Goal: Task Accomplishment & Management: Use online tool/utility

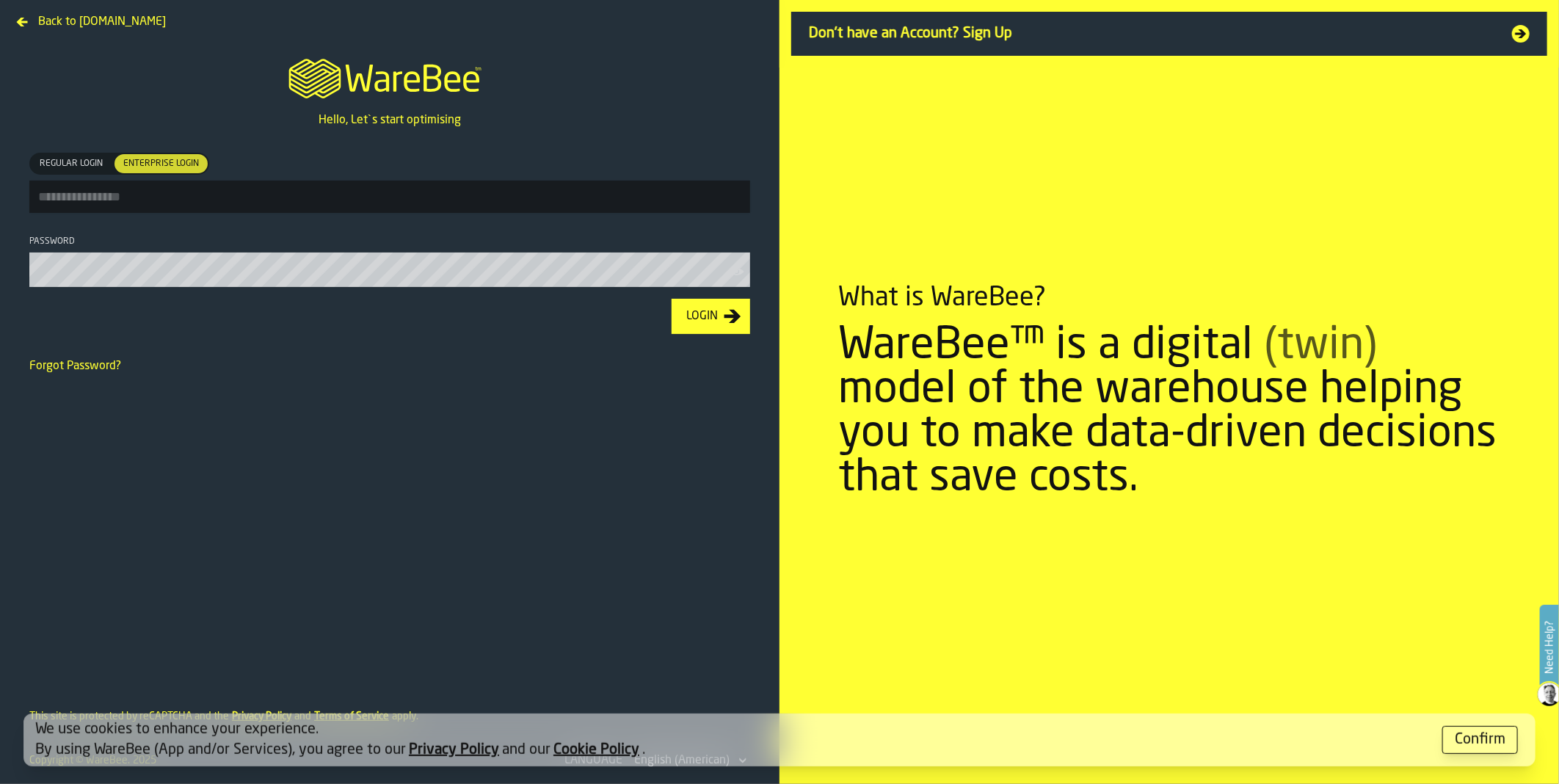
type input "**********"
click at [688, 320] on div "Login" at bounding box center [702, 316] width 43 height 18
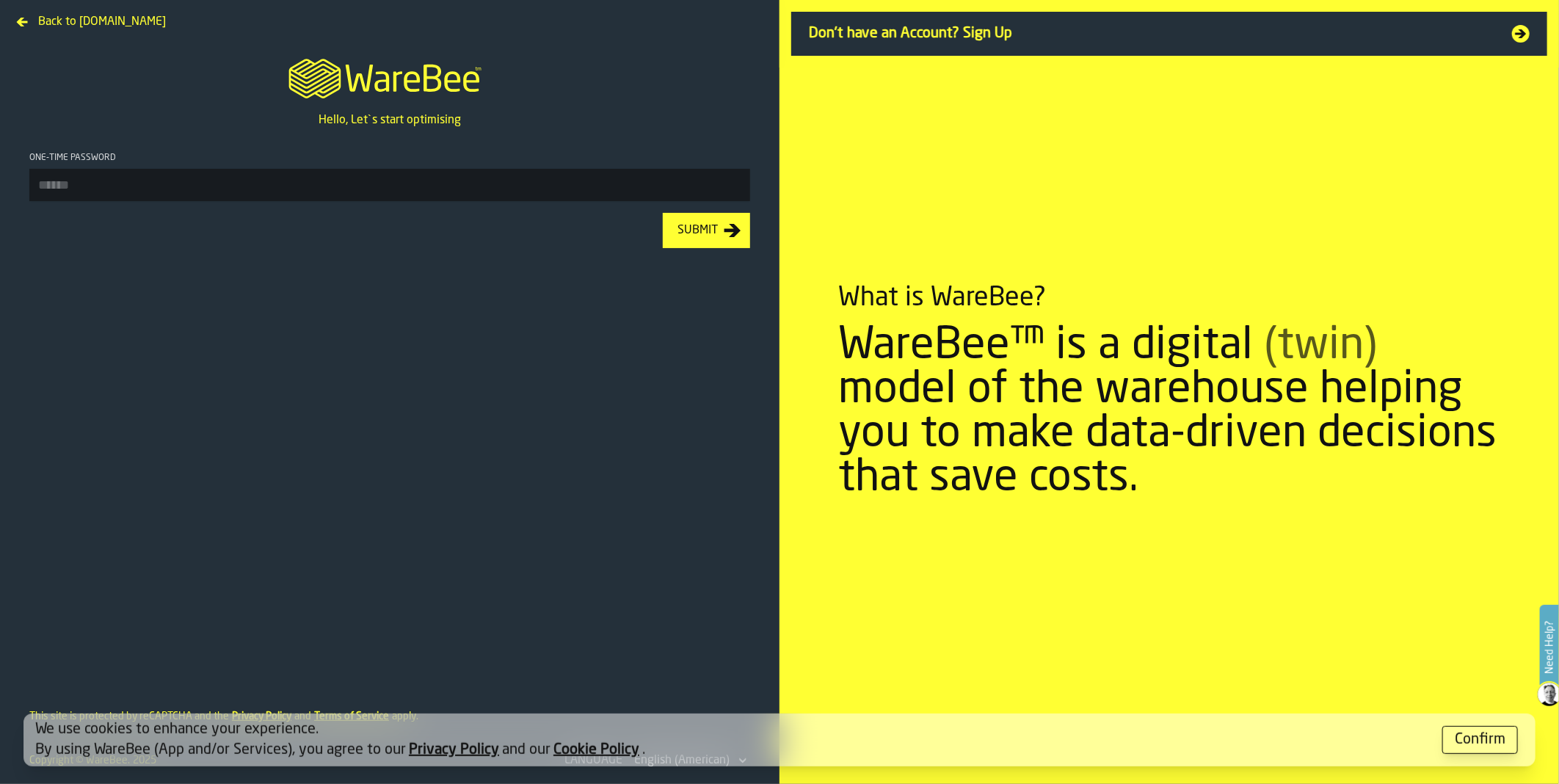
click at [186, 188] on input "One-time Password" at bounding box center [389, 185] width 720 height 32
type input "******"
click at [663, 213] on button "Submit" at bounding box center [706, 231] width 88 height 35
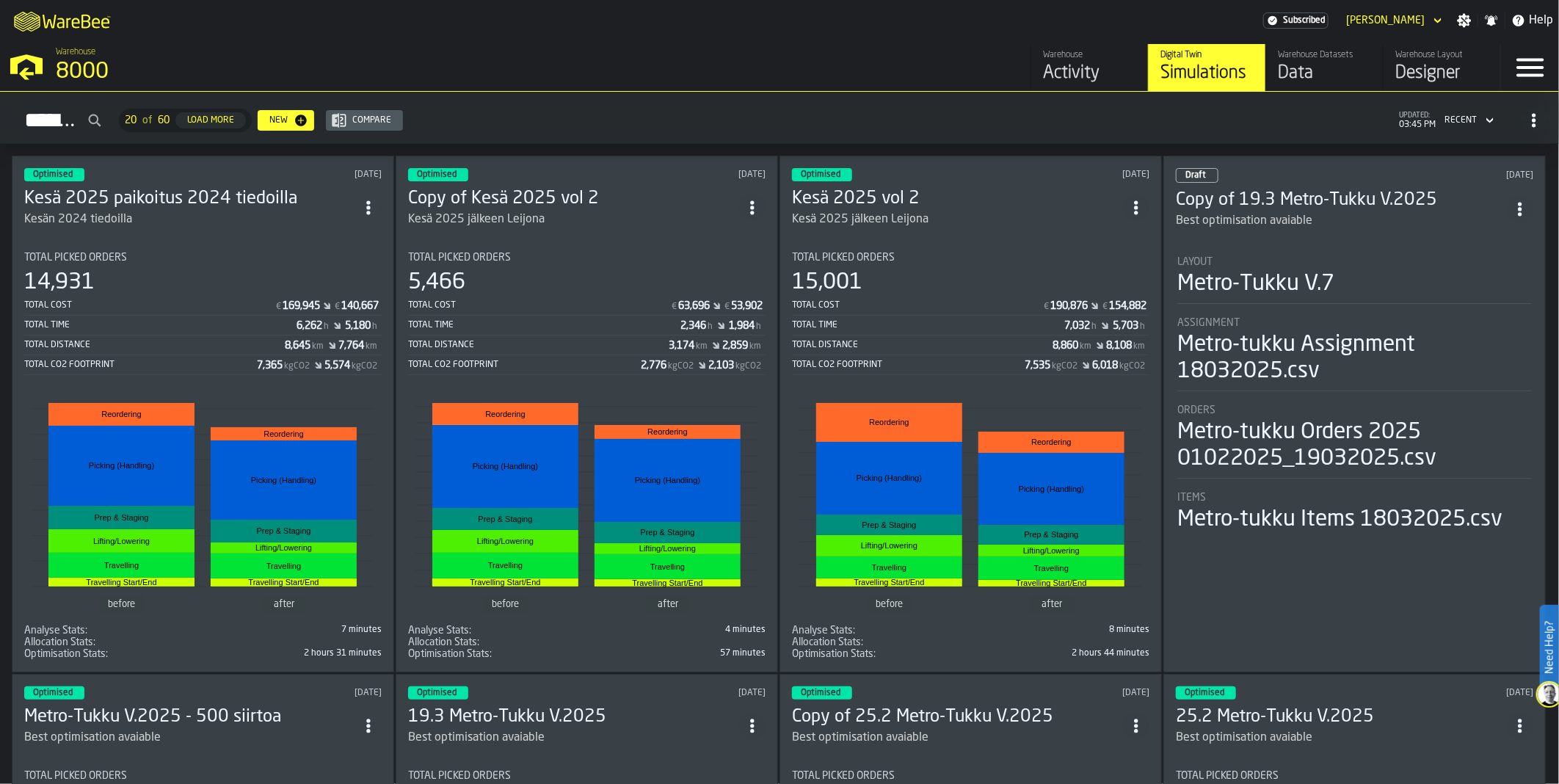
click at [369, 202] on icon "ItemListCard-DashboardItemContainer" at bounding box center [368, 208] width 15 height 15
click at [327, 294] on li "Duplicate" at bounding box center [339, 304] width 94 height 35
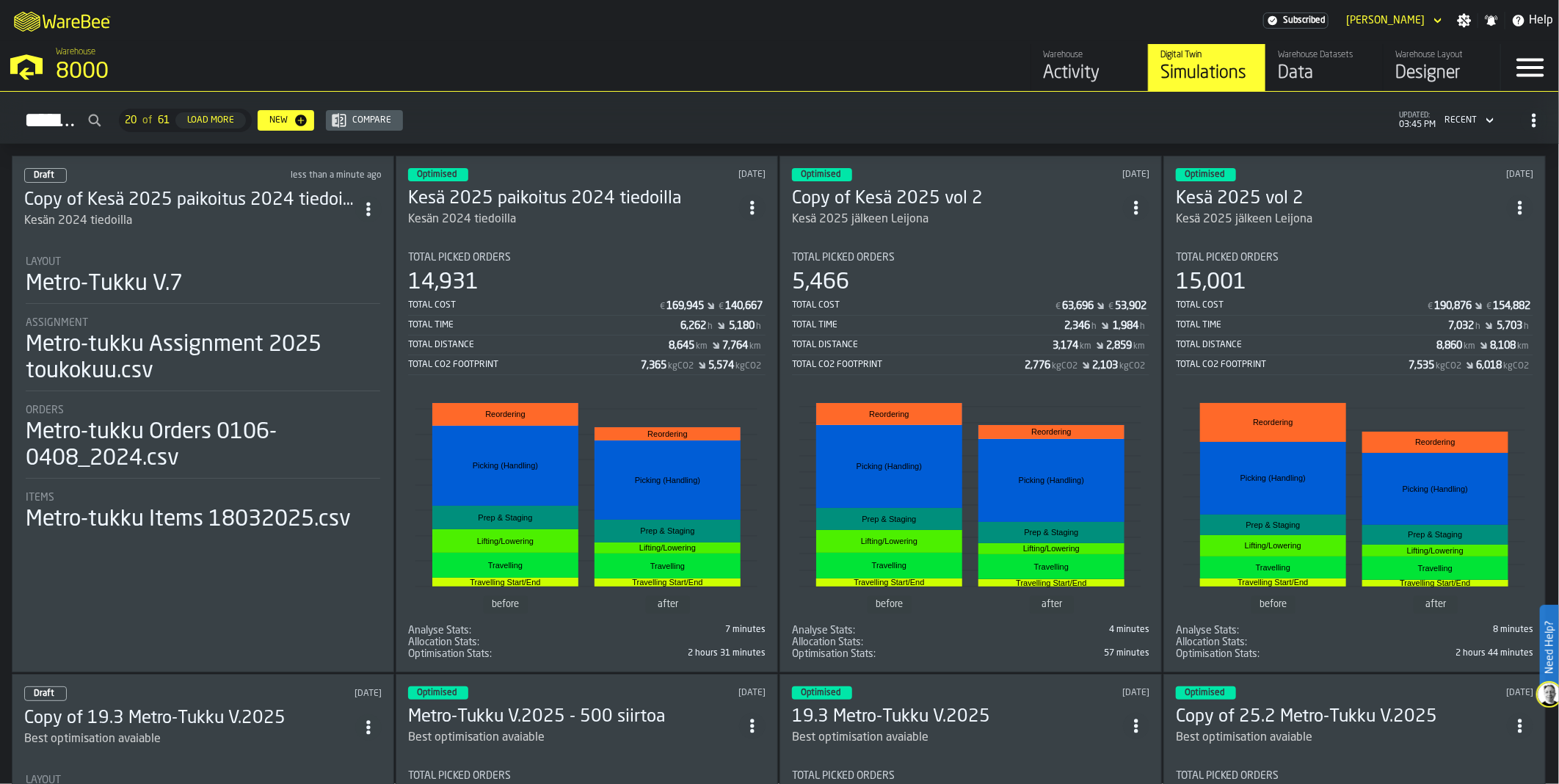
click at [1295, 68] on div "Data" at bounding box center [1324, 73] width 93 height 24
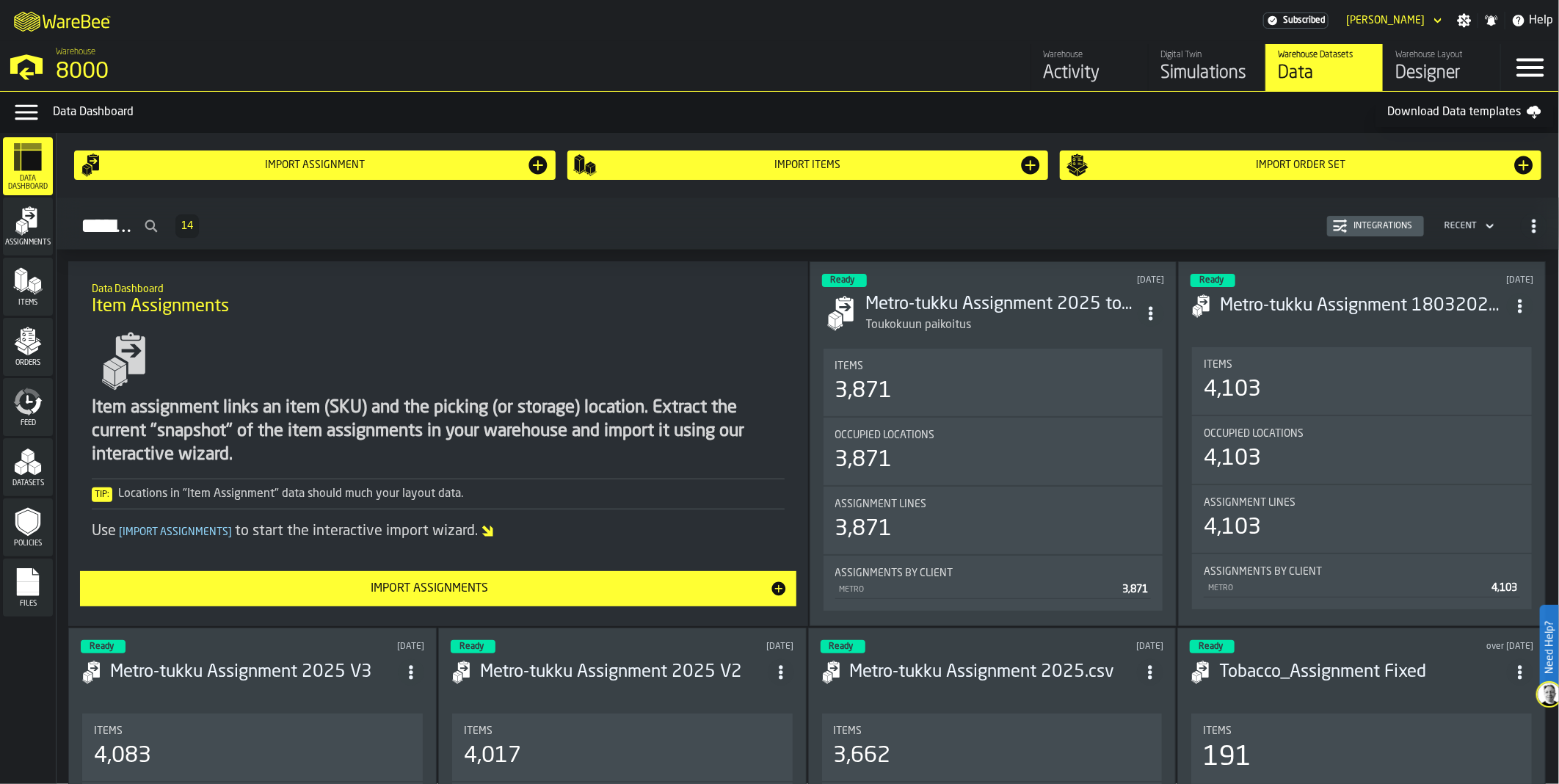
click at [334, 163] on div "Import assignment" at bounding box center [315, 164] width 423 height 12
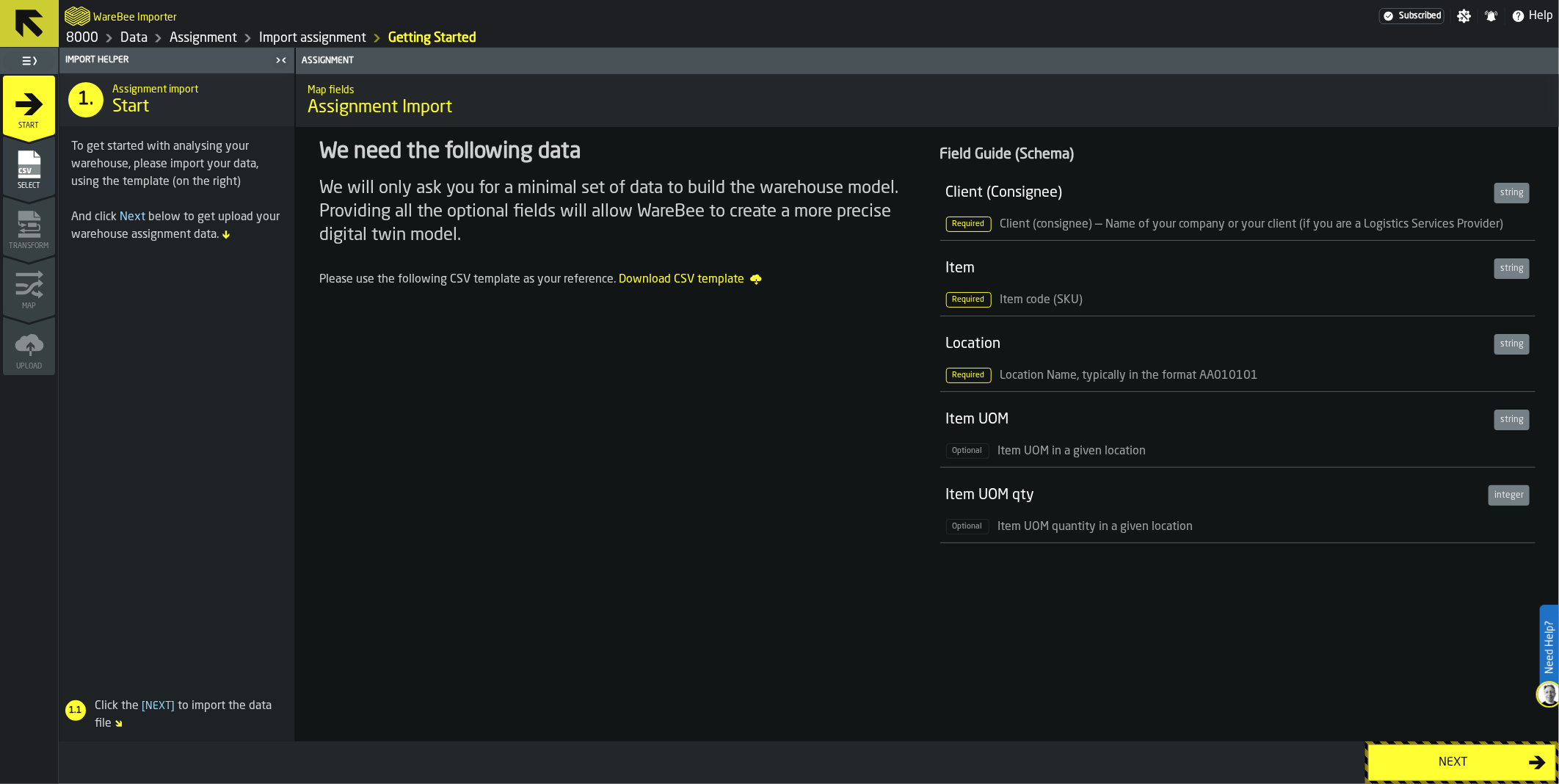
click at [1417, 770] on div "Next" at bounding box center [1453, 762] width 151 height 18
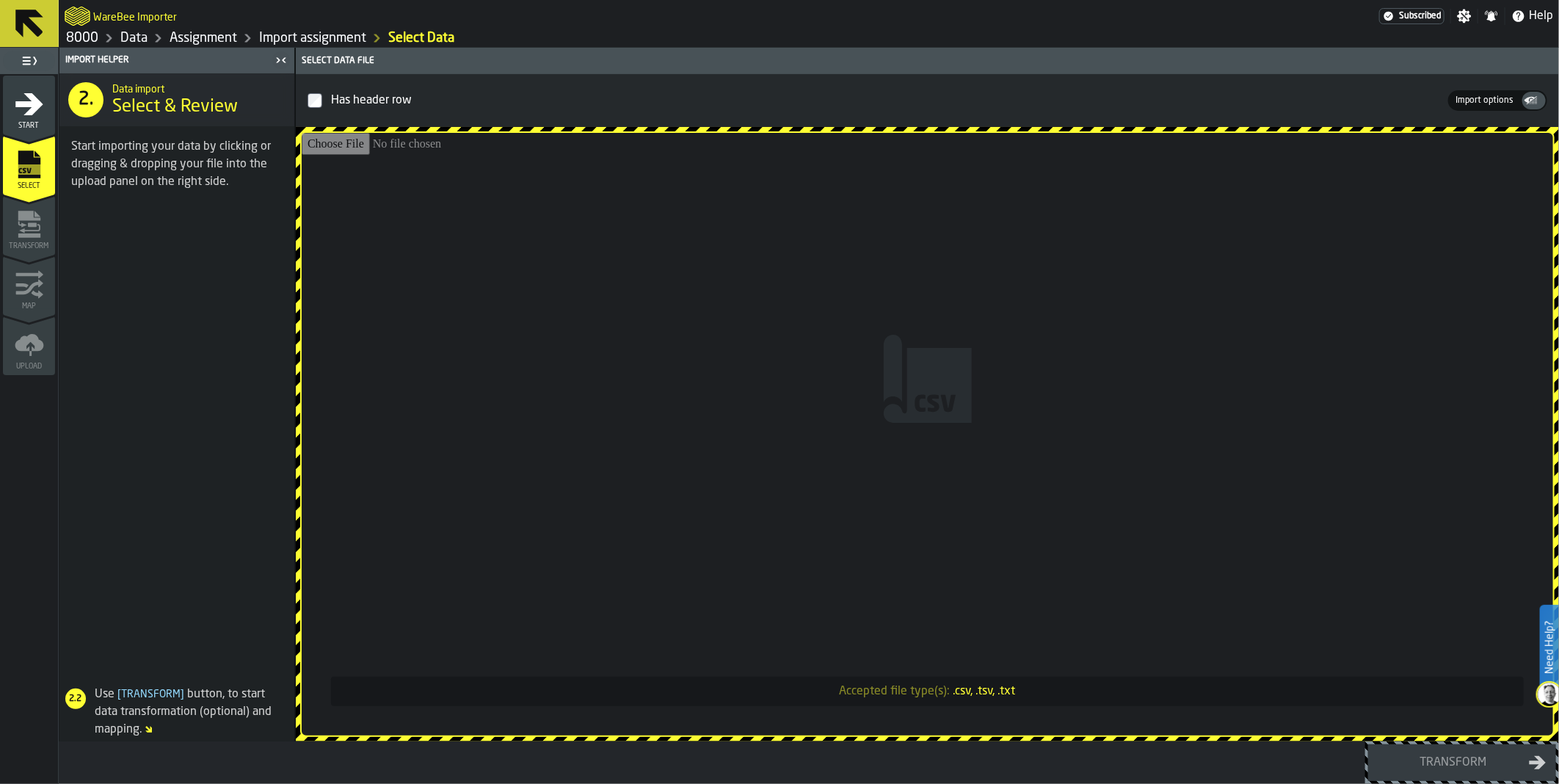
type input "**********"
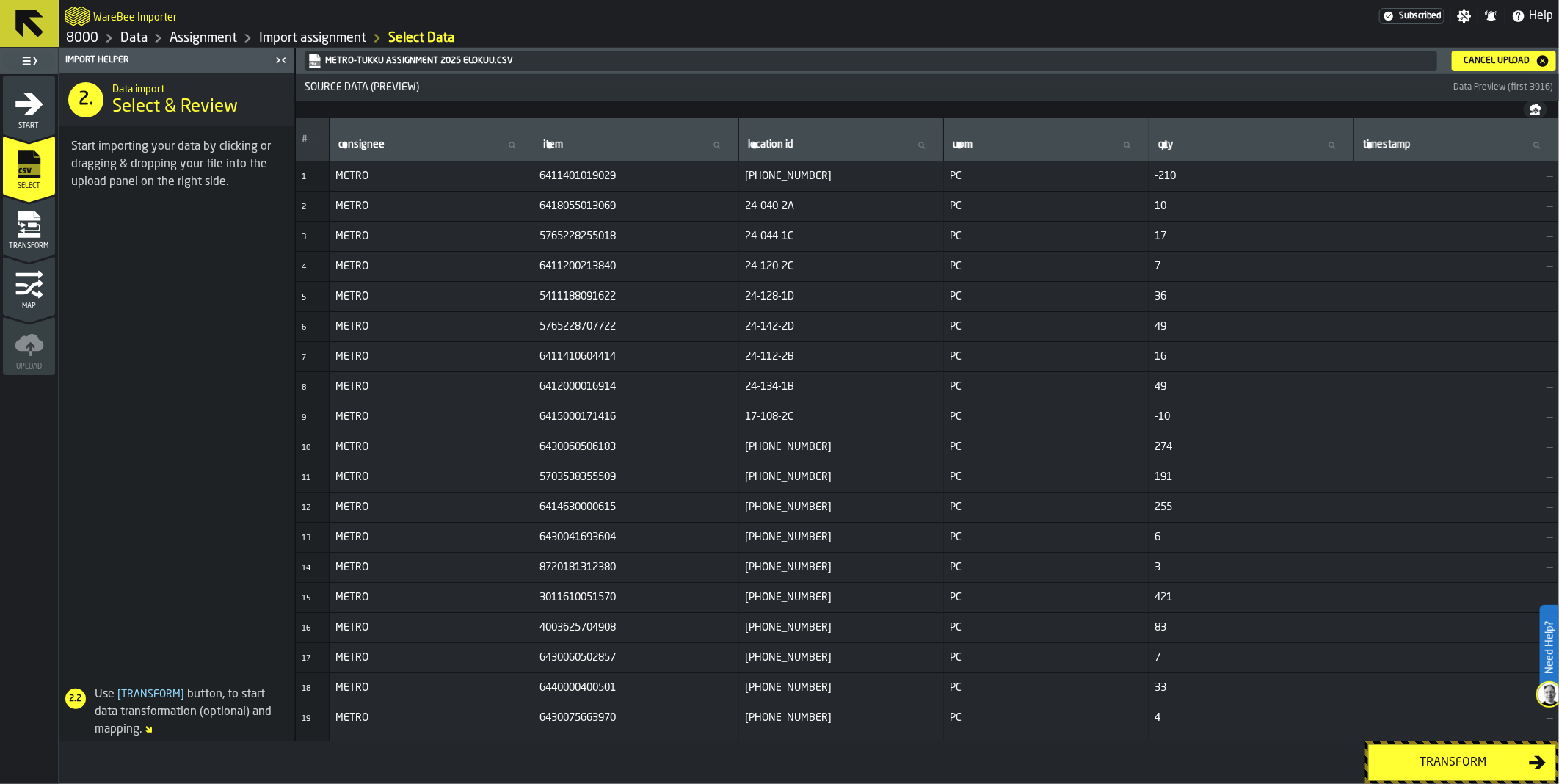
click at [1472, 773] on button "Transform" at bounding box center [1461, 762] width 188 height 37
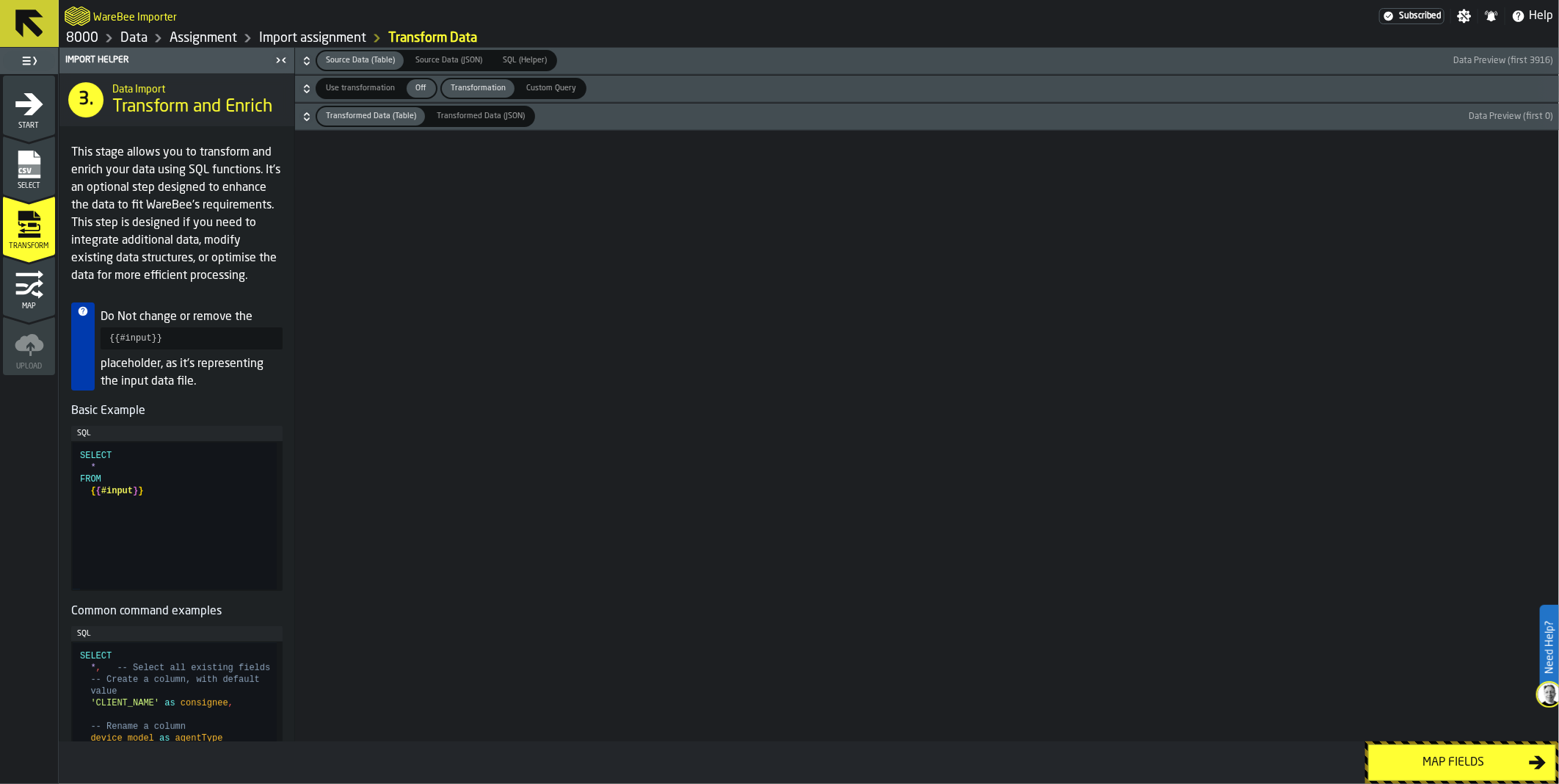
click at [1431, 758] on div "Map fields" at bounding box center [1453, 762] width 151 height 18
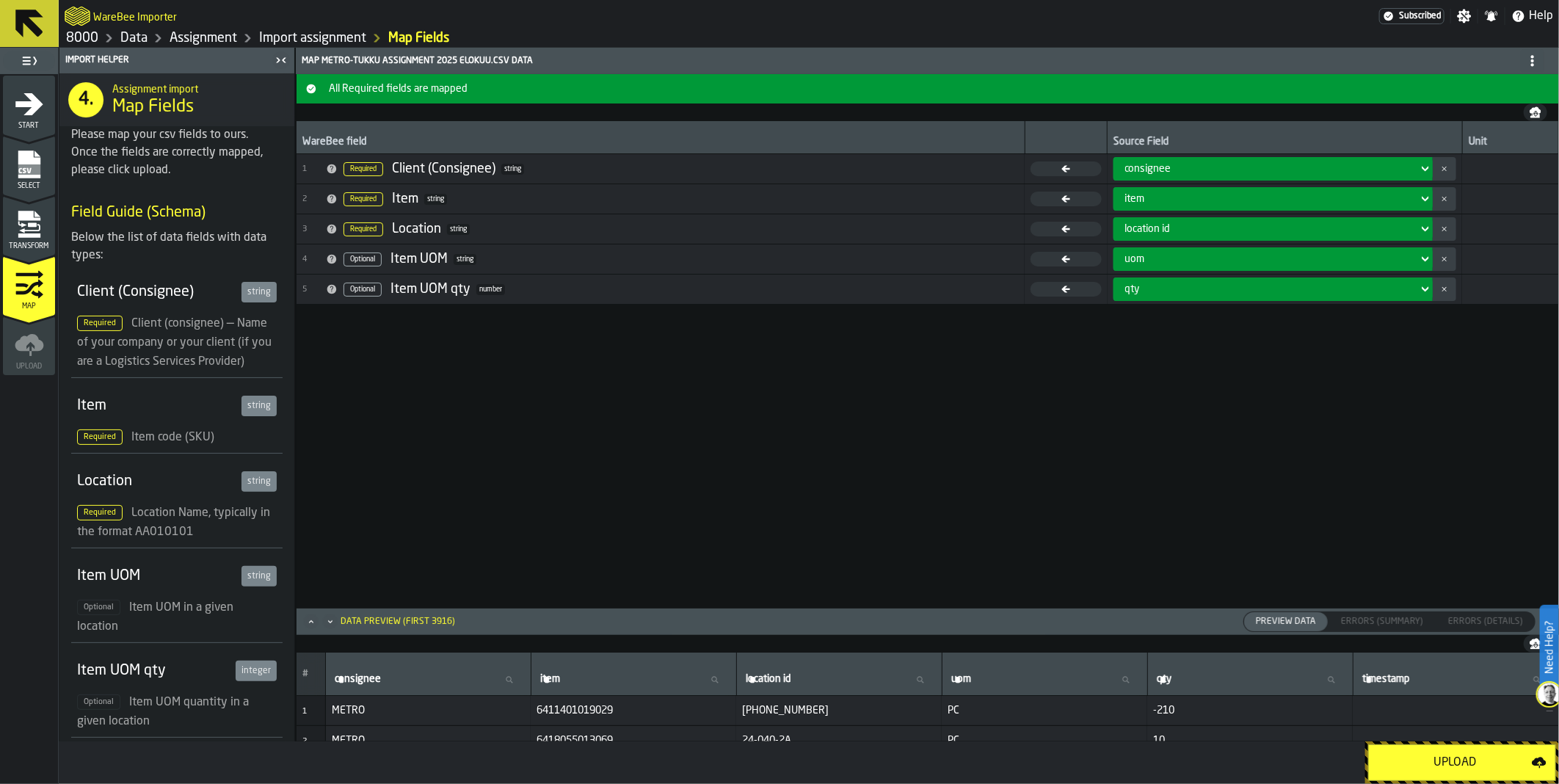
click at [1426, 759] on div "Upload" at bounding box center [1454, 762] width 154 height 18
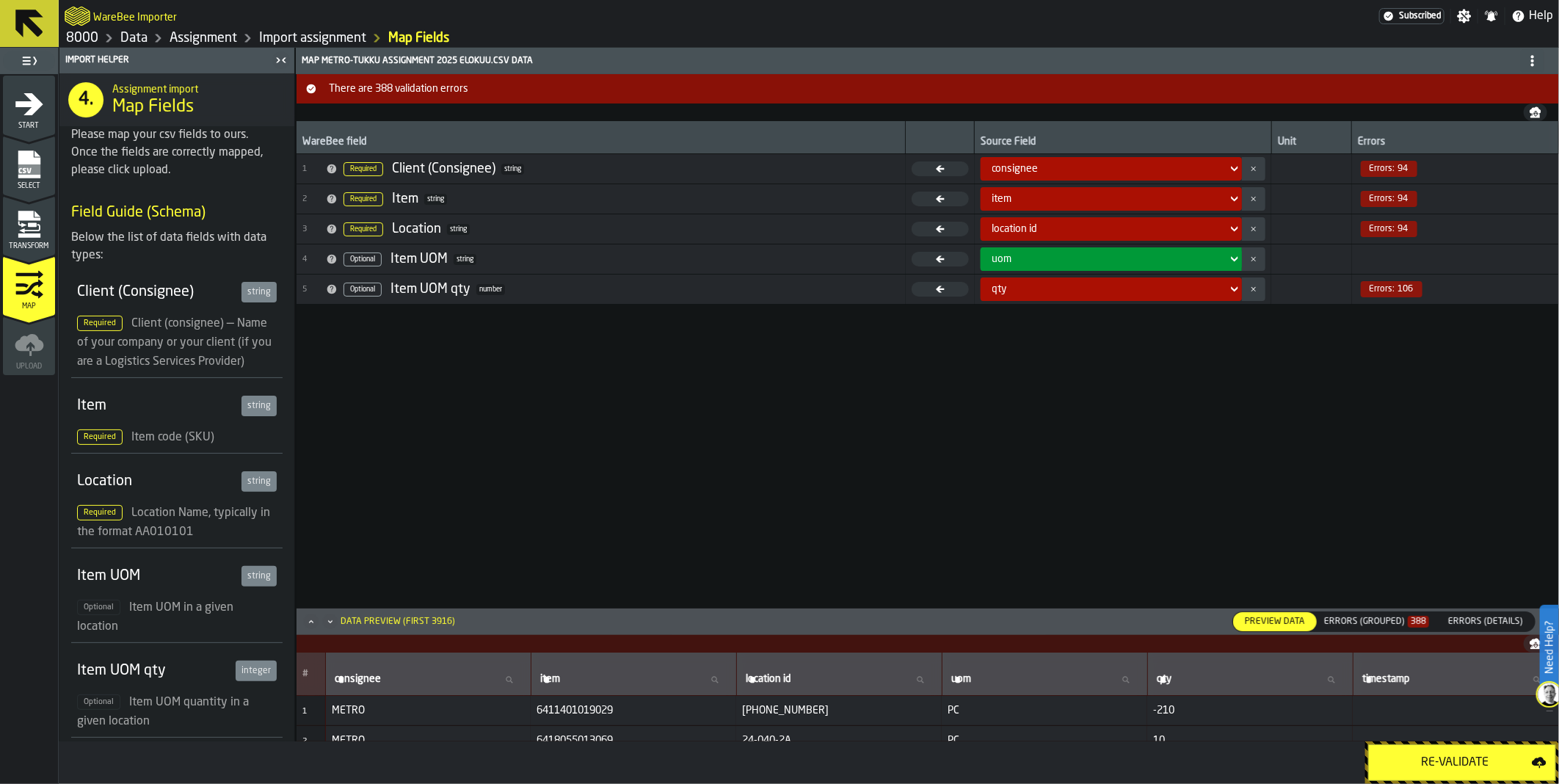
click at [1392, 622] on div "Errors (Grouped) 388" at bounding box center [1376, 621] width 105 height 10
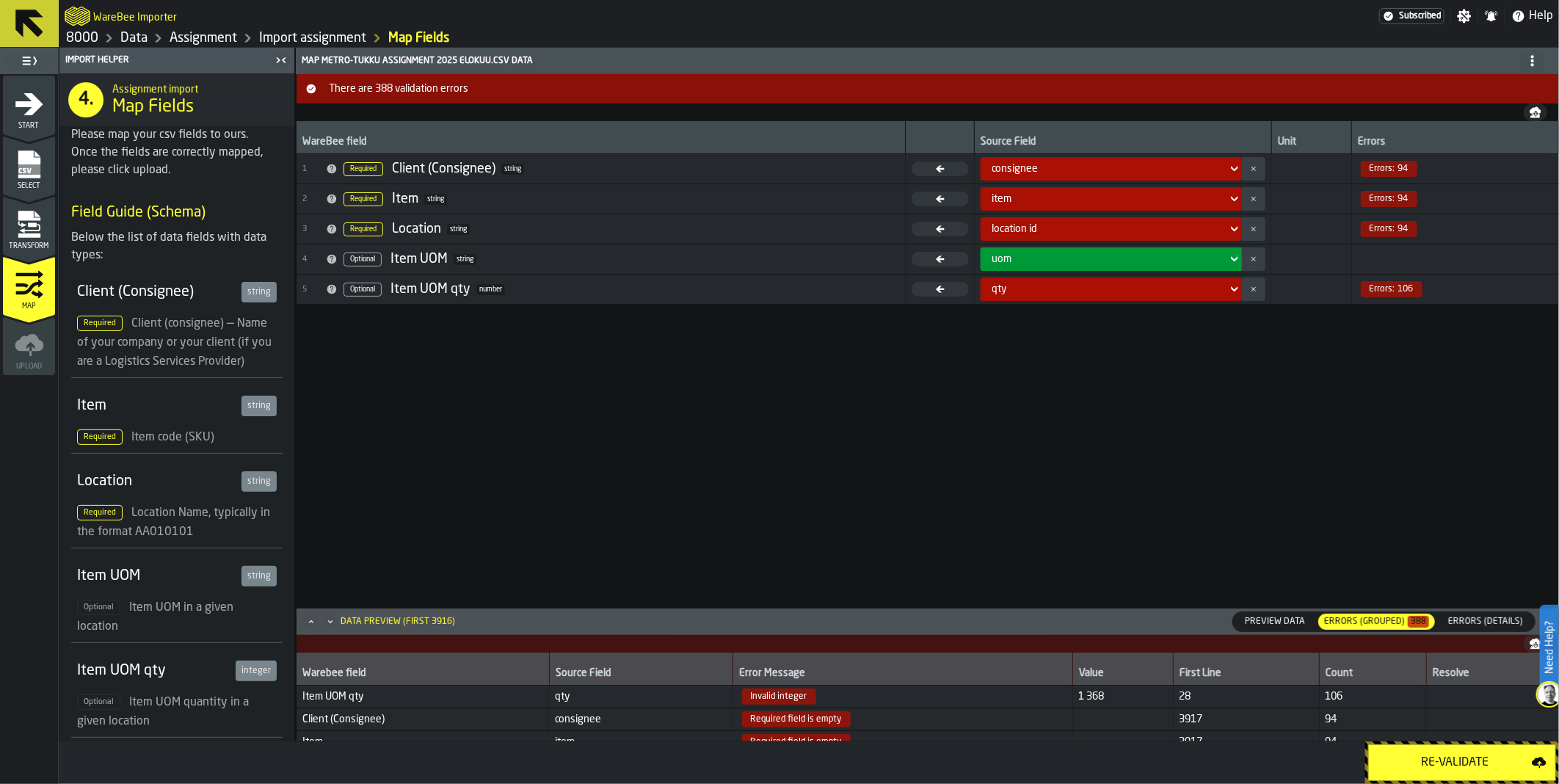
click at [1226, 161] on div "consignee" at bounding box center [1106, 168] width 241 height 18
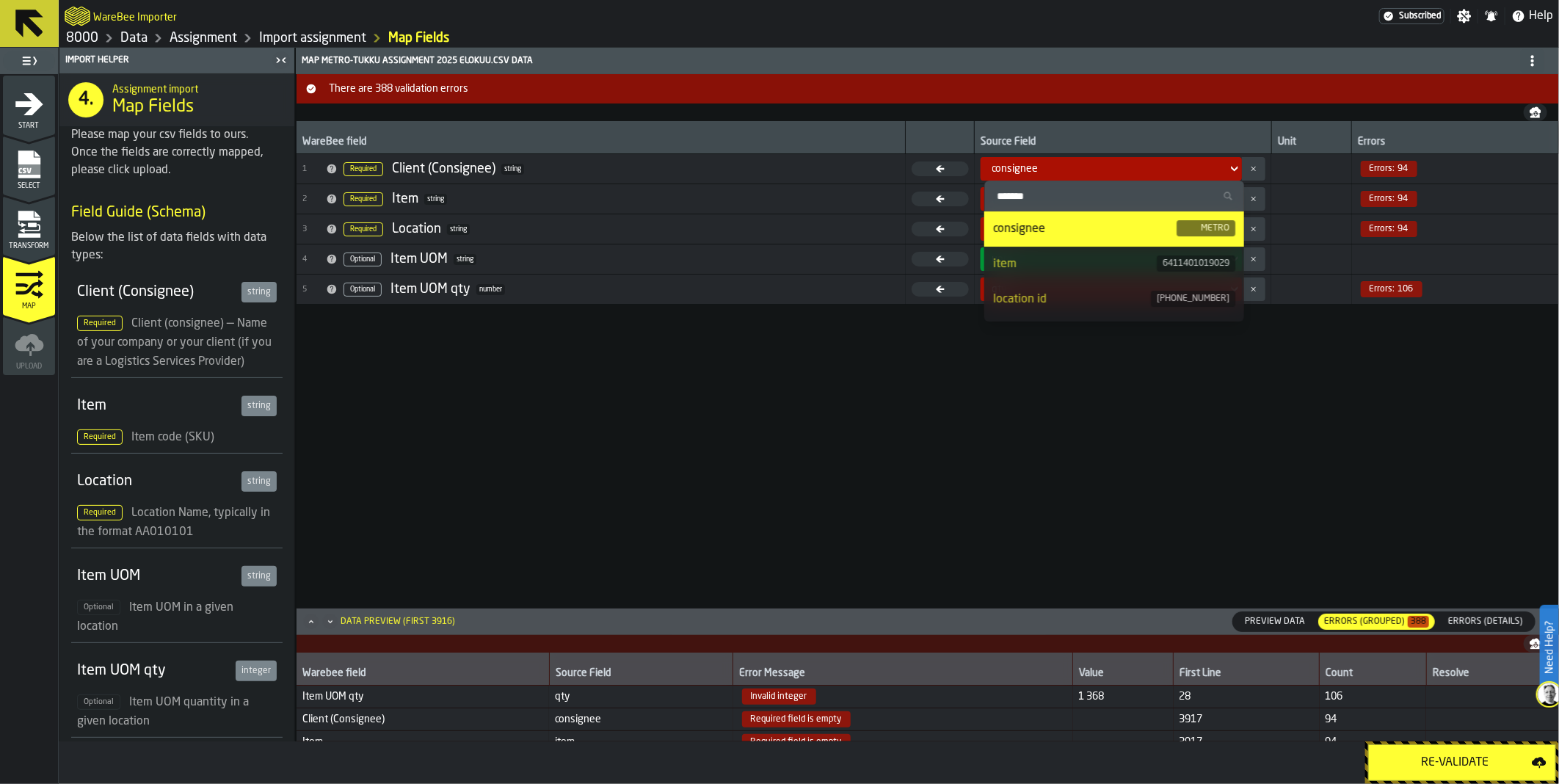
click at [1141, 229] on div "consignee" at bounding box center [1085, 228] width 184 height 18
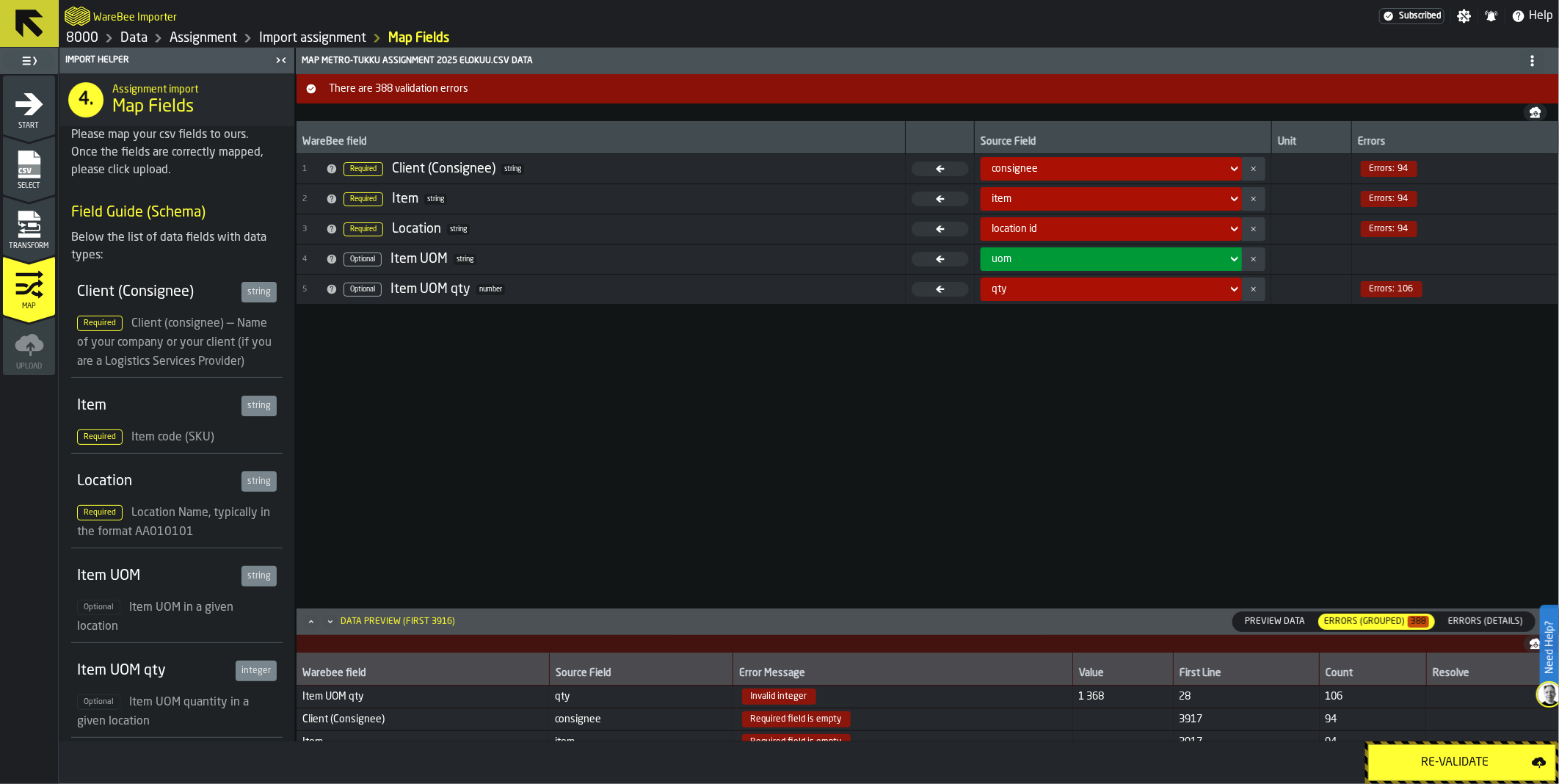
click at [1227, 168] on div "consignee" at bounding box center [1106, 168] width 241 height 18
click at [1117, 198] on div "item" at bounding box center [1107, 198] width 229 height 12
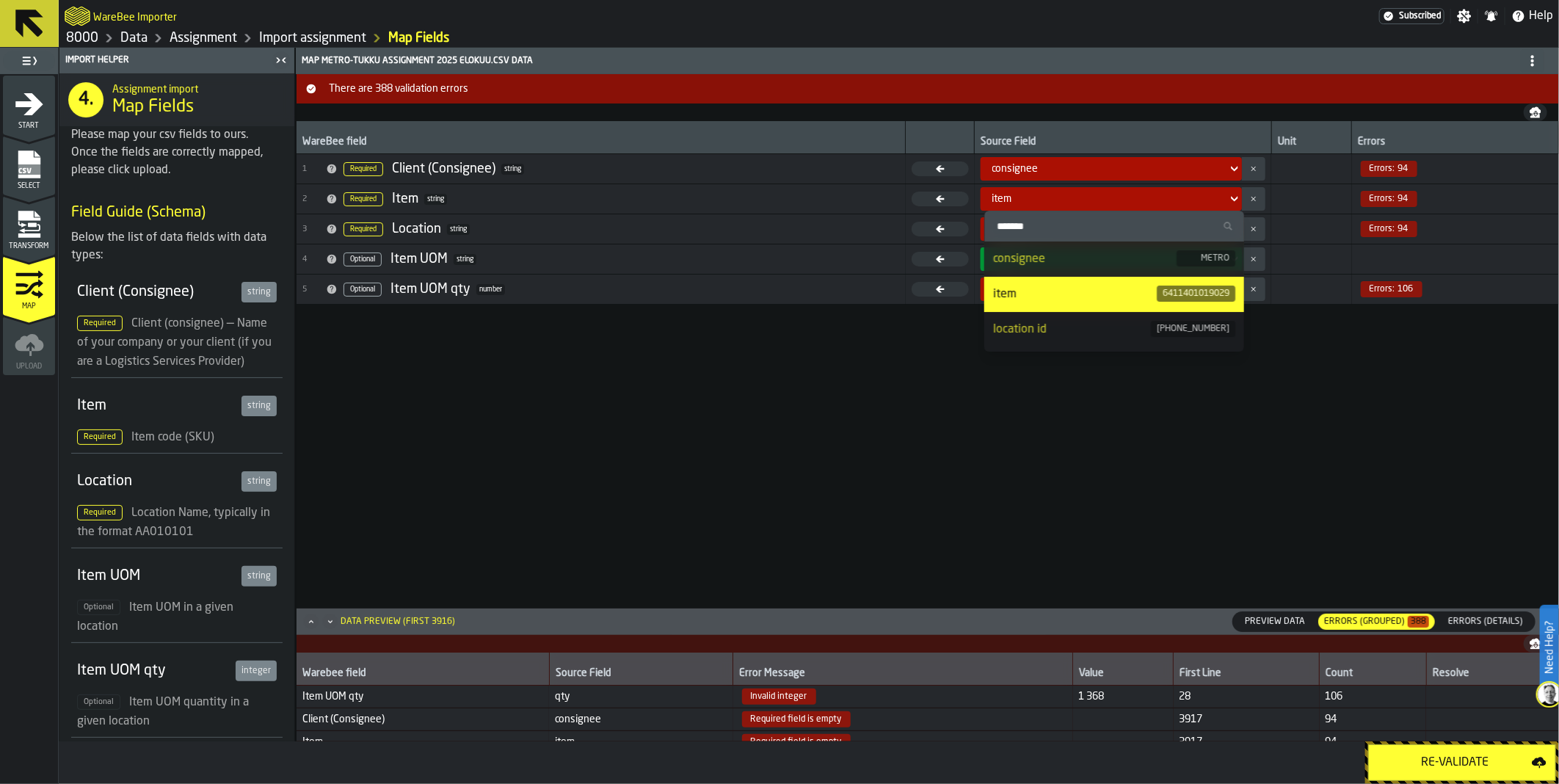
click at [1075, 294] on div "item" at bounding box center [1075, 294] width 164 height 18
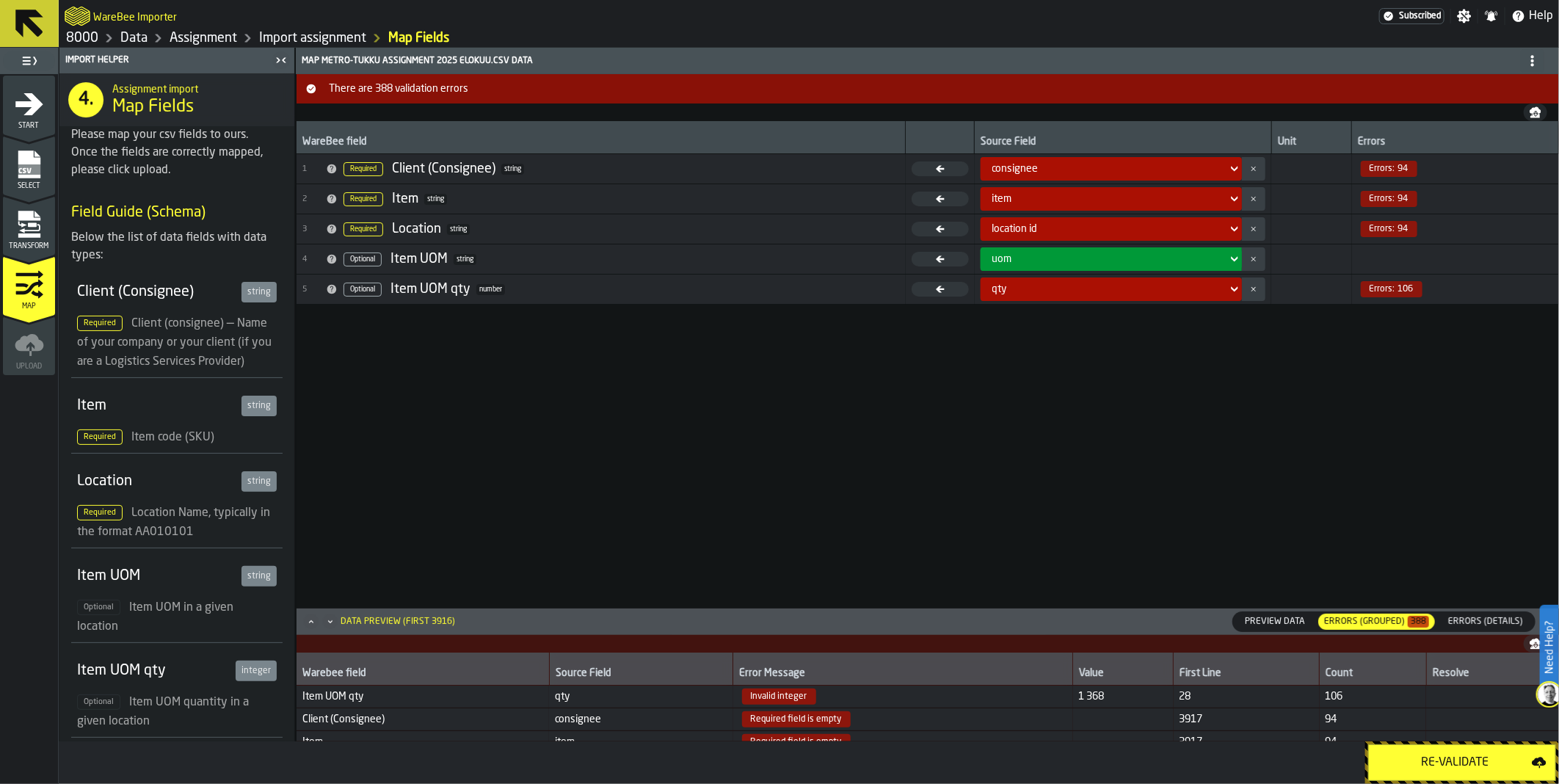
click at [1045, 236] on div "location id" at bounding box center [1106, 228] width 241 height 18
click at [1055, 229] on div "location id" at bounding box center [1107, 228] width 229 height 12
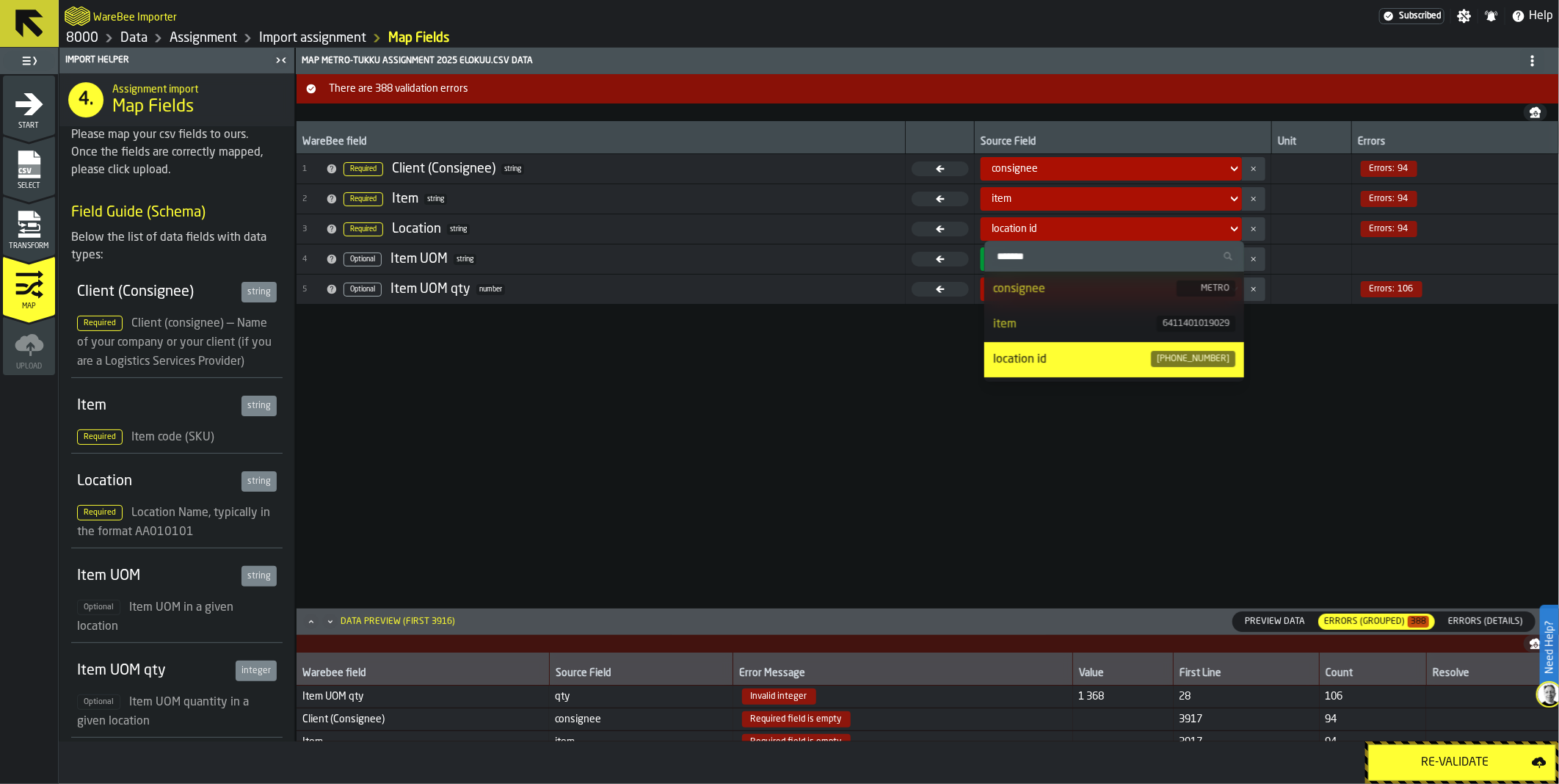
click at [1076, 365] on div "location id" at bounding box center [1072, 359] width 158 height 18
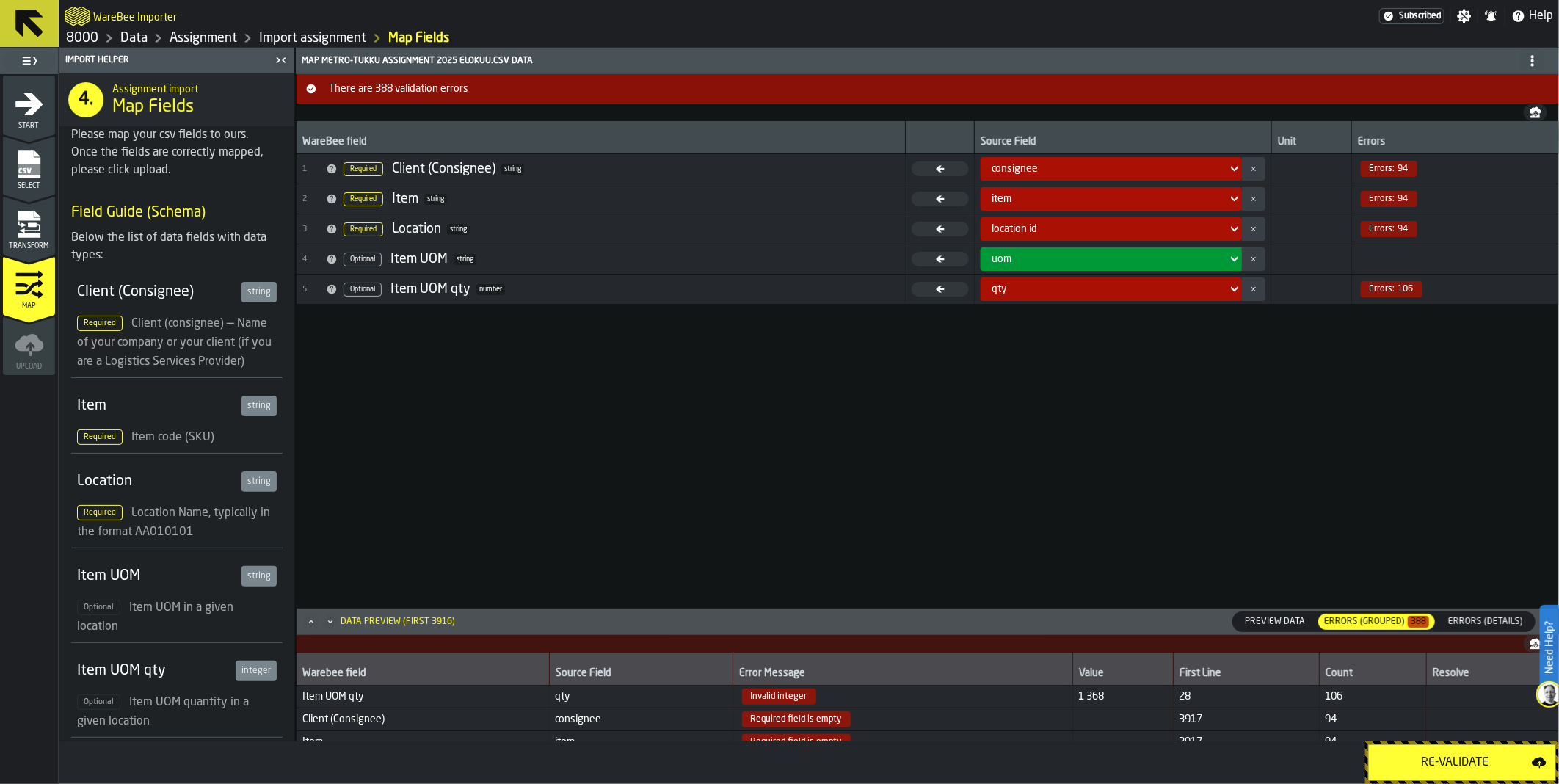
click at [1090, 260] on div "uom" at bounding box center [1107, 258] width 229 height 12
click at [1058, 283] on div "qty" at bounding box center [1107, 288] width 229 height 12
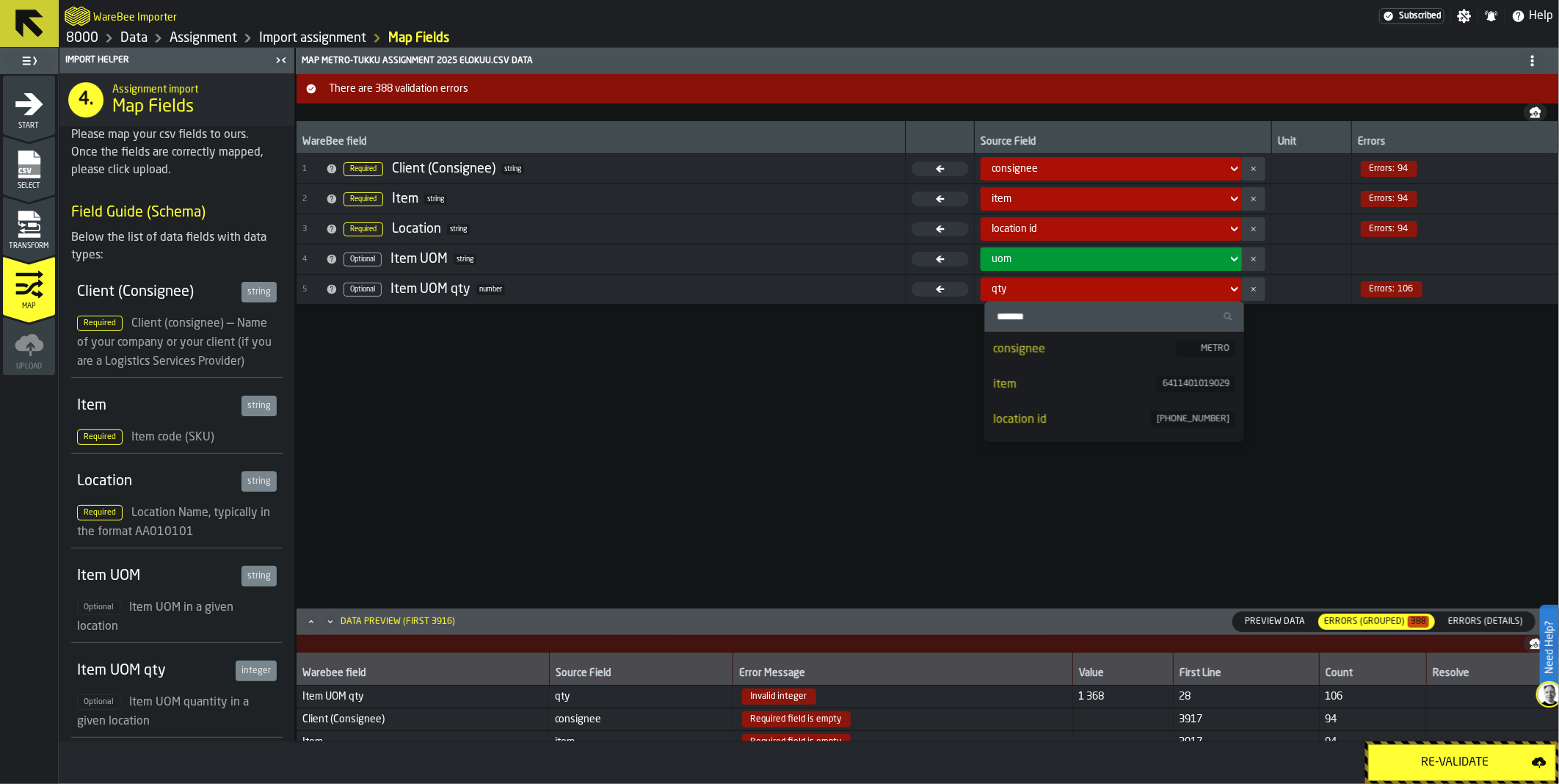
click at [1058, 283] on div "qty" at bounding box center [1107, 288] width 229 height 12
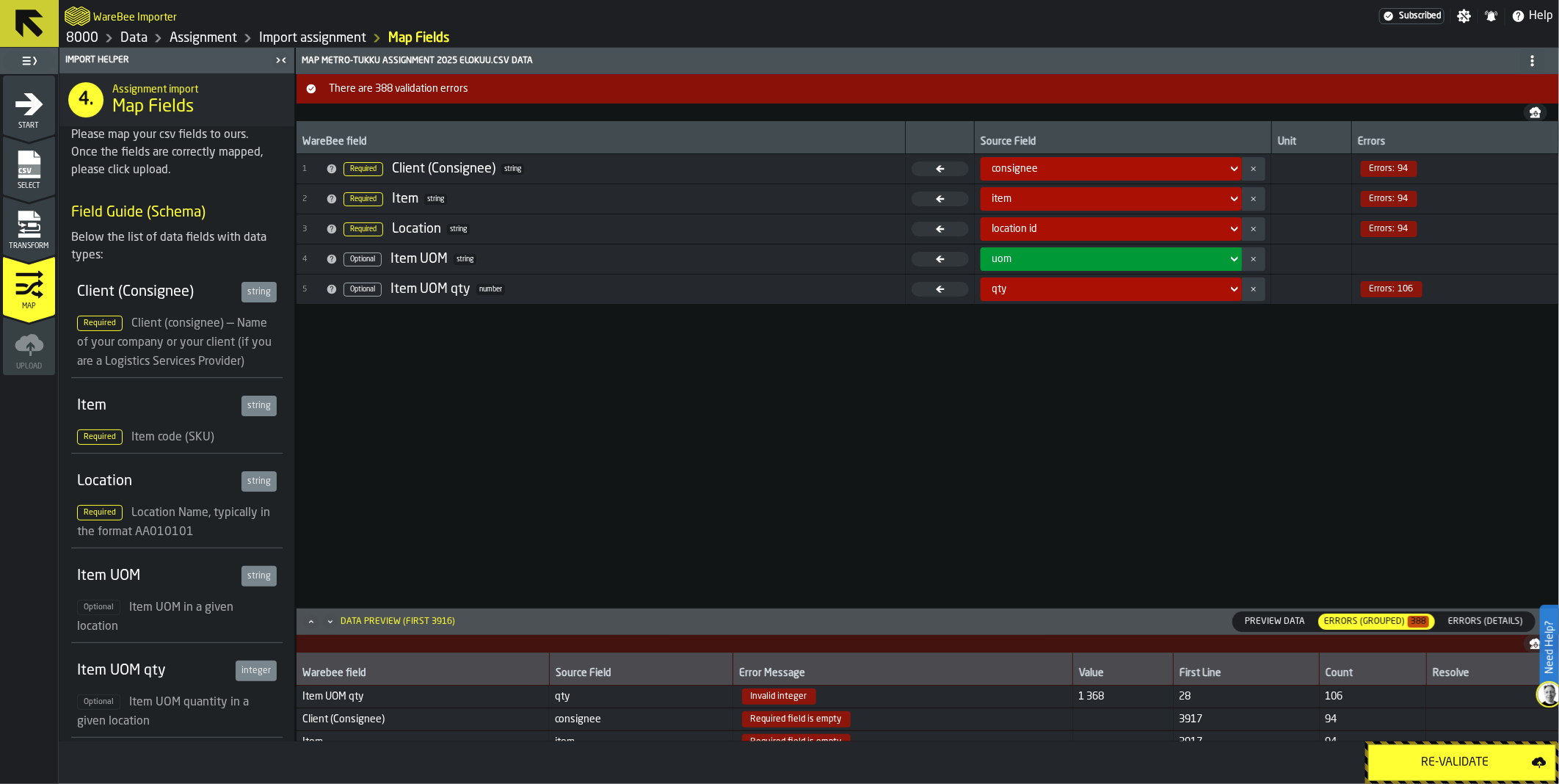
click at [1478, 624] on span "Errors (Details)" at bounding box center [1485, 621] width 87 height 13
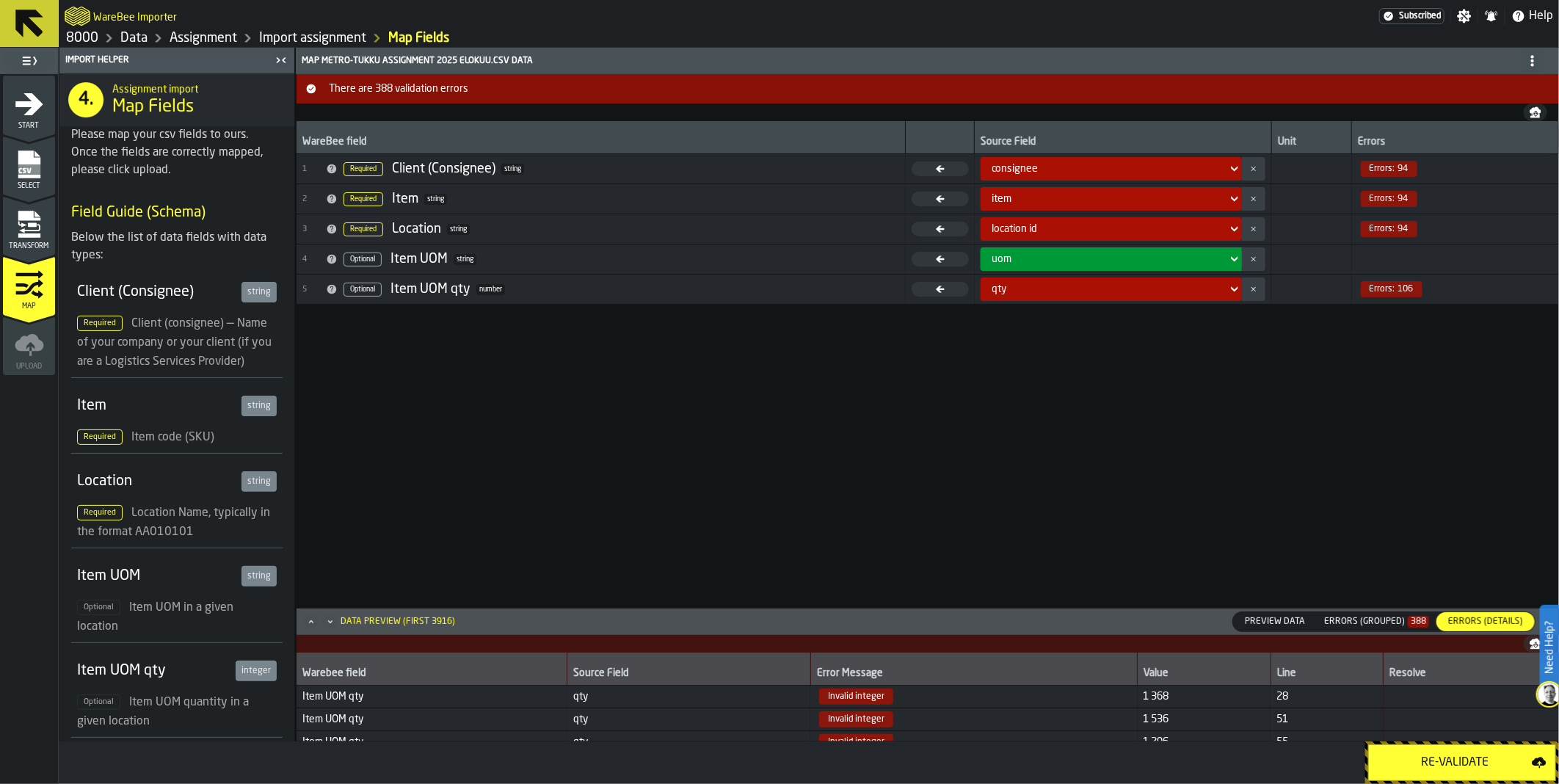
click at [1336, 621] on div "Errors (Grouped) 388" at bounding box center [1376, 621] width 105 height 10
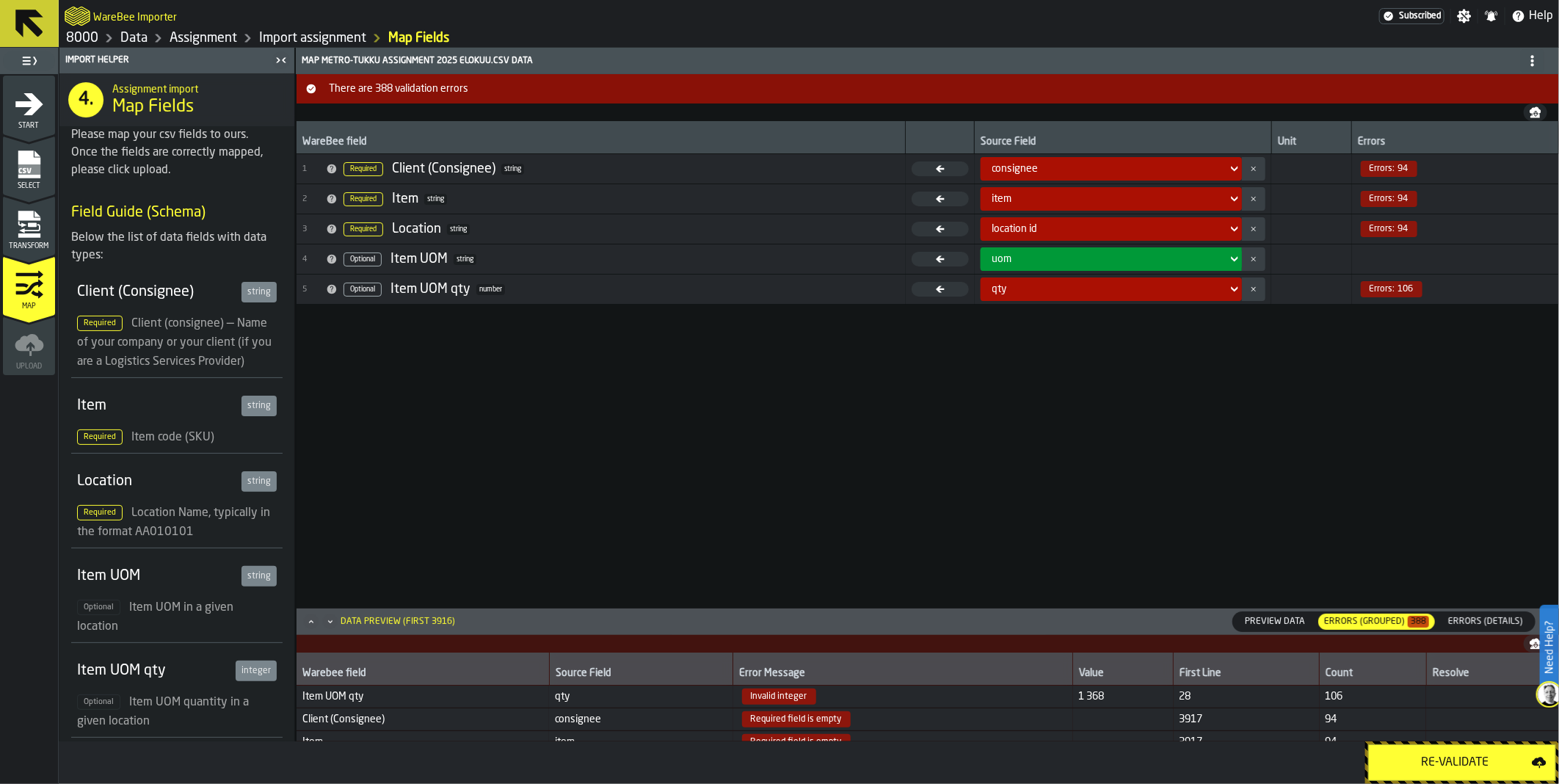
click at [1271, 619] on span "Preview Data" at bounding box center [1275, 621] width 72 height 13
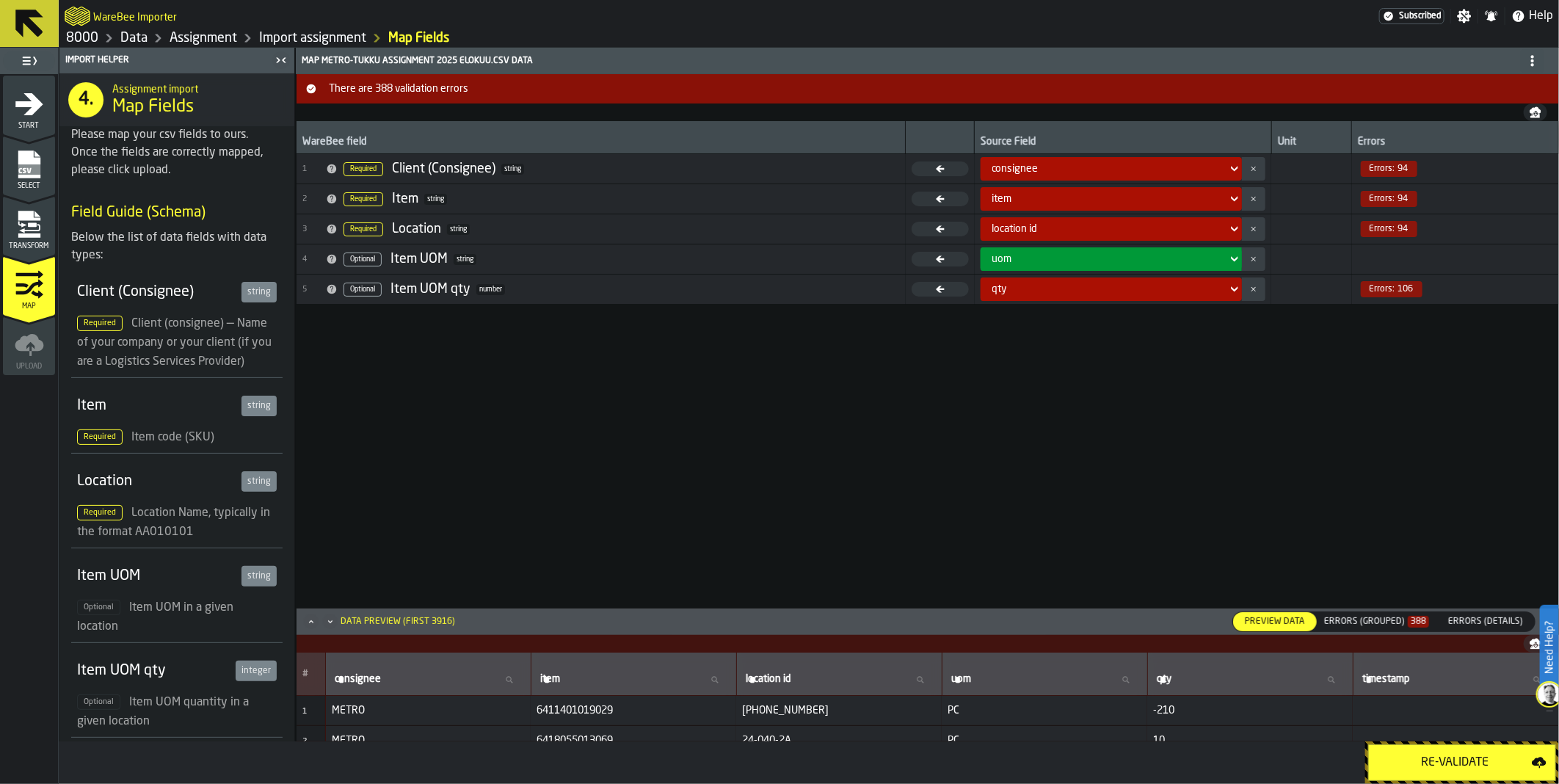
click at [1464, 619] on span "Errors (Details)" at bounding box center [1485, 621] width 87 height 13
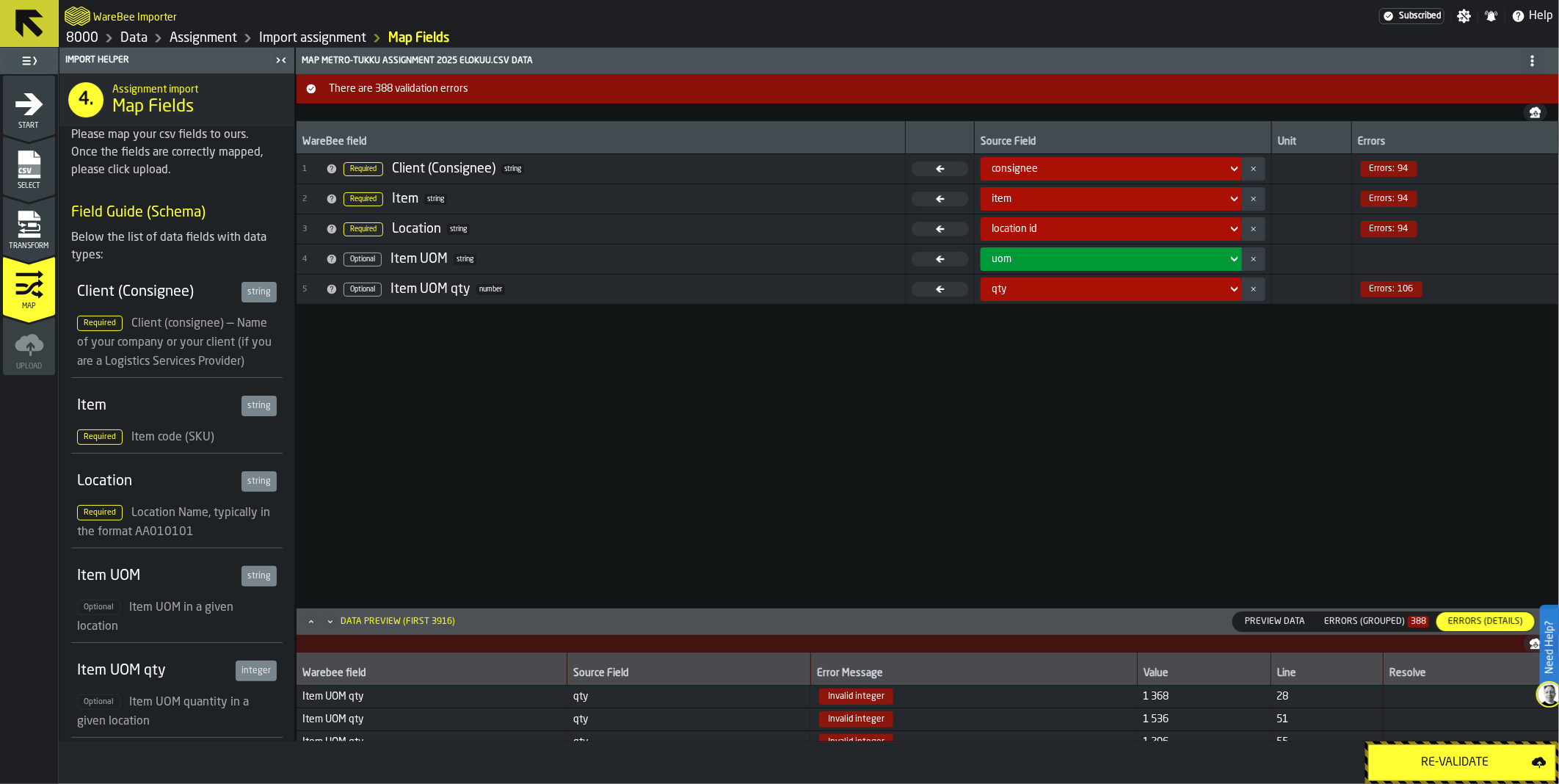
click at [1258, 619] on span "Preview Data" at bounding box center [1275, 621] width 72 height 13
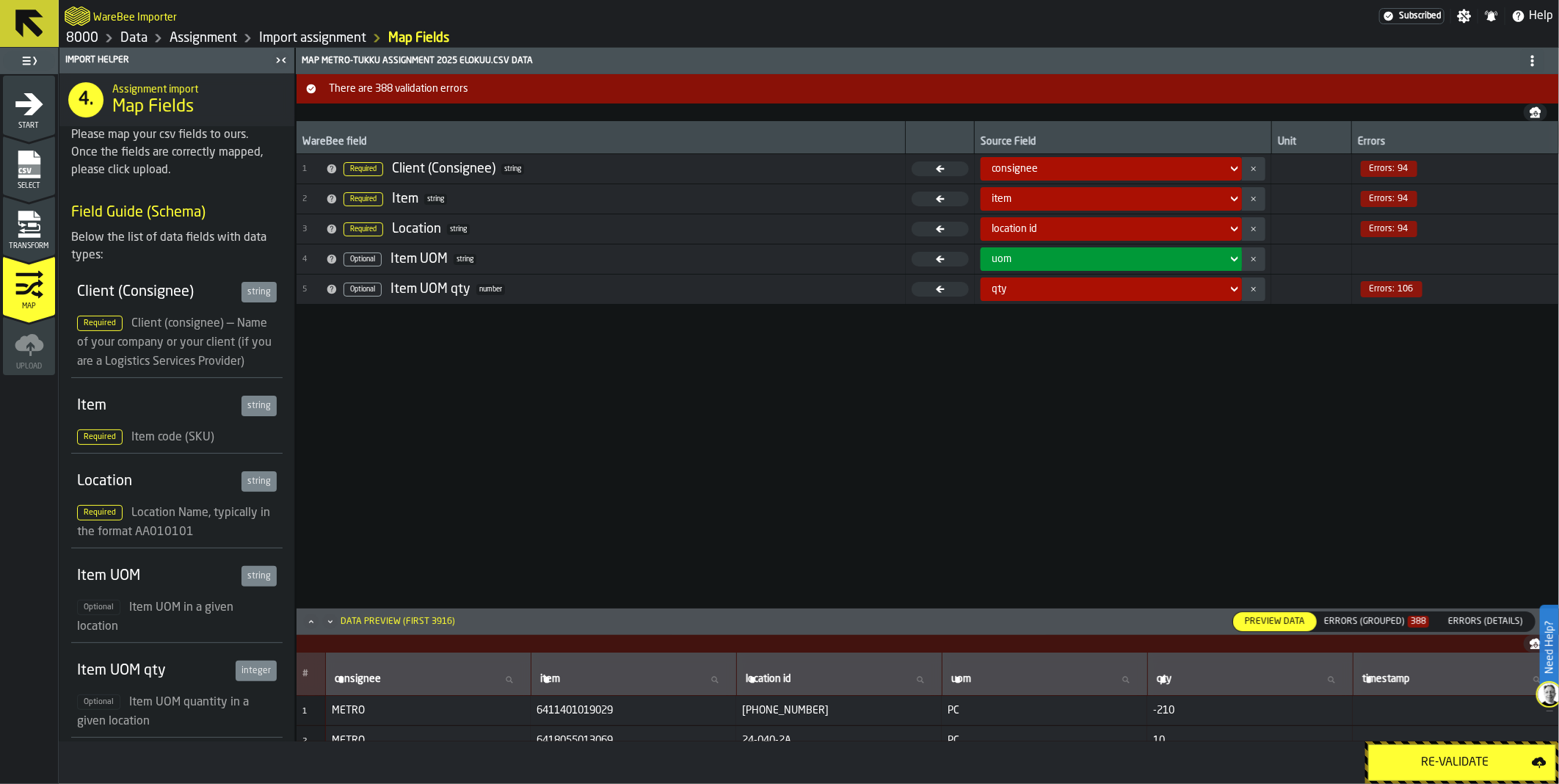
click at [1118, 171] on div "consignee" at bounding box center [1107, 168] width 229 height 12
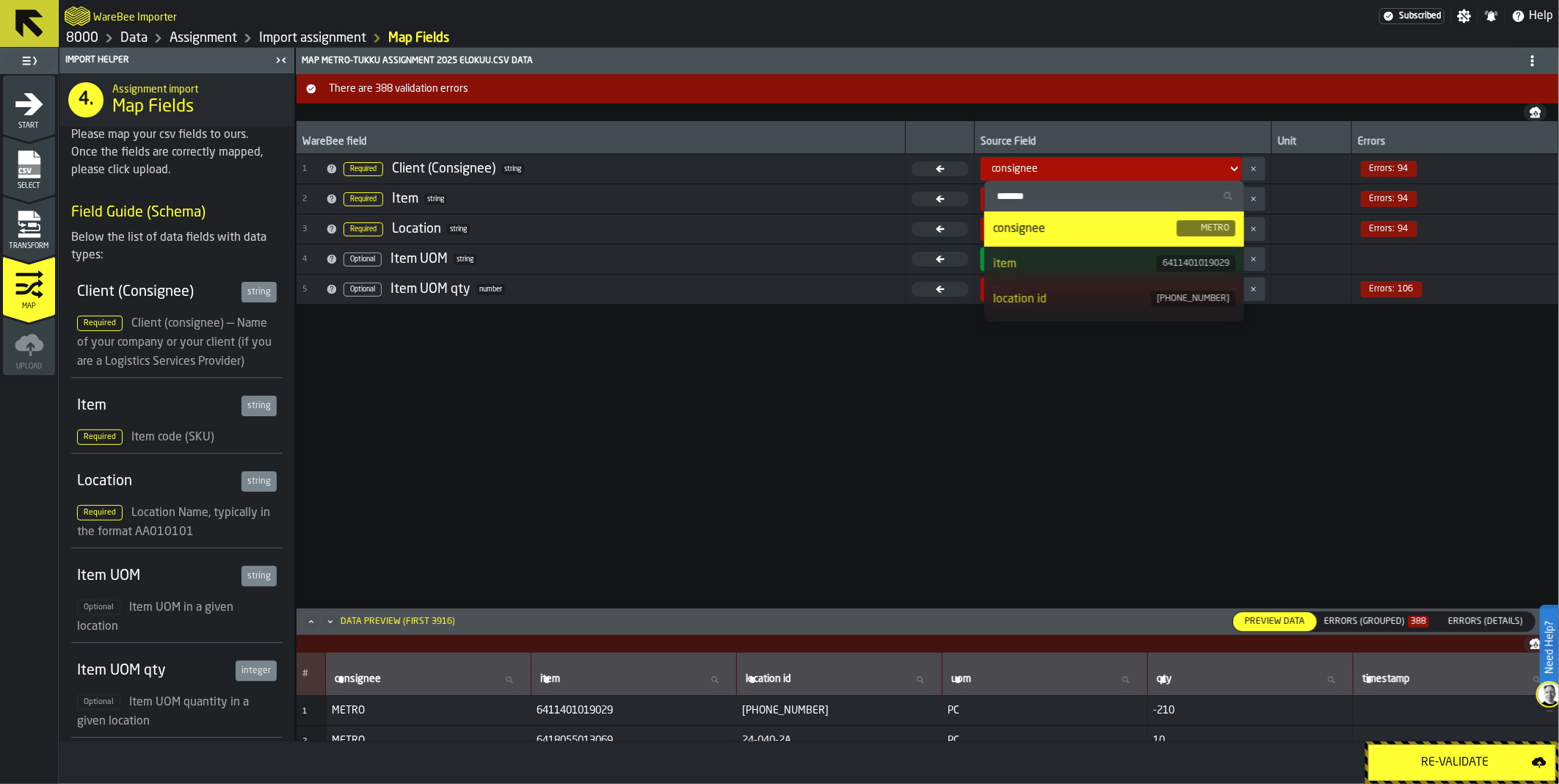
click at [1104, 240] on li "consignee METRO" at bounding box center [1114, 229] width 260 height 35
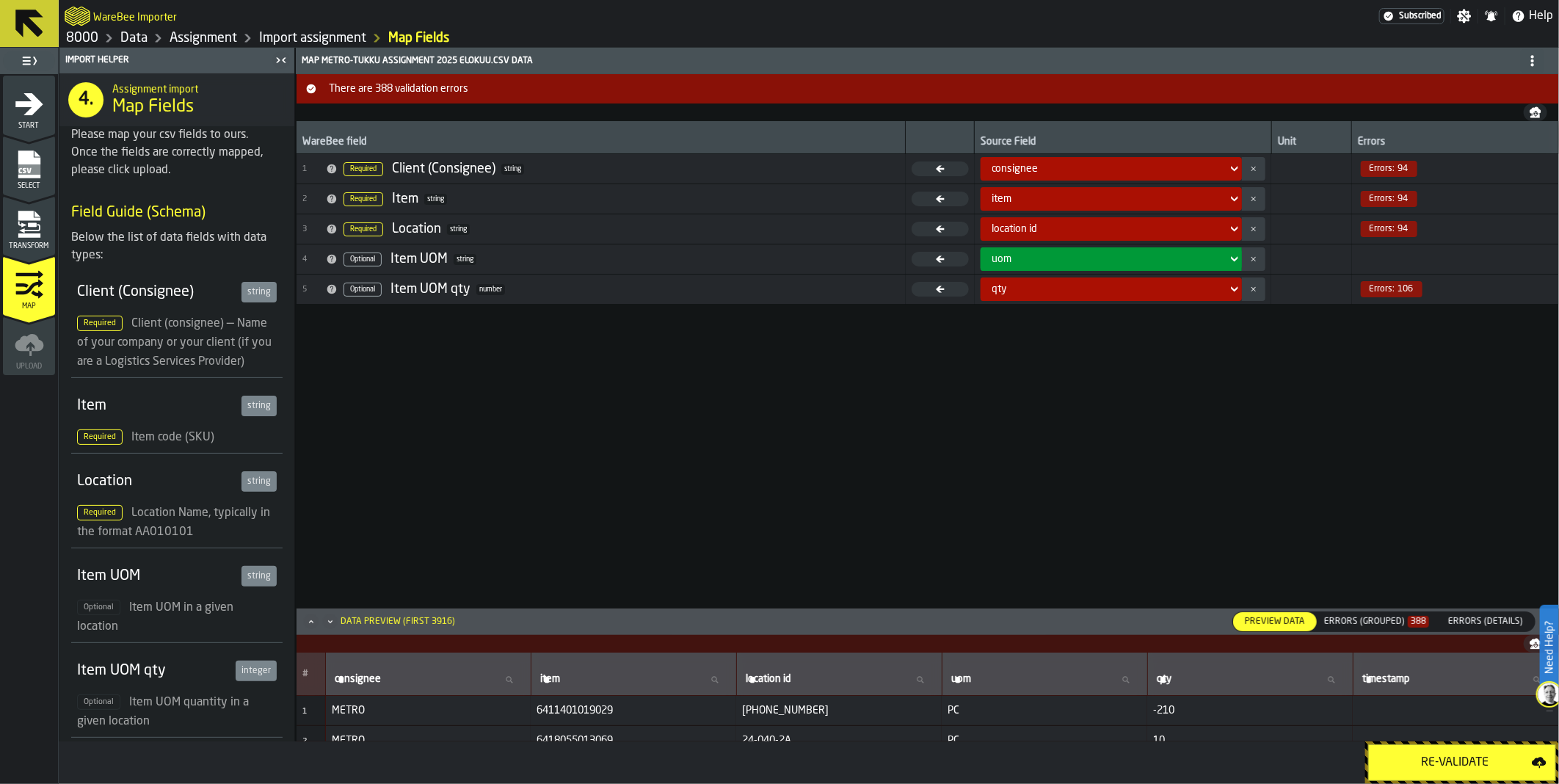
click at [1346, 618] on div "Errors (Grouped) 388" at bounding box center [1376, 621] width 105 height 10
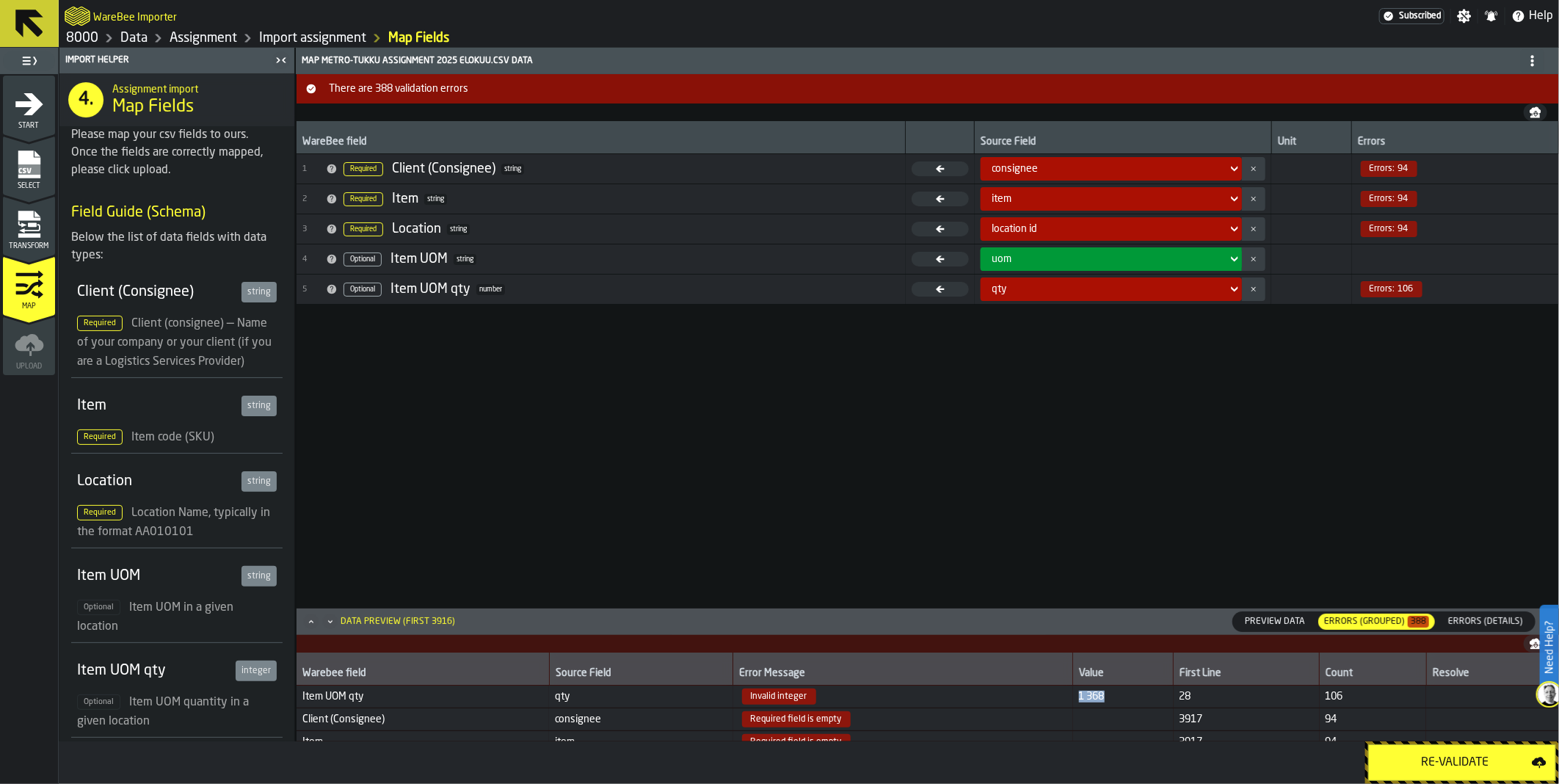
drag, startPoint x: 1099, startPoint y: 693, endPoint x: 1060, endPoint y: 698, distance: 39.3
click at [1060, 698] on tr "Item UOM qty qty Invalid integer 1 368 28 106" at bounding box center [928, 696] width 1262 height 23
click at [1182, 713] on td "3917" at bounding box center [1246, 719] width 146 height 23
drag, startPoint x: 1208, startPoint y: 717, endPoint x: 1183, endPoint y: 720, distance: 25.2
click at [1183, 720] on span "3917" at bounding box center [1246, 719] width 135 height 12
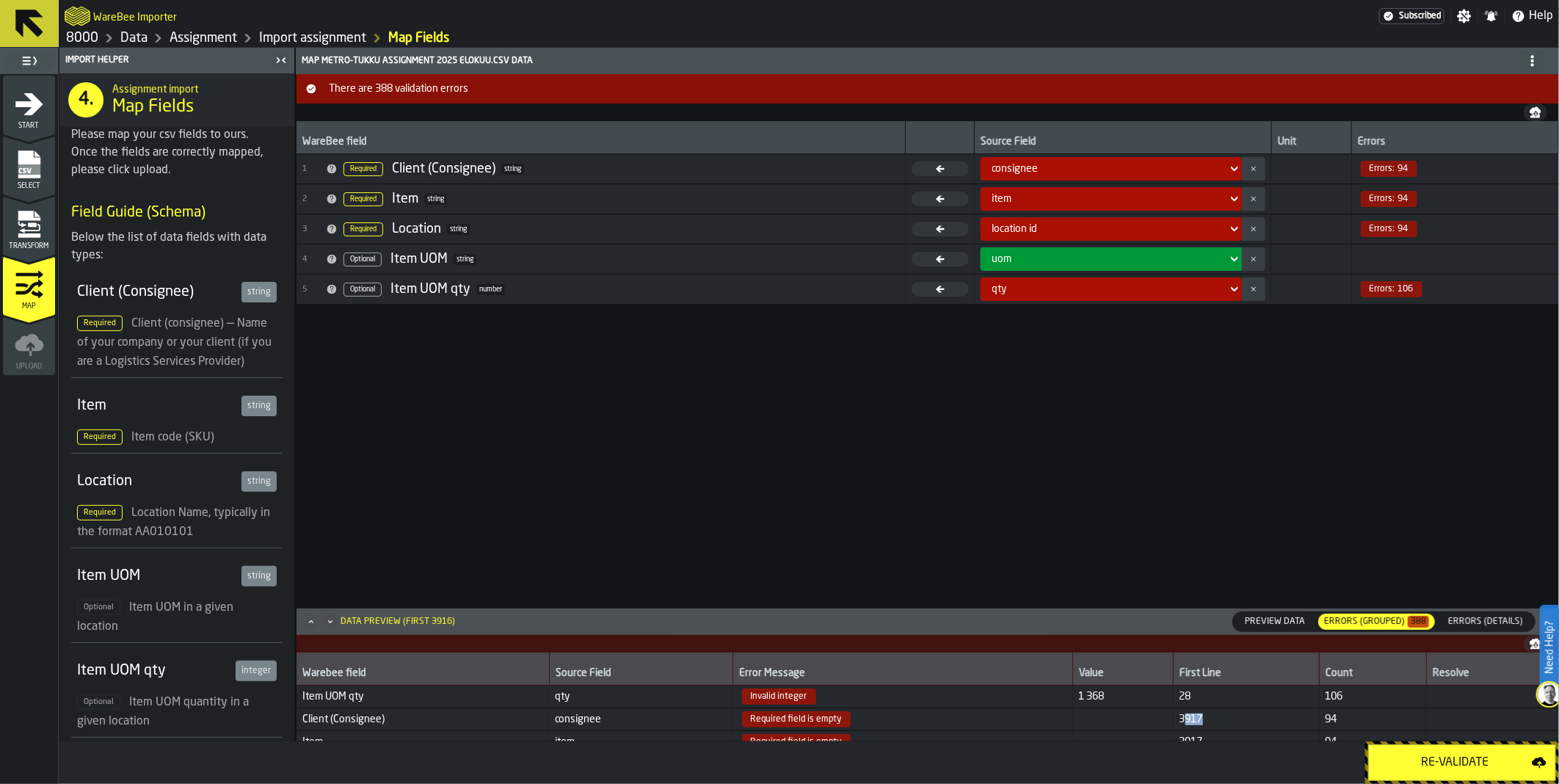
drag, startPoint x: 1183, startPoint y: 720, endPoint x: 1192, endPoint y: 717, distance: 9.5
click at [1192, 717] on span "3917" at bounding box center [1246, 719] width 135 height 12
click at [1462, 768] on div "Re-Validate" at bounding box center [1454, 762] width 154 height 18
click at [1375, 194] on span "Errors:" at bounding box center [1381, 198] width 25 height 10
click at [767, 705] on td "Invalid integer" at bounding box center [903, 696] width 340 height 23
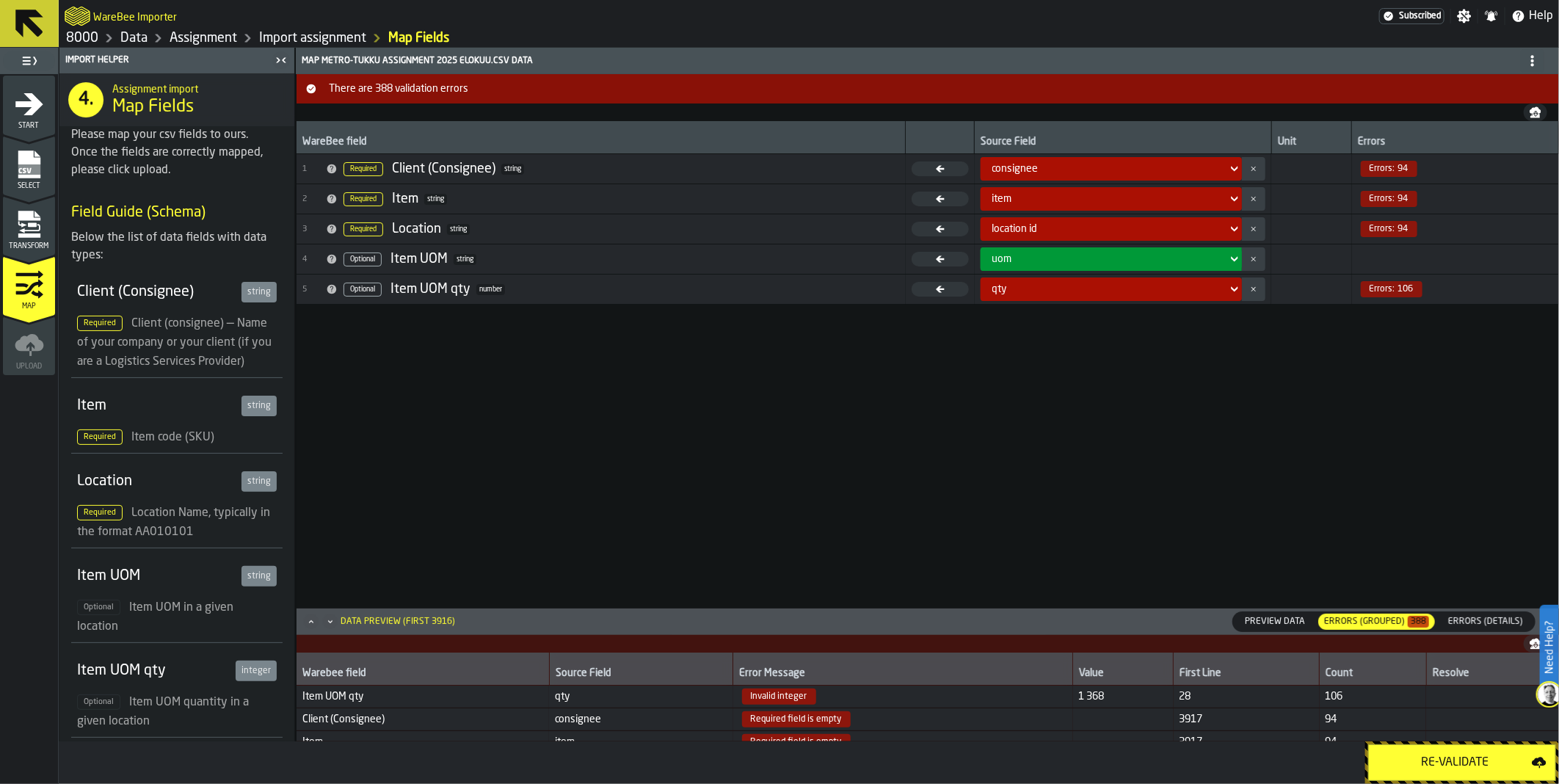
click at [570, 698] on span "qty" at bounding box center [640, 696] width 171 height 12
click at [326, 624] on icon "Minimize" at bounding box center [330, 621] width 15 height 15
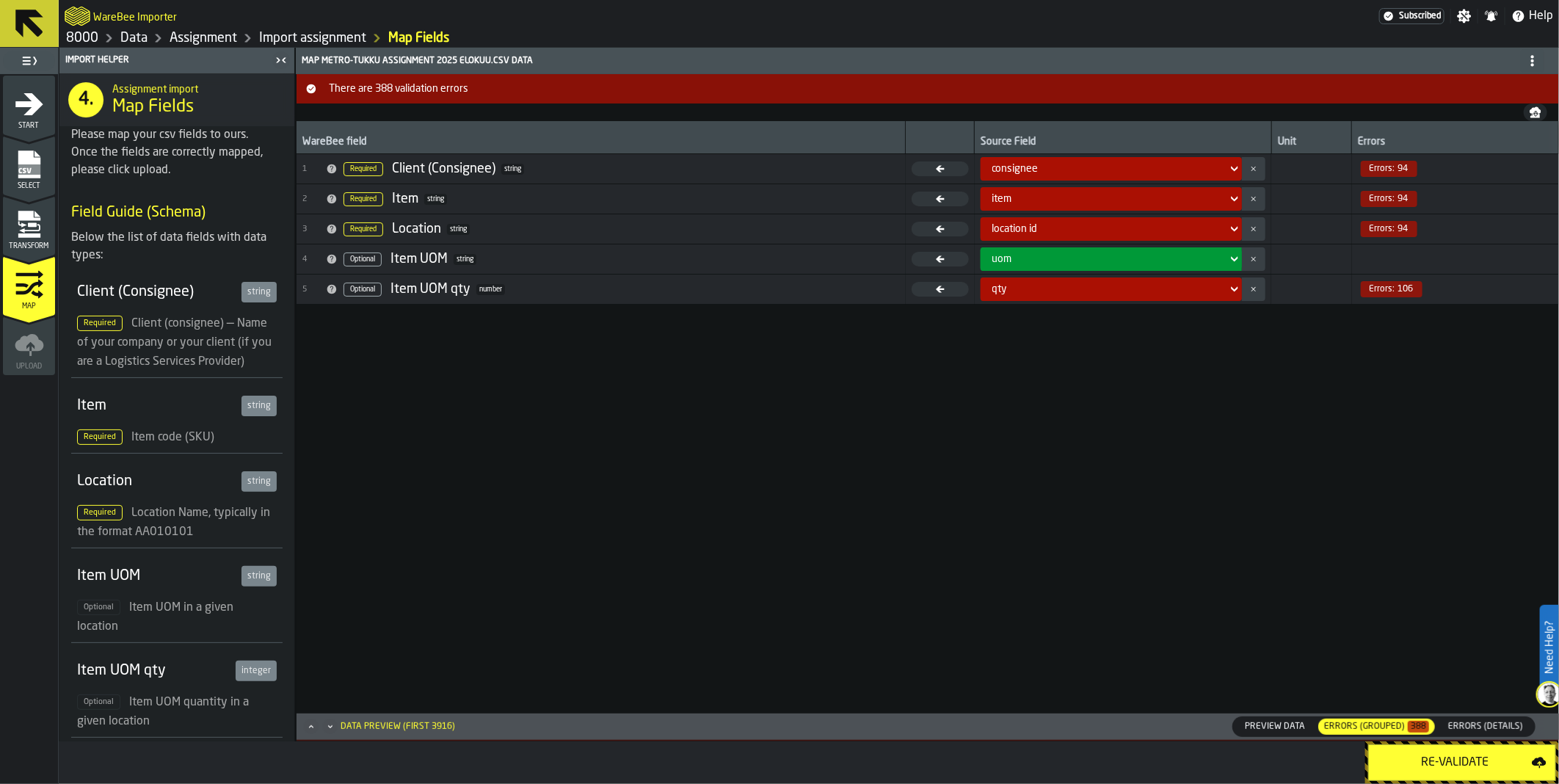
click at [332, 727] on icon "Minimize" at bounding box center [330, 726] width 15 height 15
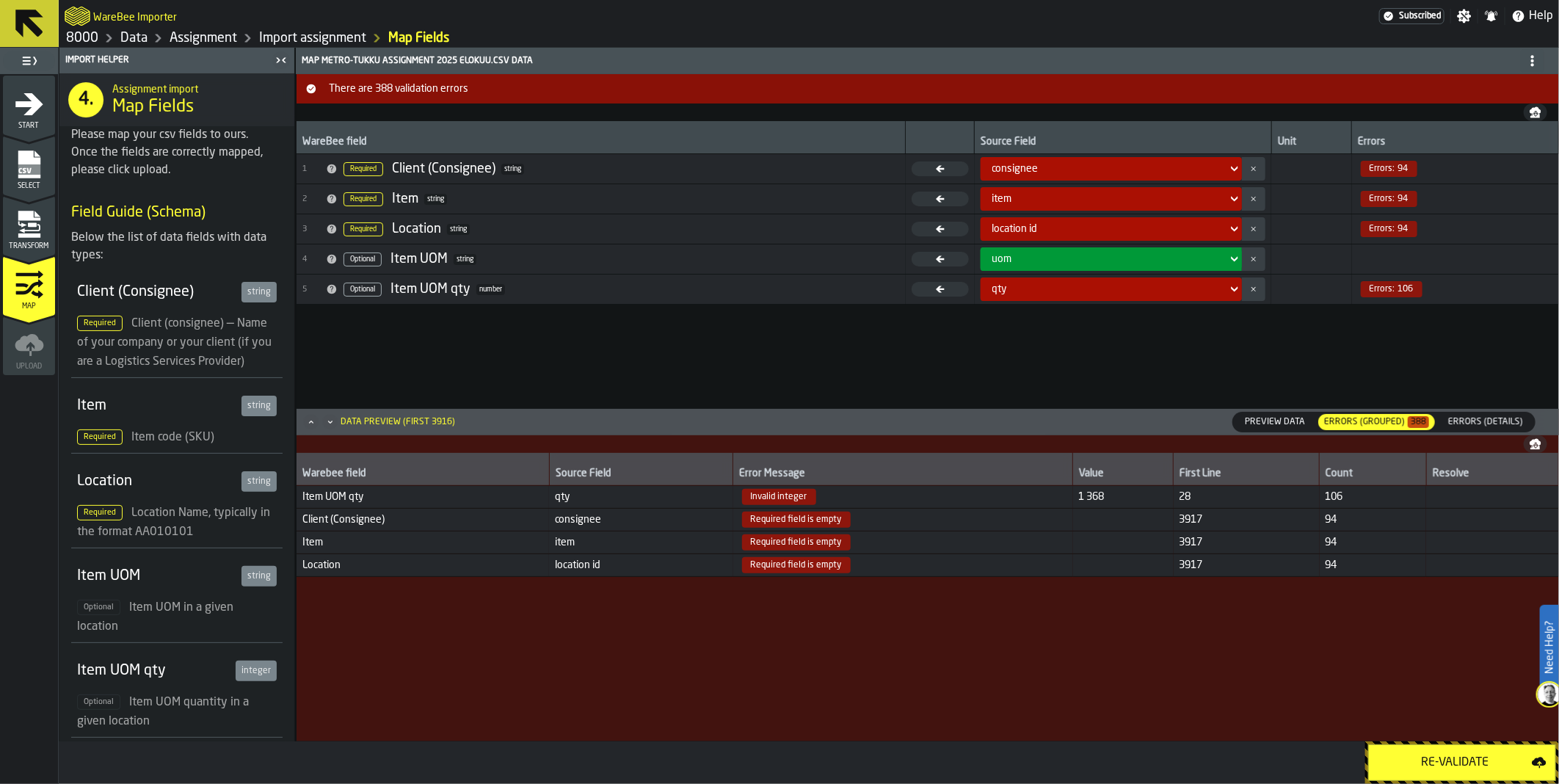
click at [311, 422] on icon "Maximize" at bounding box center [311, 421] width 15 height 15
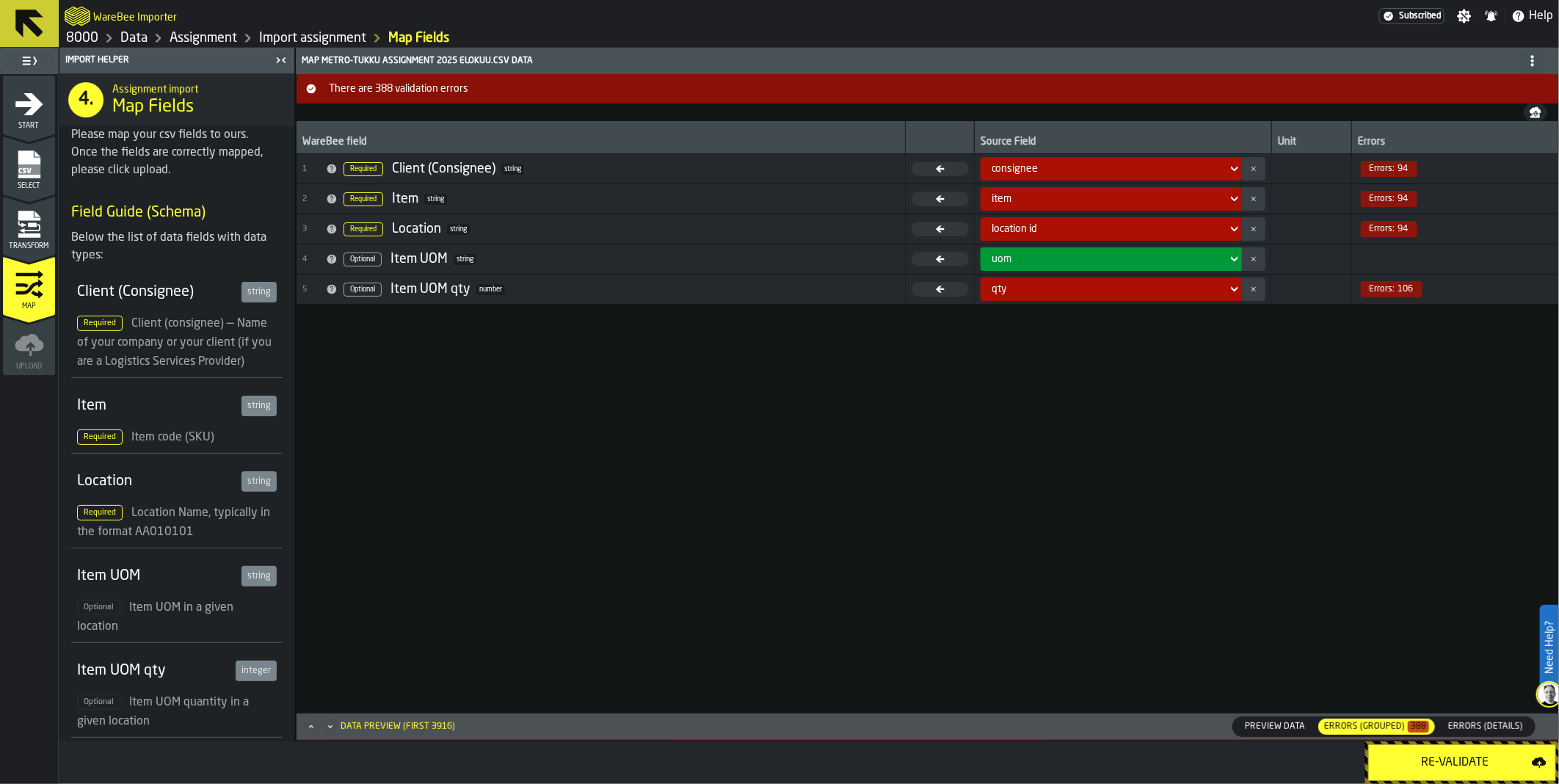
click at [335, 723] on icon "Minimize" at bounding box center [330, 726] width 15 height 15
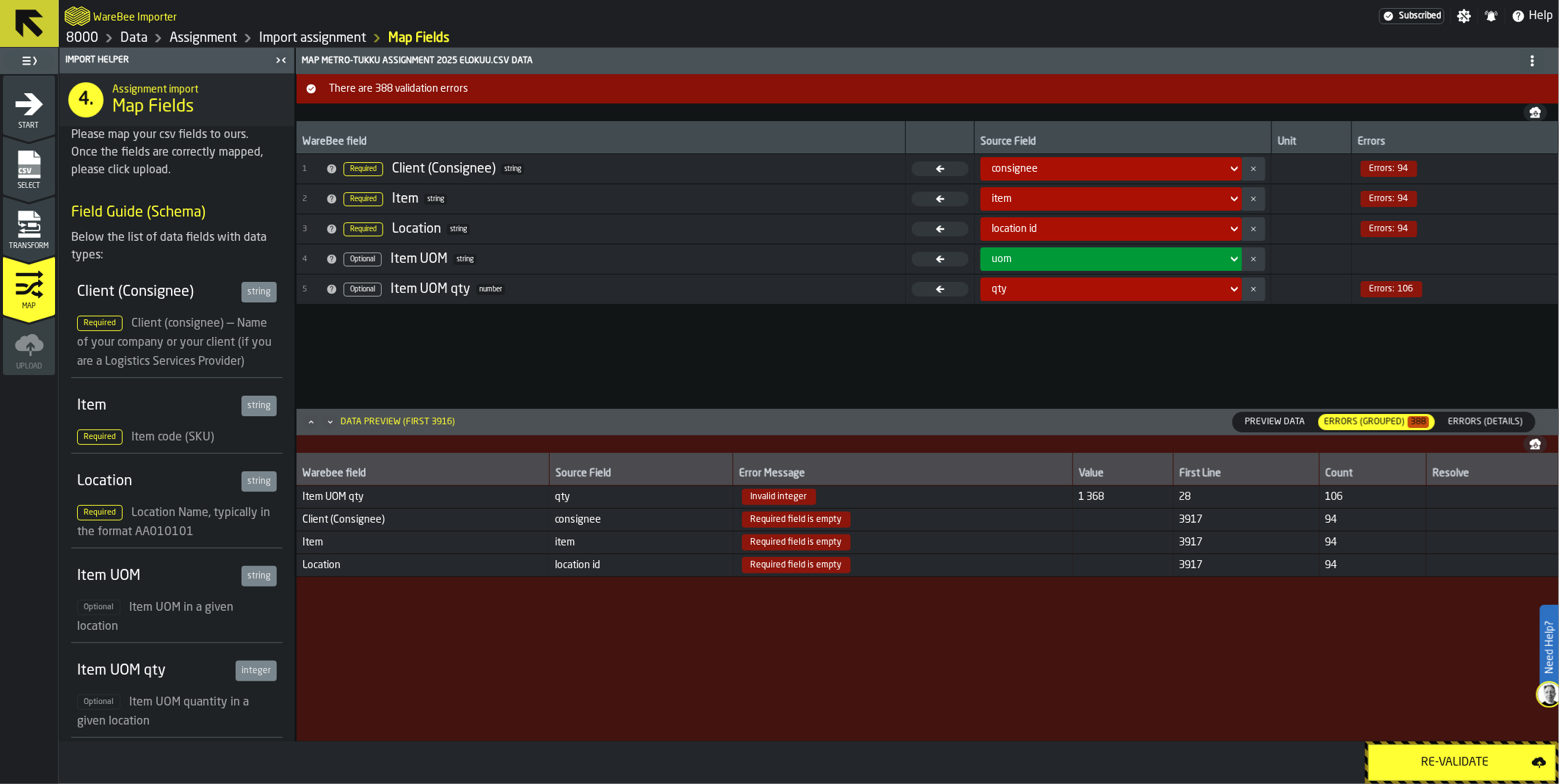
click at [1498, 416] on span "Errors (Details)" at bounding box center [1485, 421] width 87 height 13
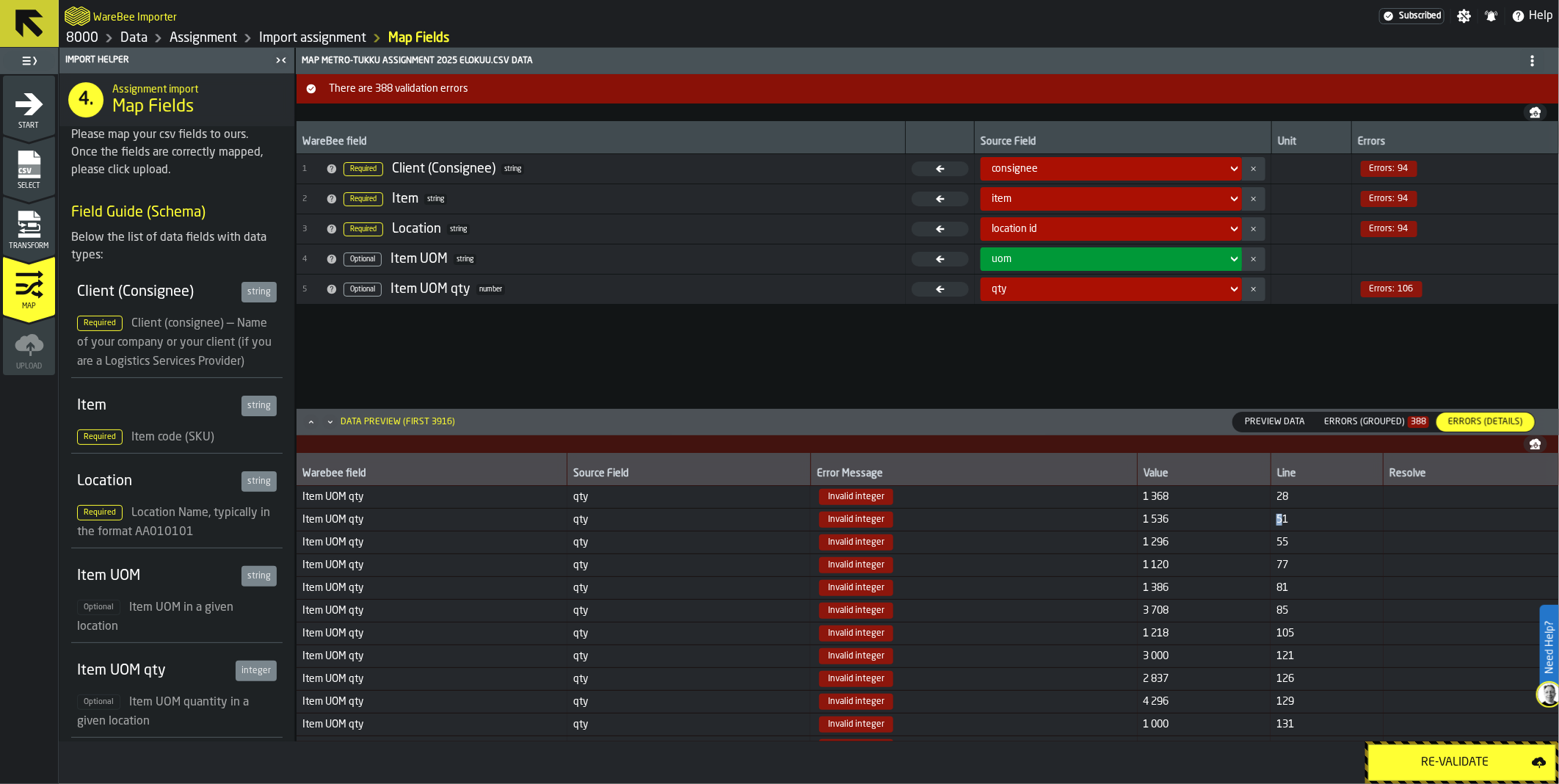
drag, startPoint x: 1282, startPoint y: 513, endPoint x: 1267, endPoint y: 514, distance: 15.0
click at [1267, 514] on tr "Item UOM qty qty Invalid integer 1 536 51" at bounding box center [928, 520] width 1262 height 23
drag, startPoint x: 1267, startPoint y: 514, endPoint x: 1301, endPoint y: 536, distance: 40.5
click at [1301, 536] on td "55" at bounding box center [1327, 542] width 112 height 23
drag, startPoint x: 1288, startPoint y: 523, endPoint x: 1275, endPoint y: 521, distance: 13.2
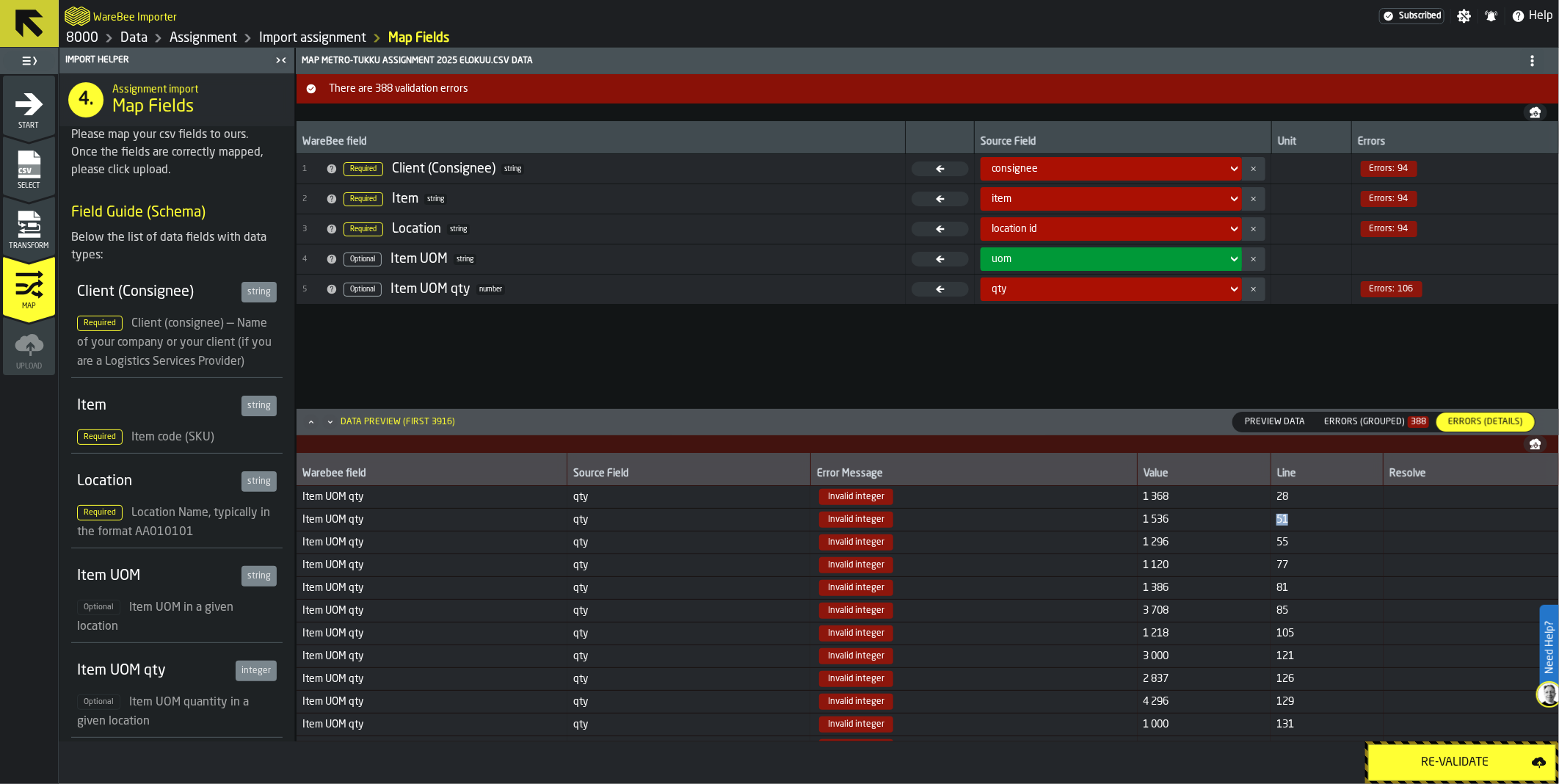
click at [1276, 521] on span "51" at bounding box center [1326, 519] width 101 height 12
copy span "51"
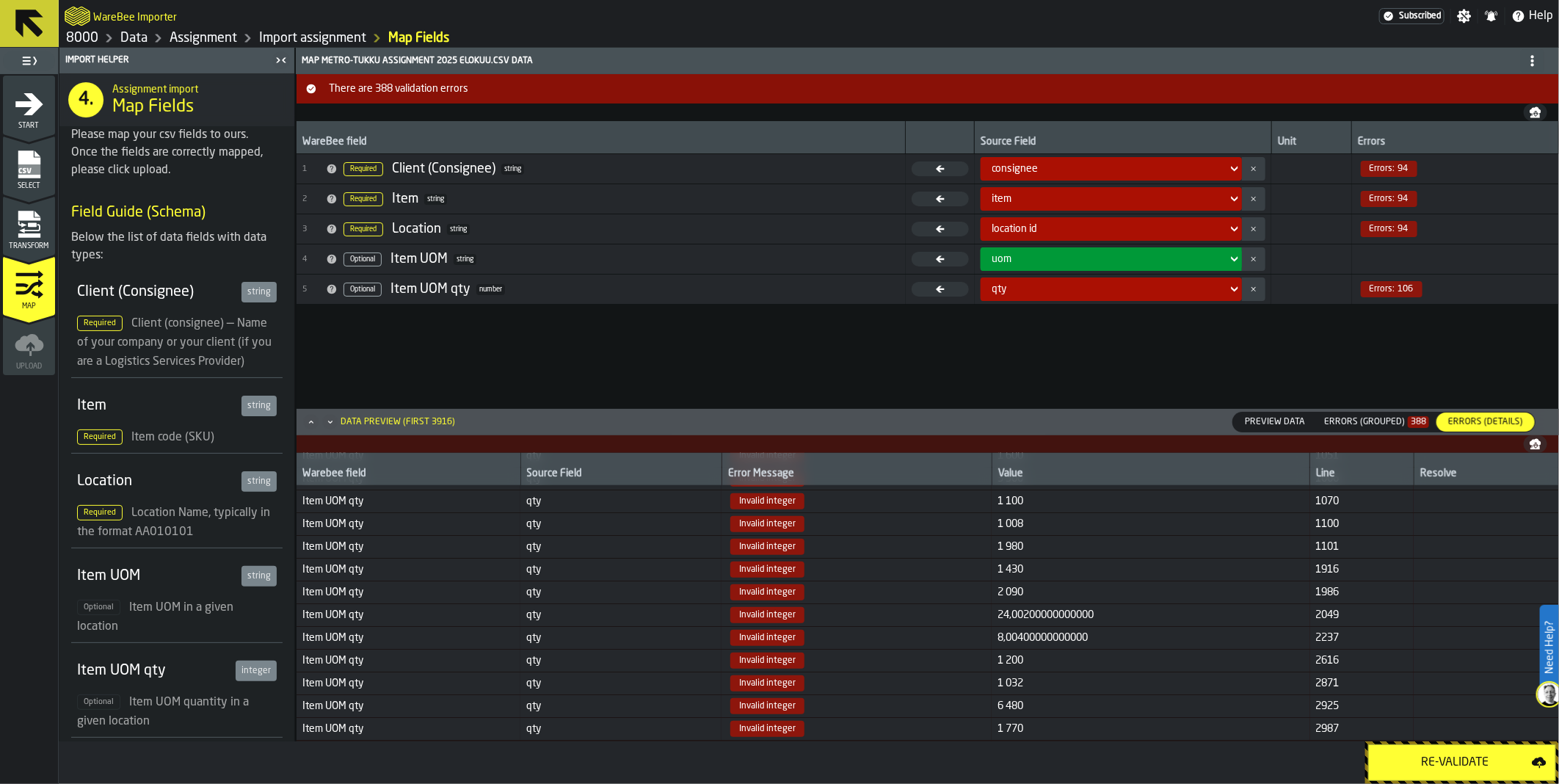
scroll to position [590, 0]
drag, startPoint x: 987, startPoint y: 617, endPoint x: 1066, endPoint y: 616, distance: 79.0
click at [1066, 616] on span "24,00200000000000" at bounding box center [1150, 613] width 306 height 12
drag, startPoint x: 1066, startPoint y: 616, endPoint x: 1079, endPoint y: 621, distance: 13.9
click at [1079, 620] on span "24,00200000000000" at bounding box center [1150, 613] width 306 height 12
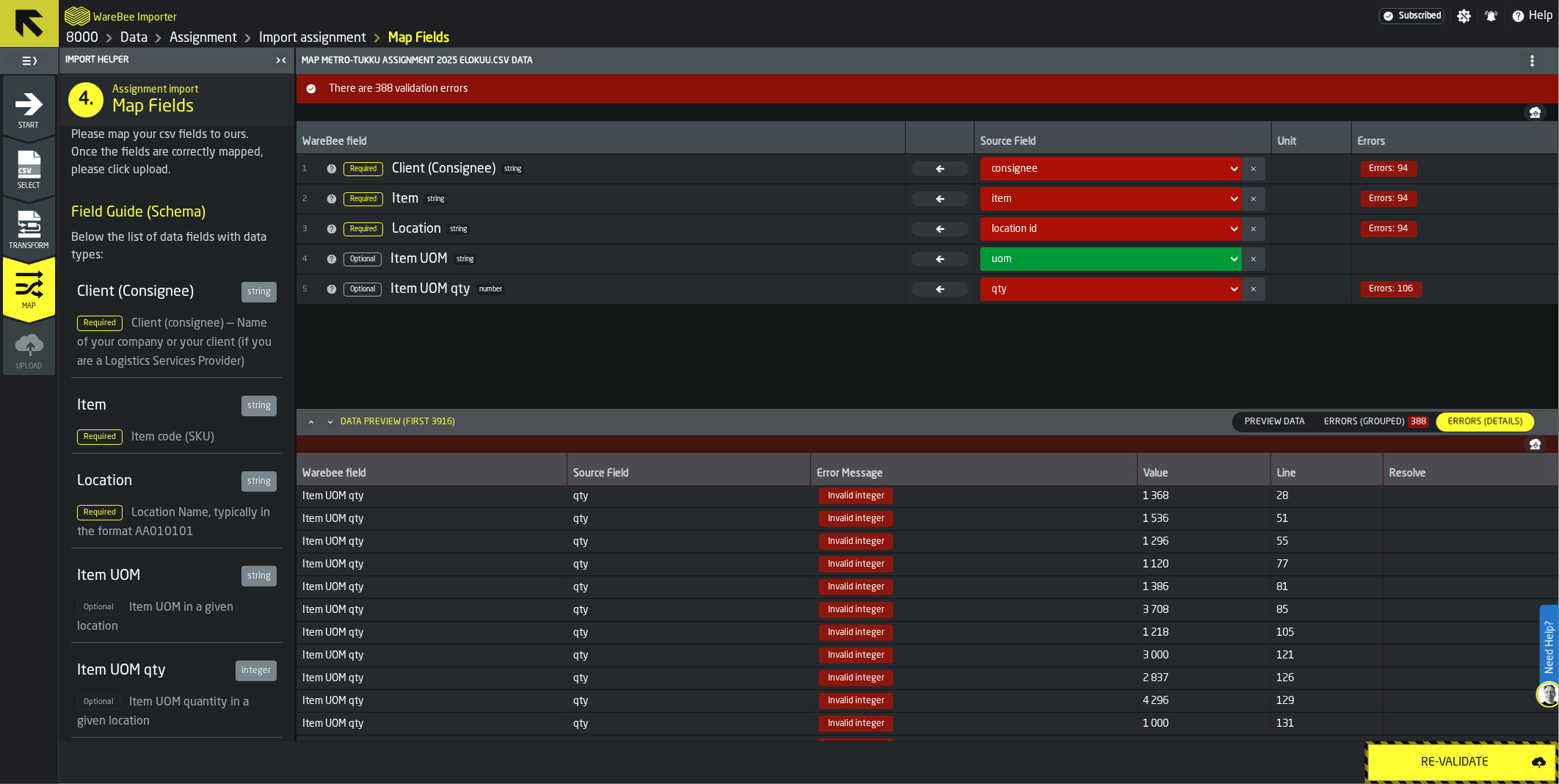
scroll to position [0, 0]
click at [1419, 757] on div "Re-Validate" at bounding box center [1454, 762] width 154 height 18
click at [27, 166] on rect "menu Select" at bounding box center [28, 169] width 22 height 10
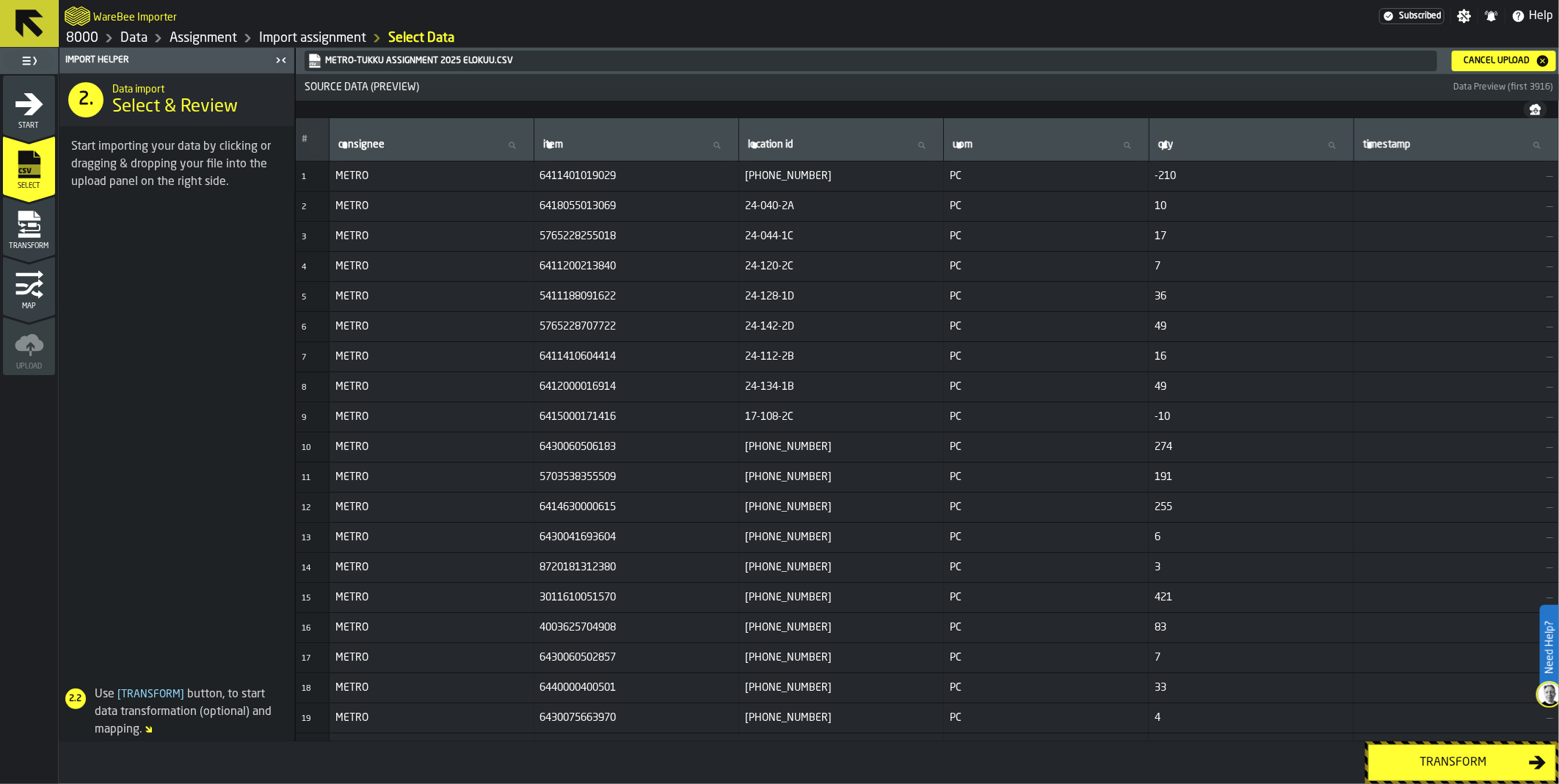
click at [37, 85] on div "Start" at bounding box center [29, 105] width 52 height 49
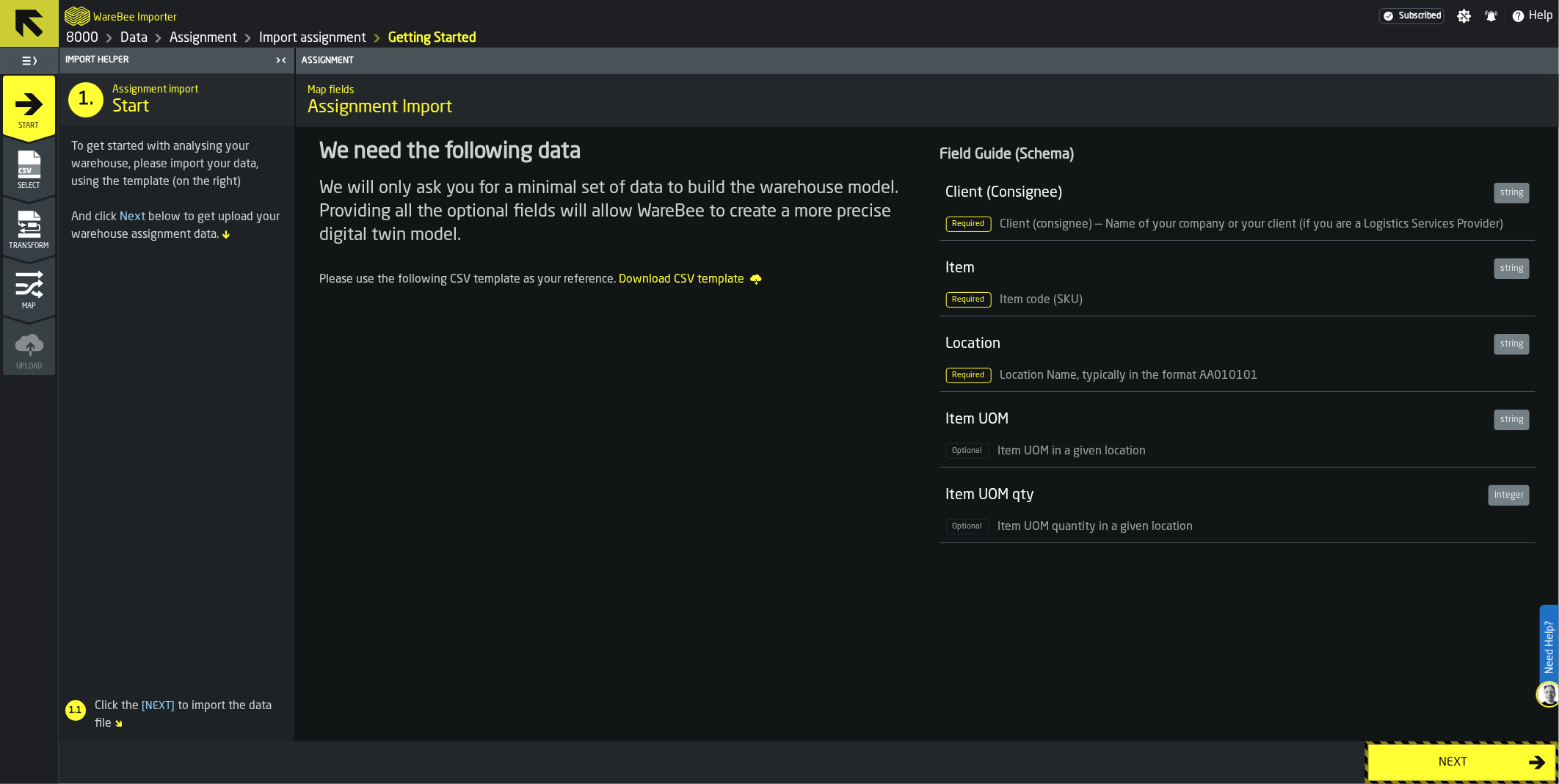
click at [1438, 767] on div "Next" at bounding box center [1453, 762] width 151 height 18
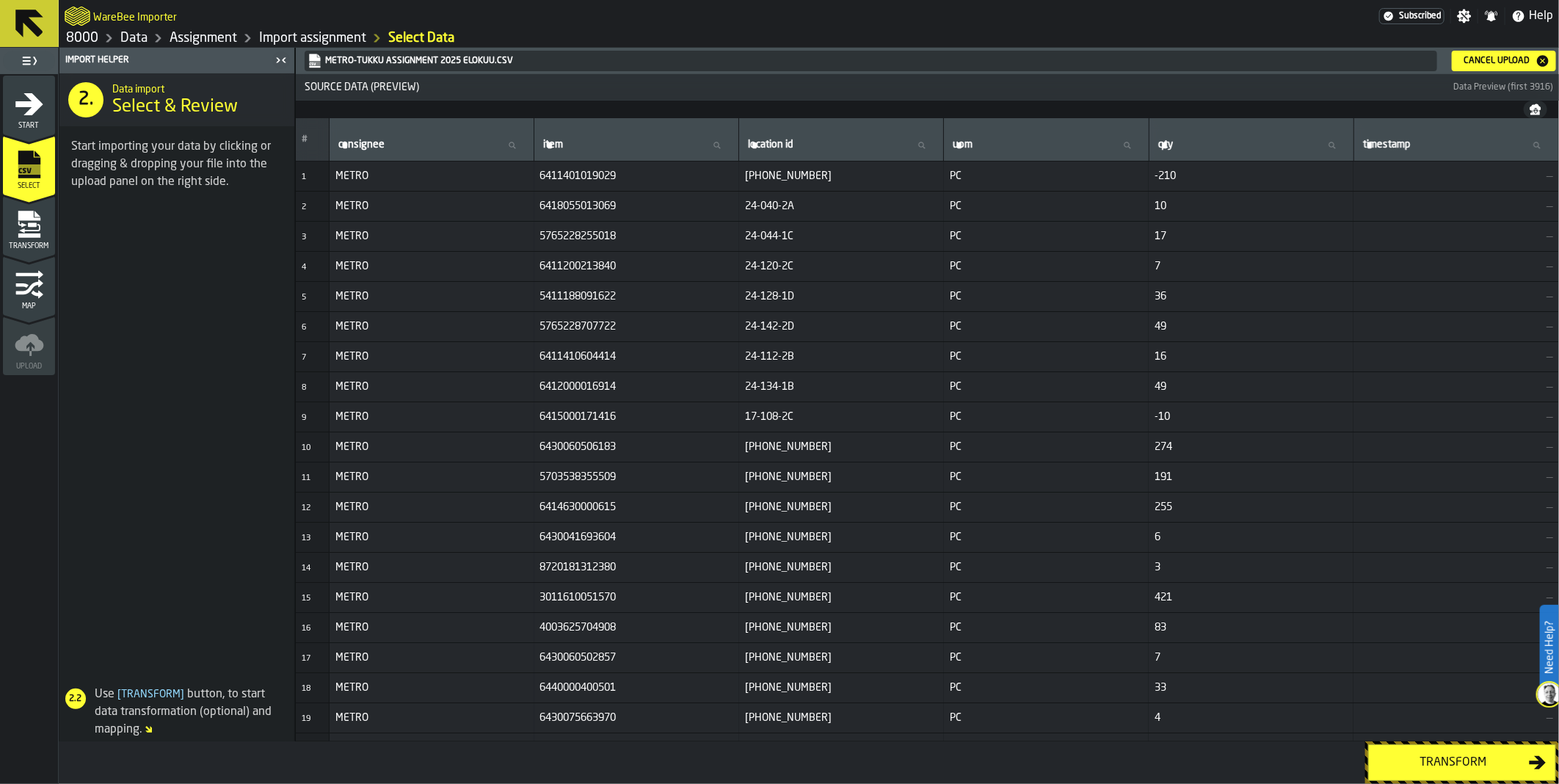
click at [1545, 61] on icon "button-Cancel Upload" at bounding box center [1542, 61] width 12 height 12
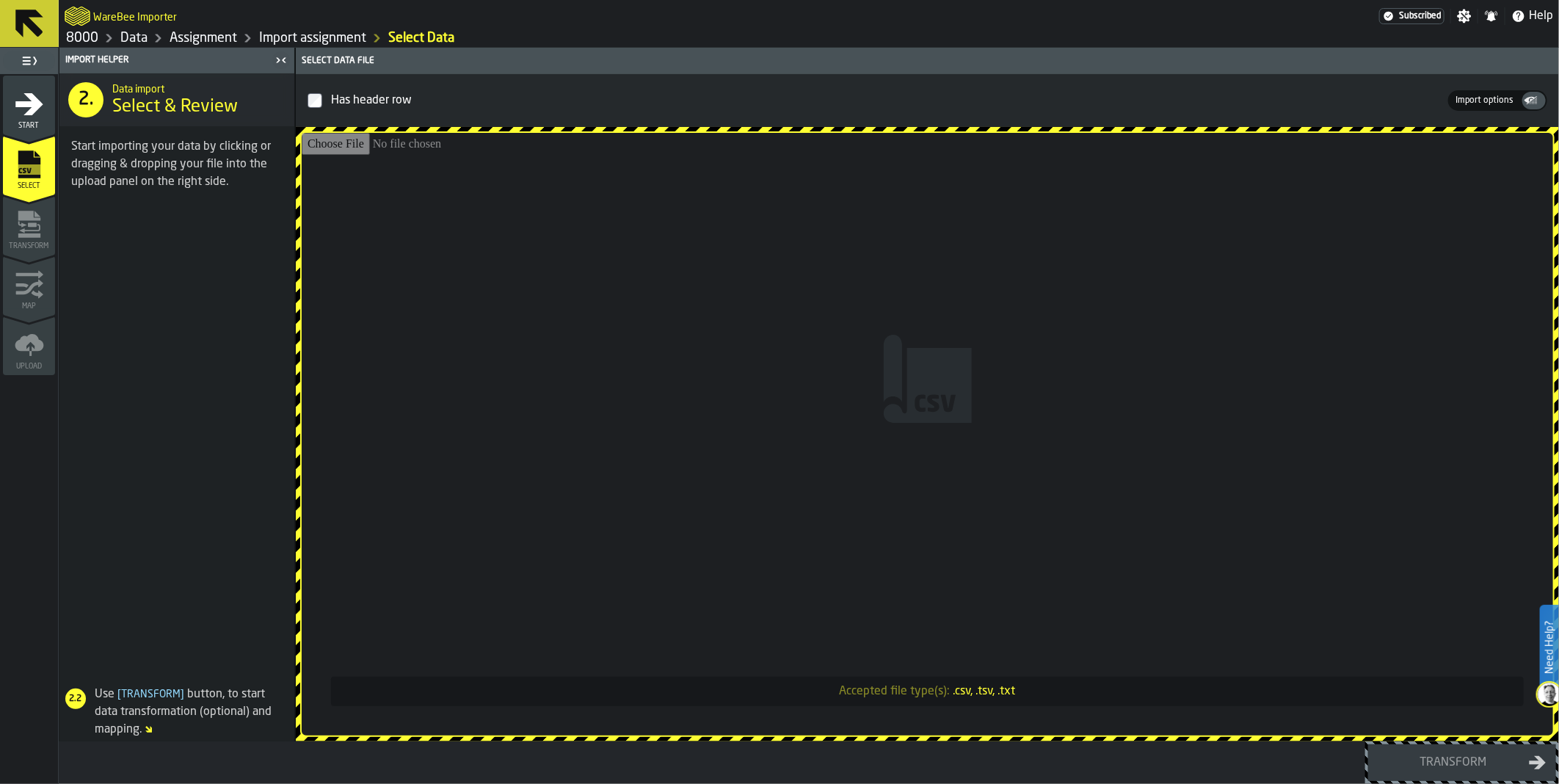
type input "**********"
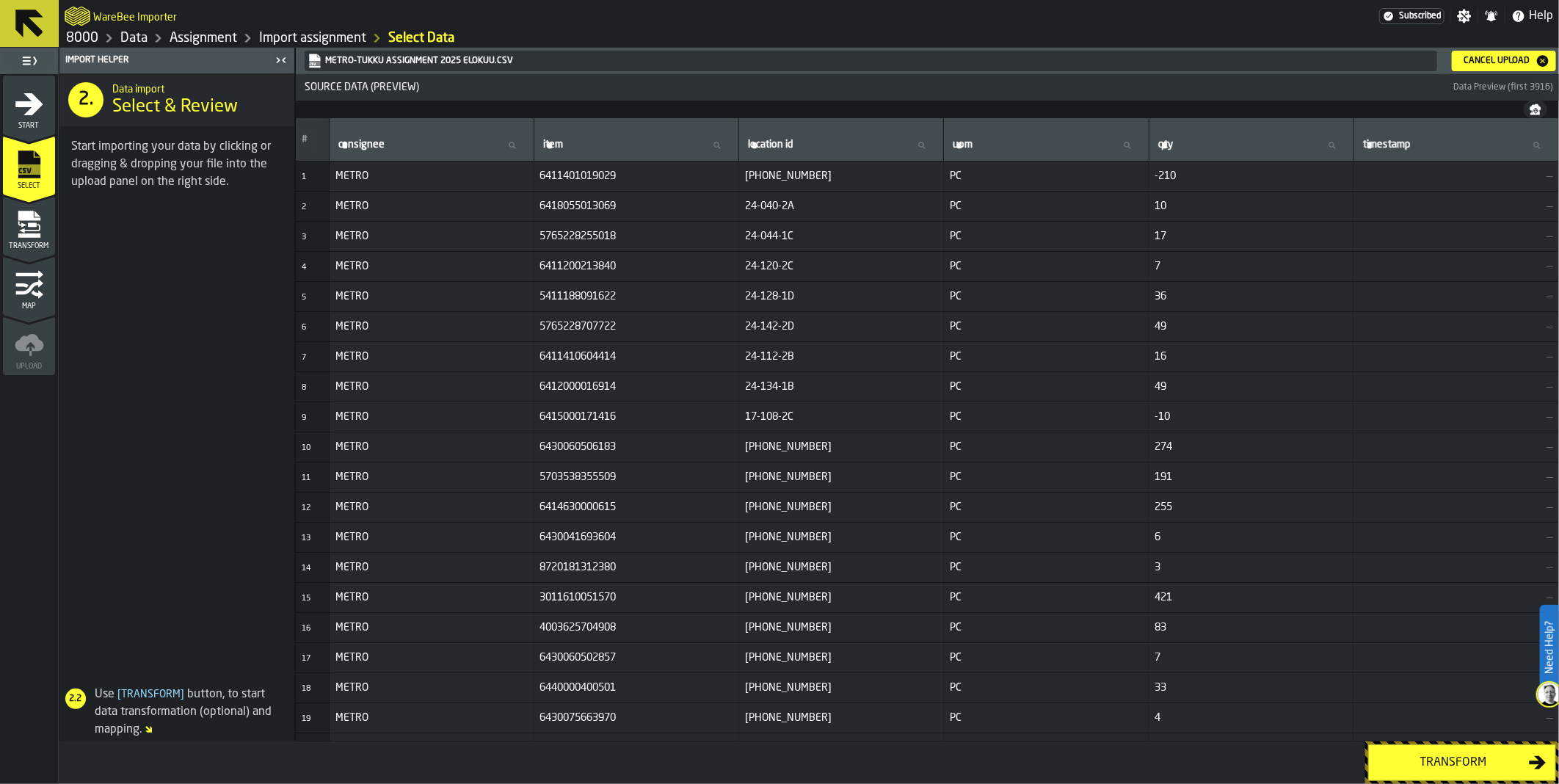
click at [1458, 759] on div "Transform" at bounding box center [1453, 762] width 151 height 18
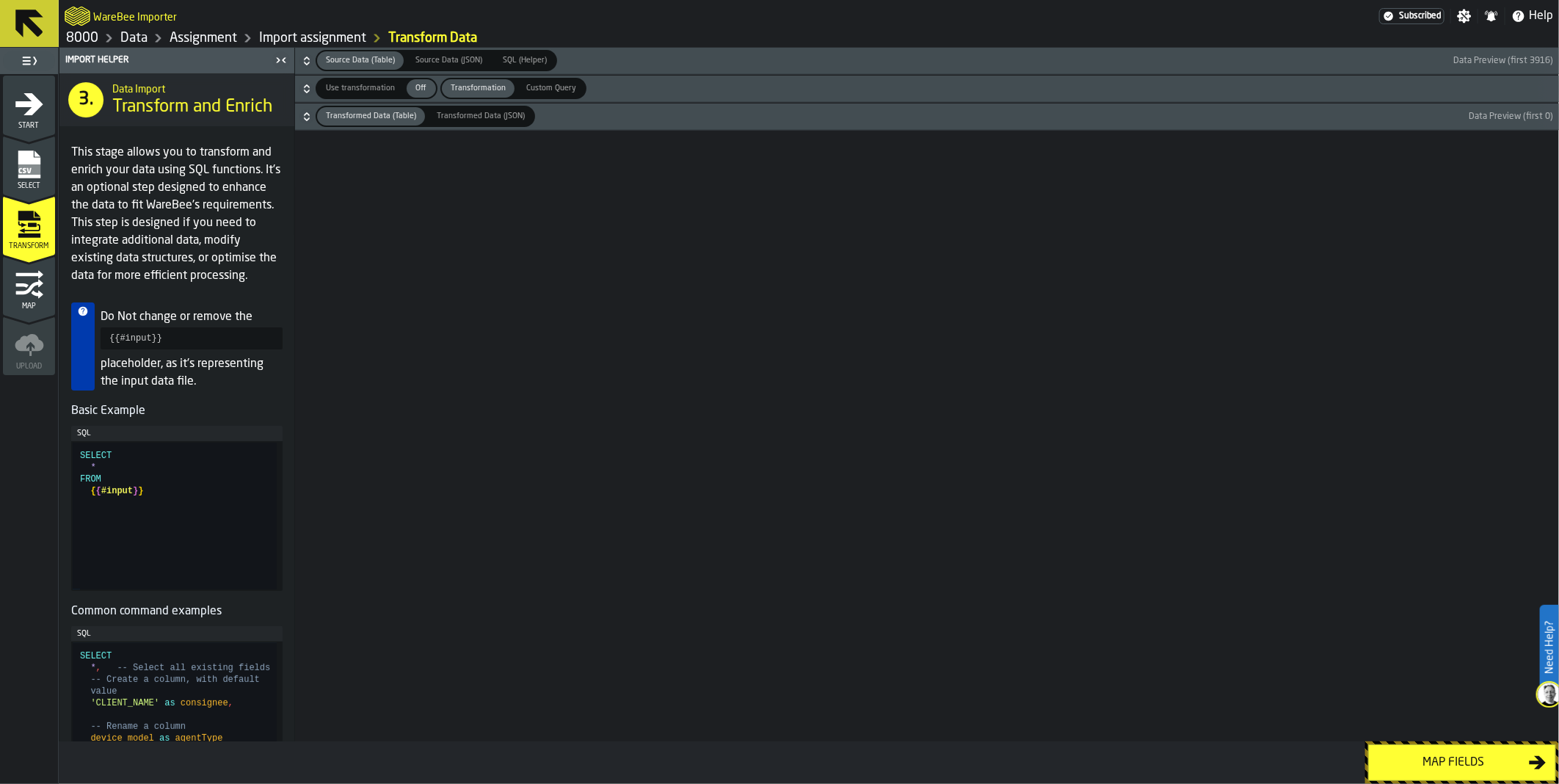
click at [1458, 759] on div "Map fields" at bounding box center [1453, 762] width 151 height 18
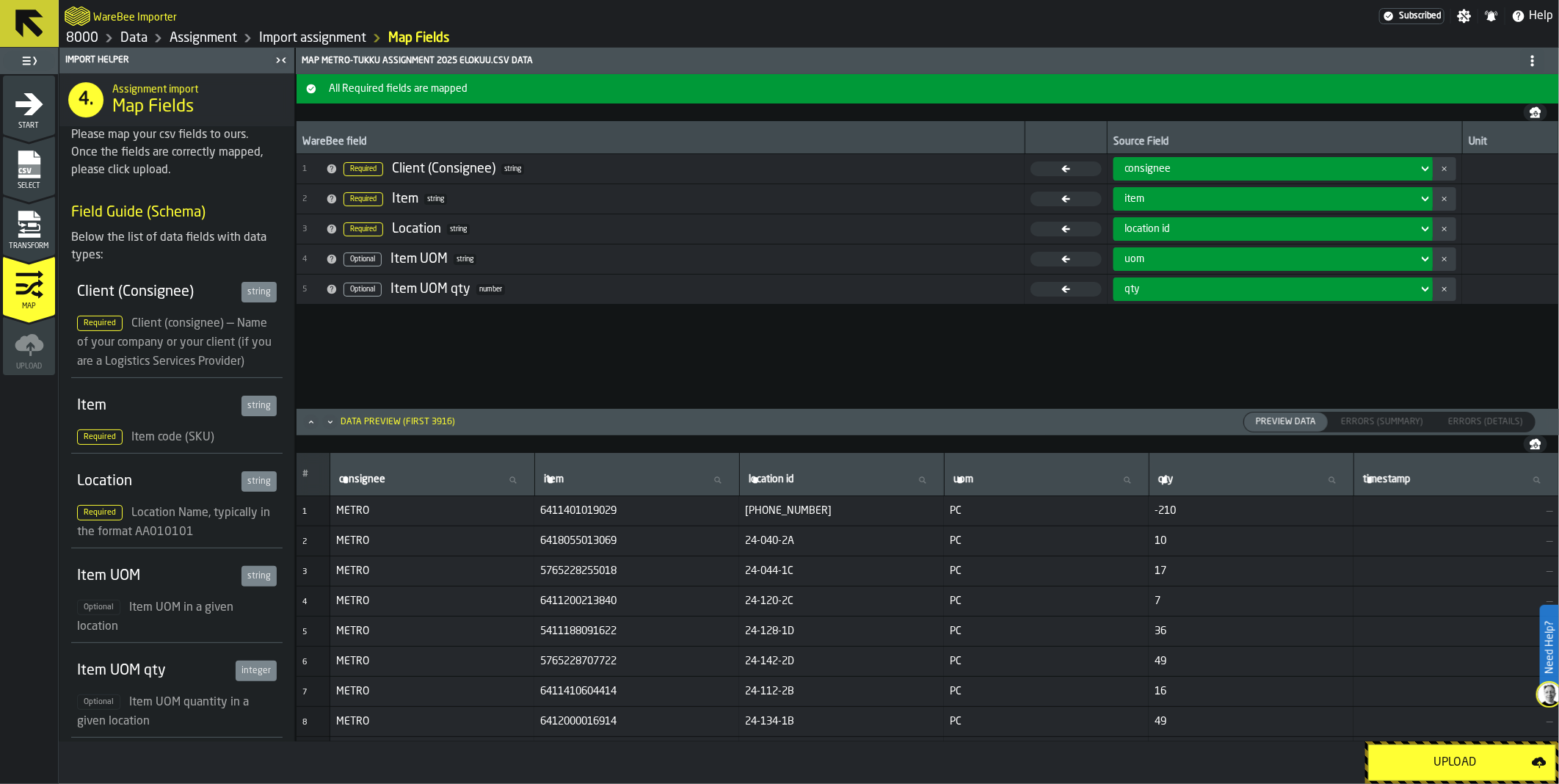
click at [1458, 759] on div "Upload" at bounding box center [1454, 762] width 154 height 18
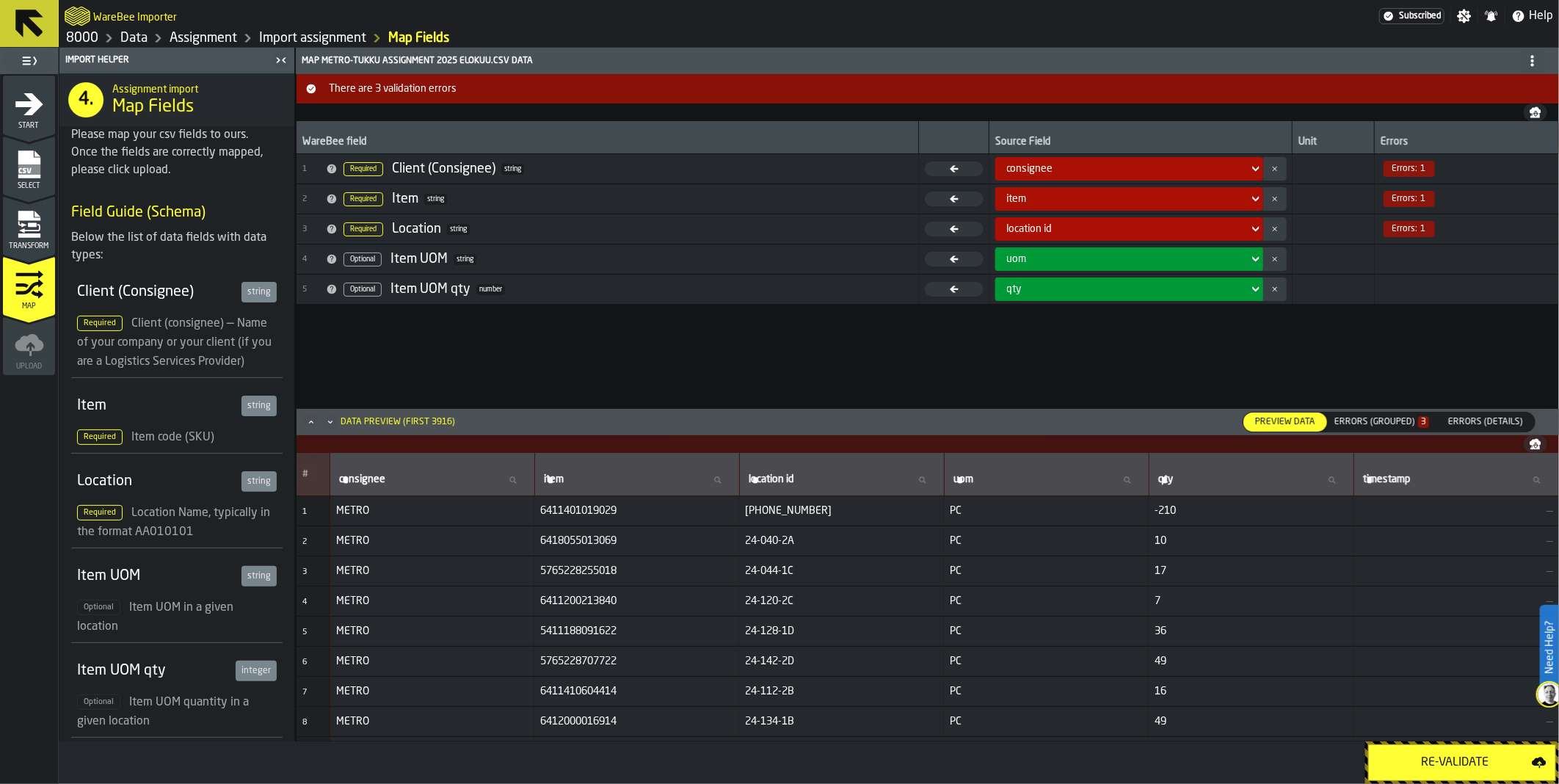
click at [1414, 427] on div "Errors (Grouped) 3" at bounding box center [1381, 421] width 95 height 10
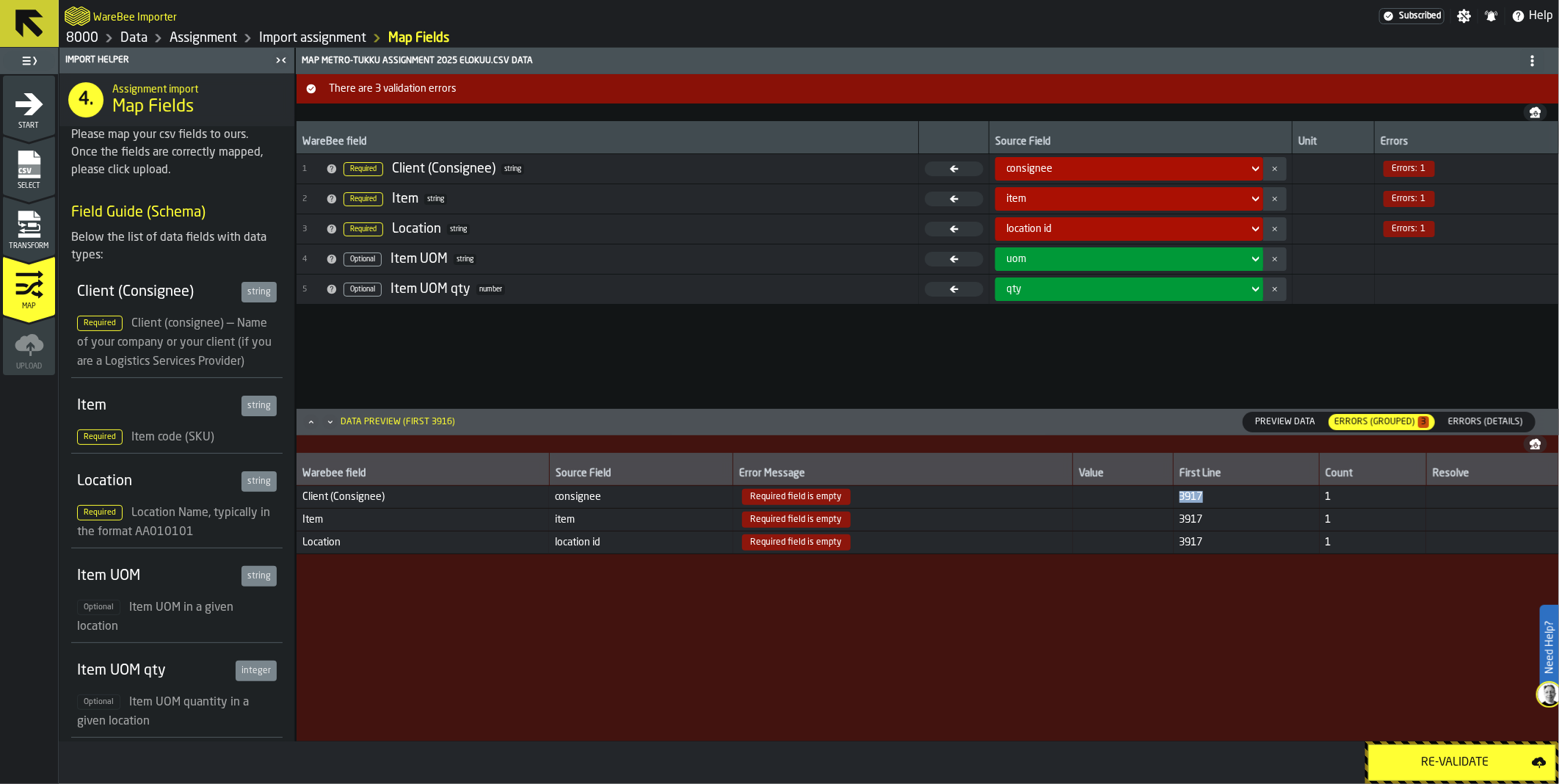
drag, startPoint x: 1237, startPoint y: 493, endPoint x: 1150, endPoint y: 493, distance: 87.0
click at [1150, 493] on tr "Client (Consignee) consignee Required field is empty 3917 1" at bounding box center [928, 497] width 1262 height 23
click at [26, 150] on icon "menu Select" at bounding box center [29, 164] width 29 height 29
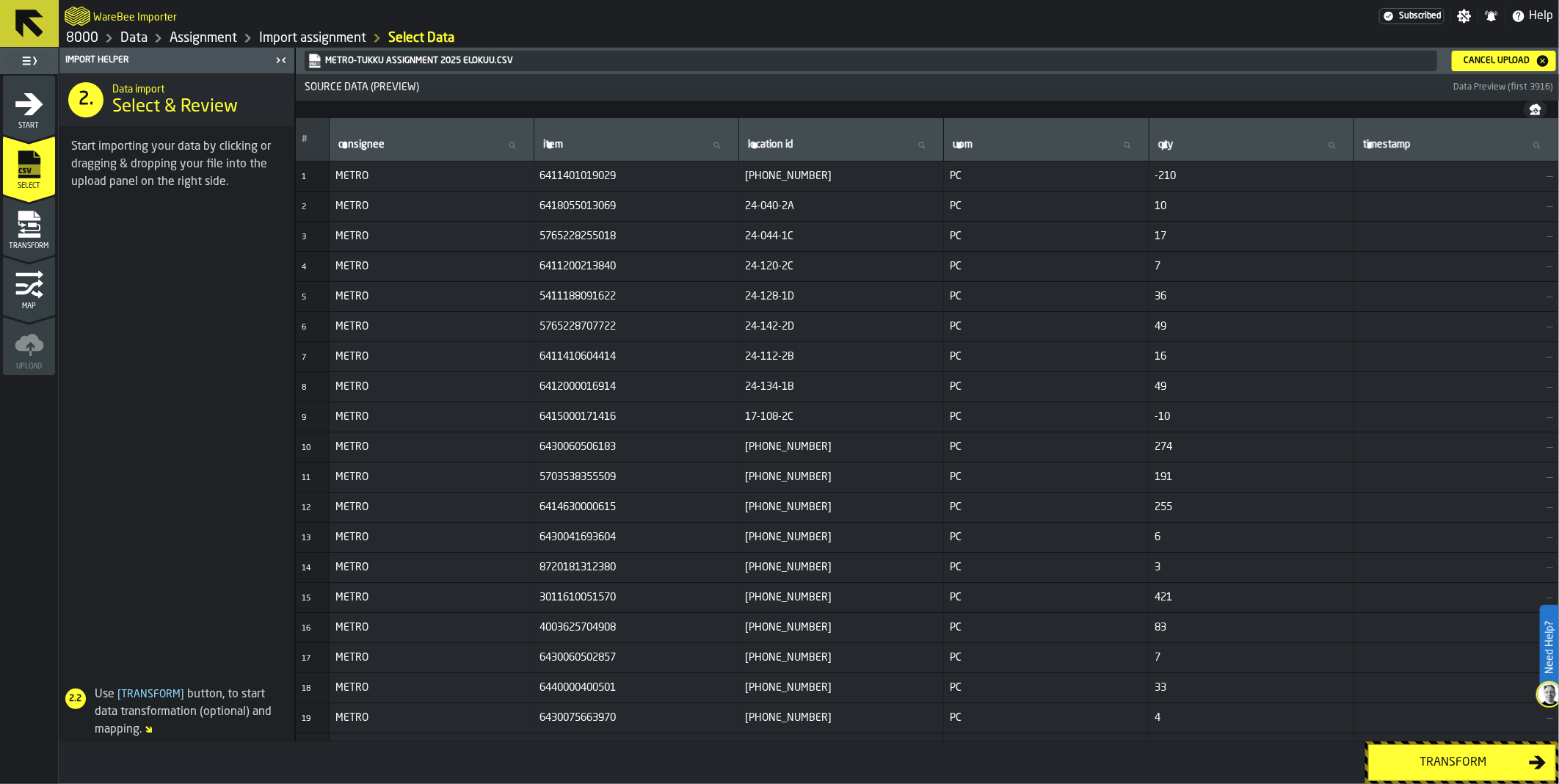
click at [1540, 61] on icon "button-Cancel Upload" at bounding box center [1542, 61] width 12 height 12
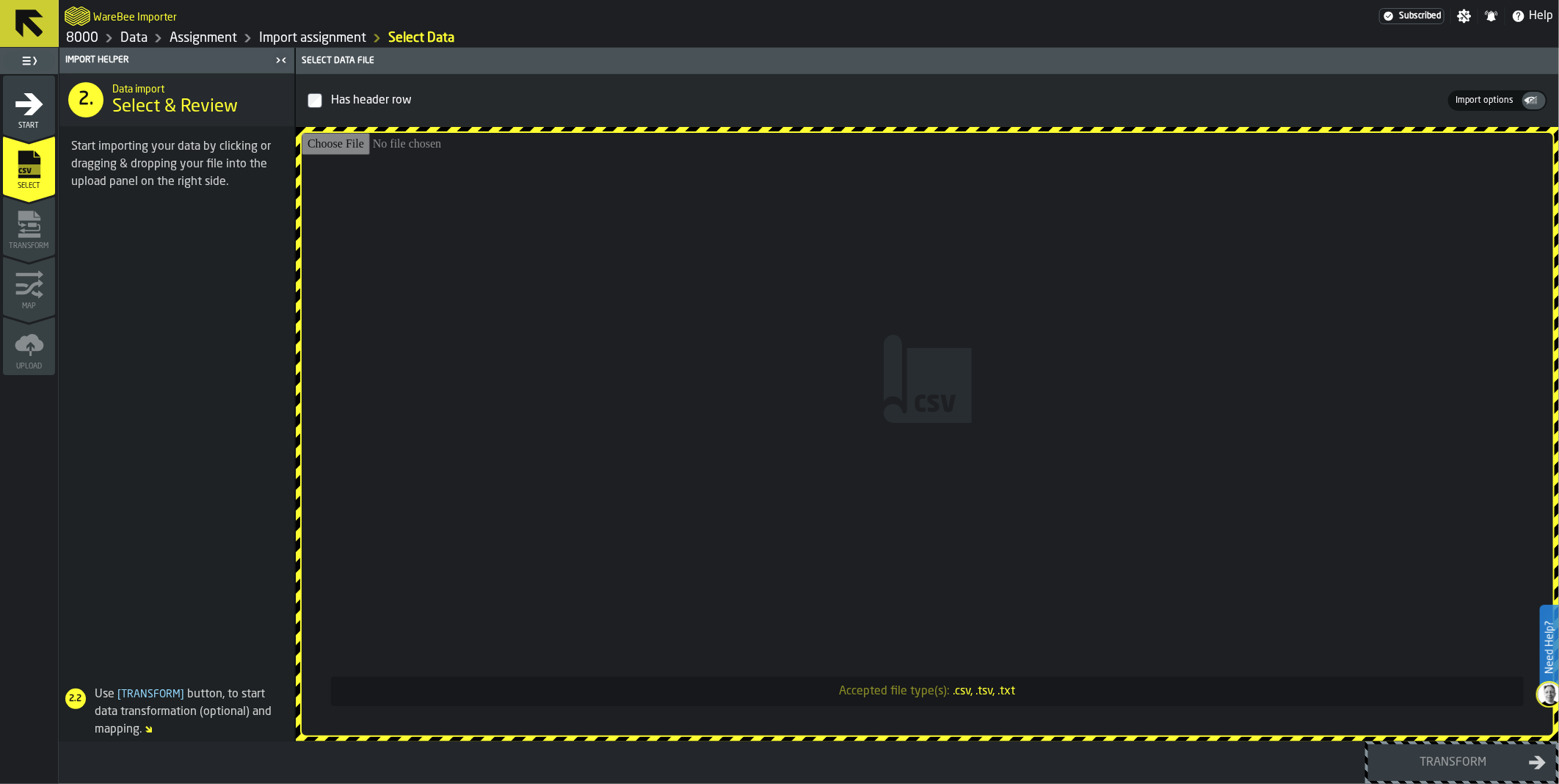
type input "**********"
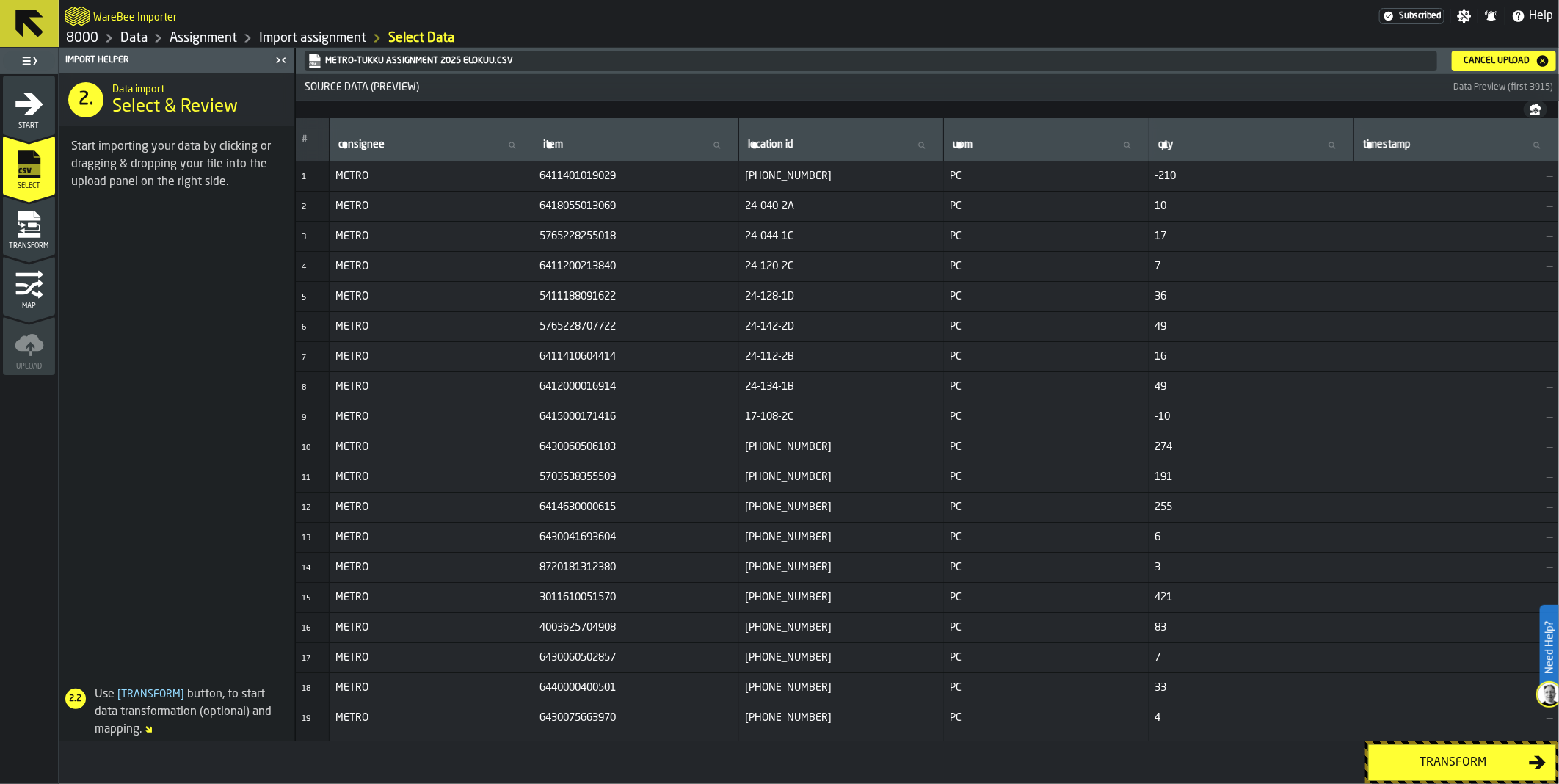
drag, startPoint x: 1469, startPoint y: 769, endPoint x: 1260, endPoint y: 774, distance: 209.1
click at [1260, 774] on div "Transform" at bounding box center [808, 762] width 1500 height 42
click at [1420, 770] on div "Transform" at bounding box center [1453, 762] width 151 height 18
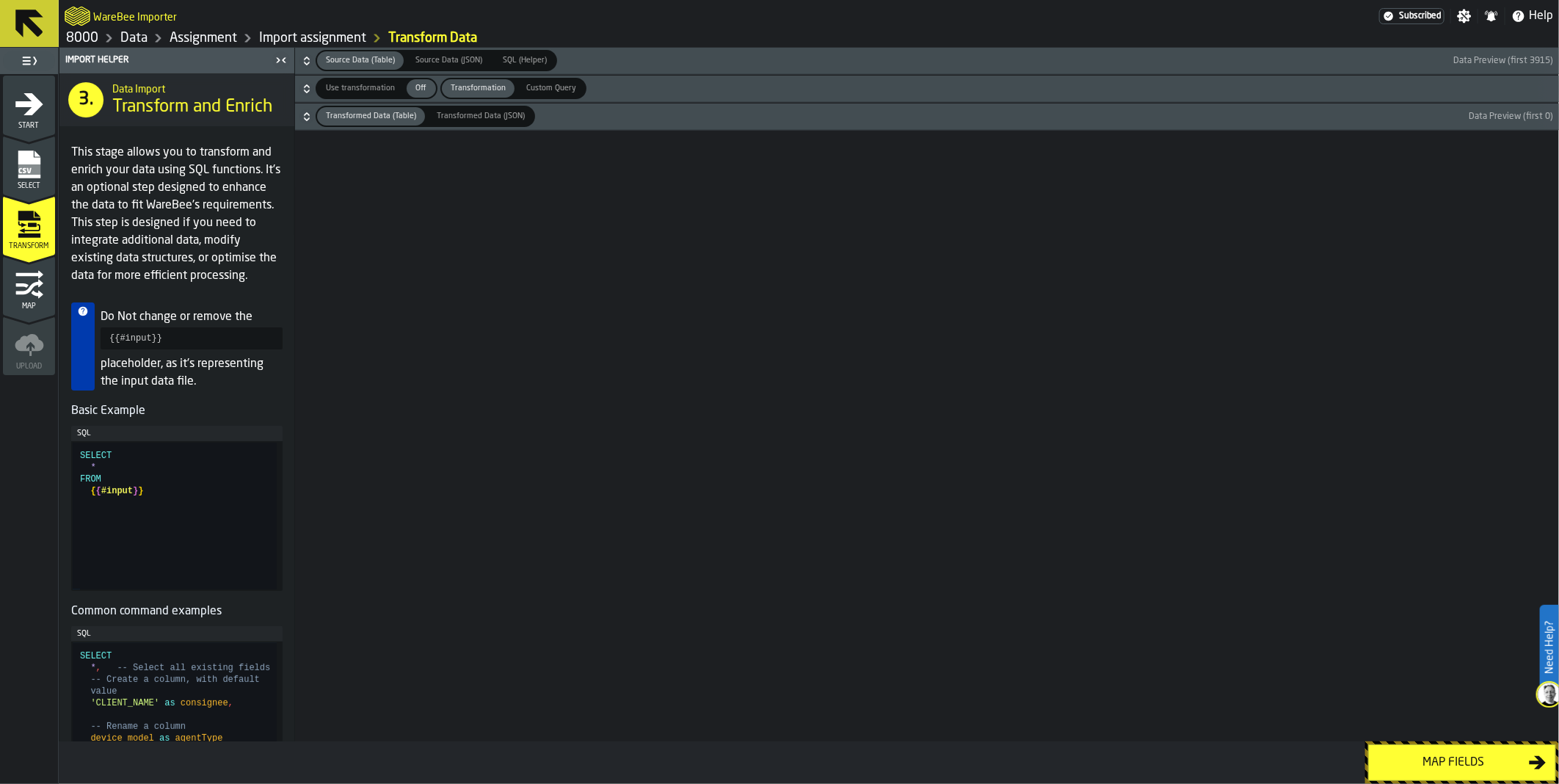
click at [1420, 769] on div "Map fields" at bounding box center [1453, 762] width 151 height 18
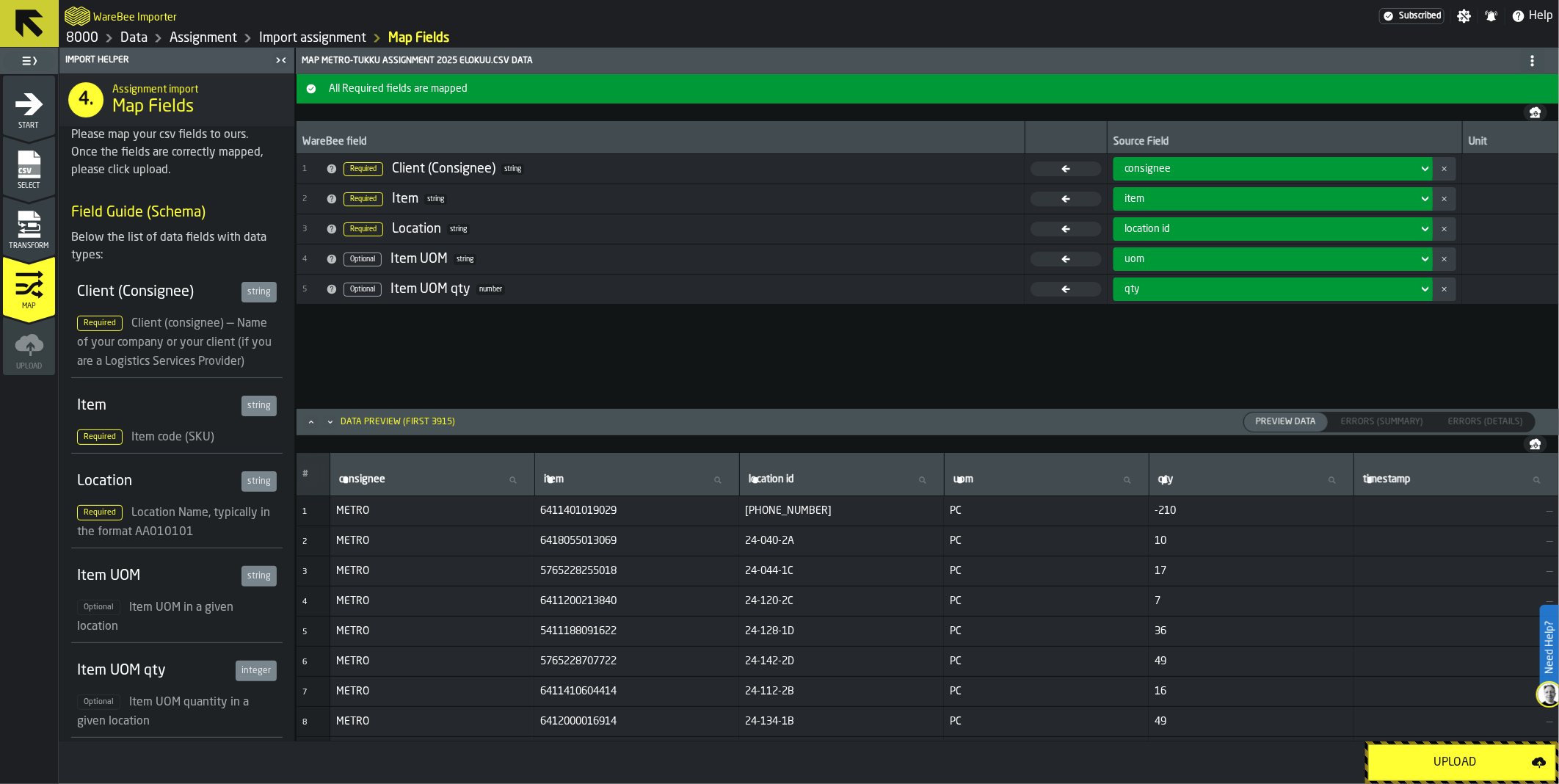
click at [1420, 769] on div "Upload" at bounding box center [1454, 762] width 154 height 18
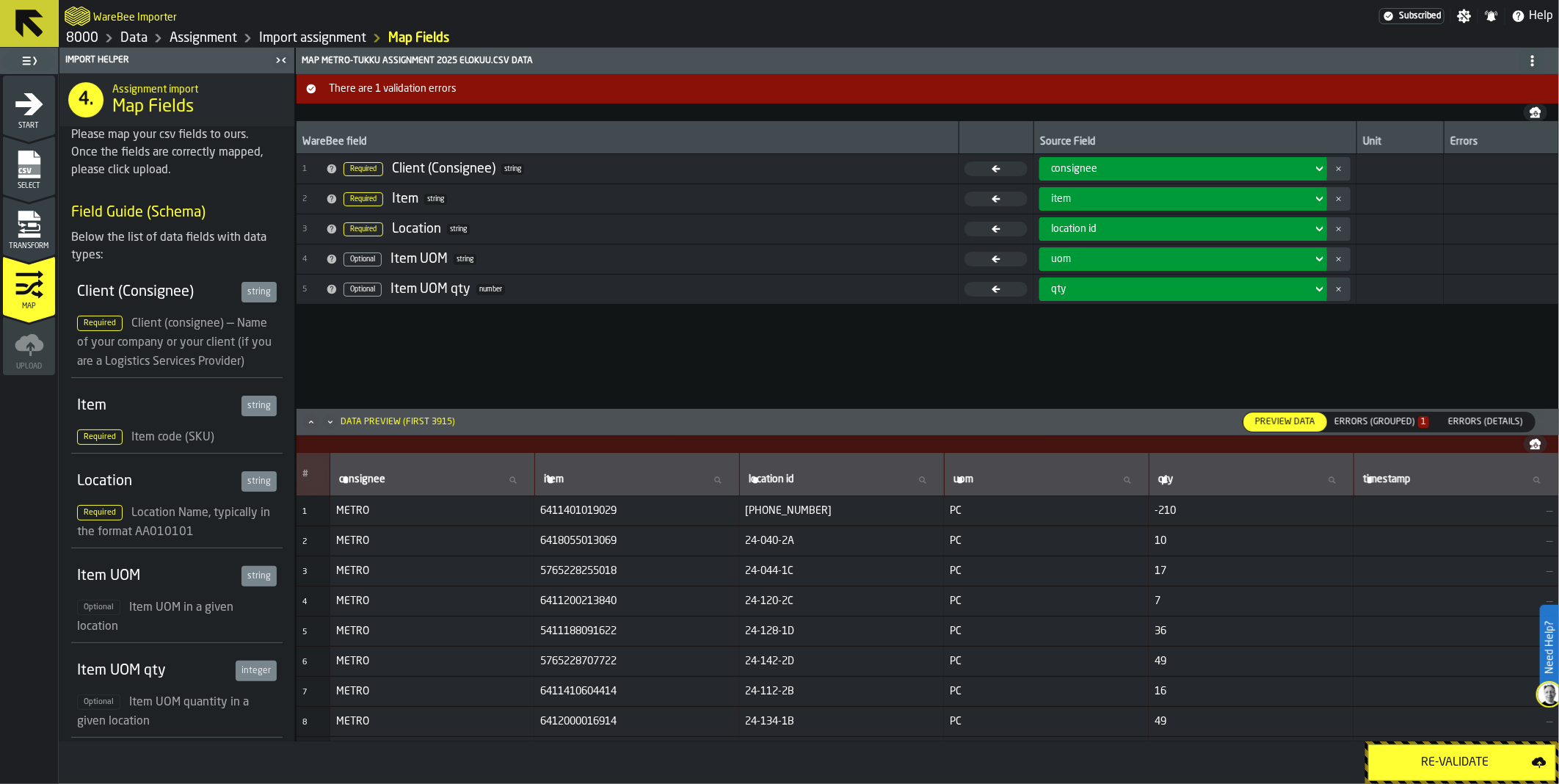
click at [1405, 423] on div "Errors (Grouped) 1" at bounding box center [1381, 421] width 95 height 10
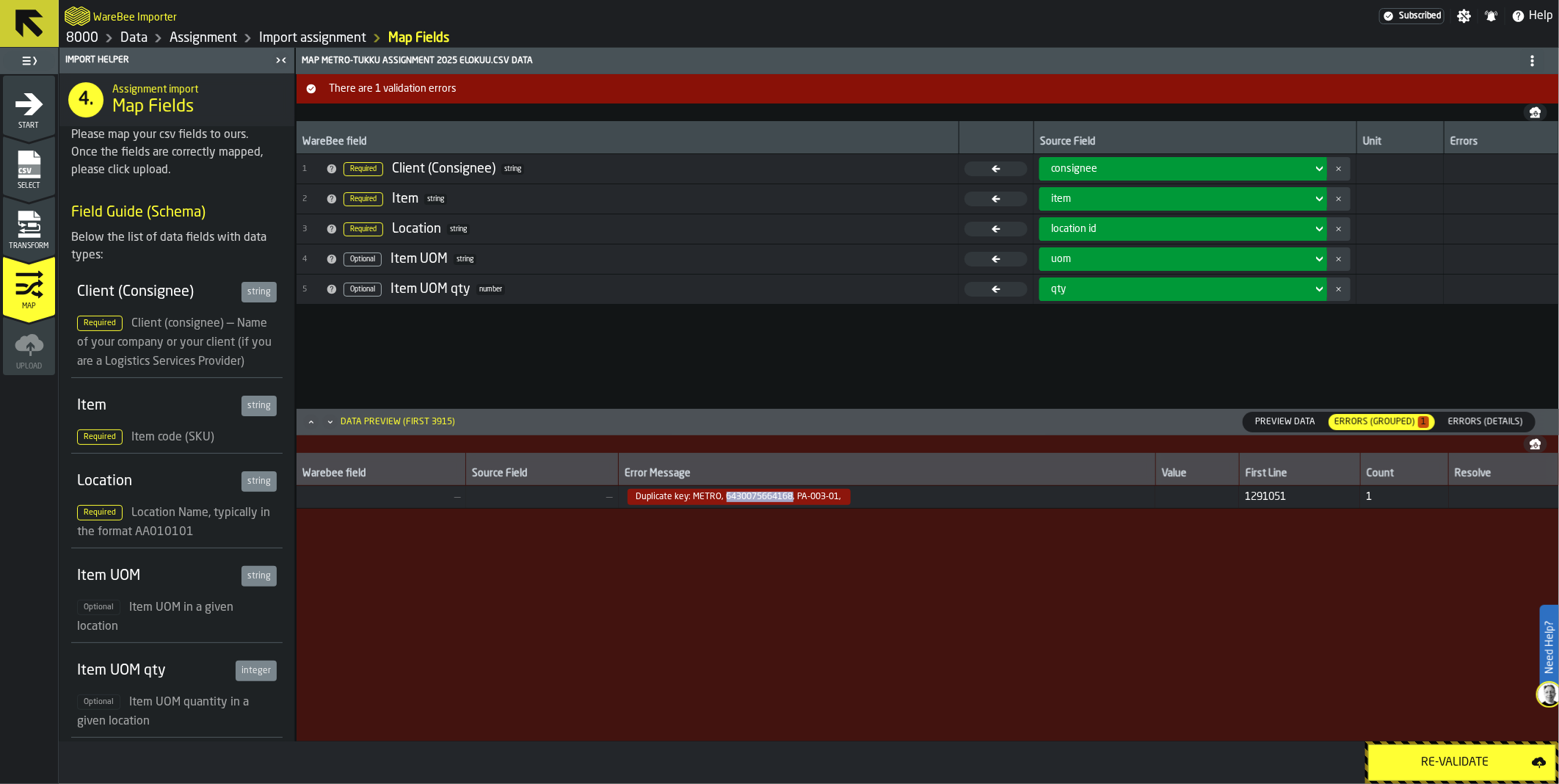
drag, startPoint x: 720, startPoint y: 499, endPoint x: 787, endPoint y: 493, distance: 67.3
click at [787, 493] on span "Duplicate key: METRO, 6430075664168, PA-003-01," at bounding box center [739, 497] width 223 height 16
copy span "6430075664168"
drag, startPoint x: 32, startPoint y: 167, endPoint x: 49, endPoint y: 173, distance: 18.0
click at [32, 167] on rect "menu Select" at bounding box center [28, 169] width 22 height 10
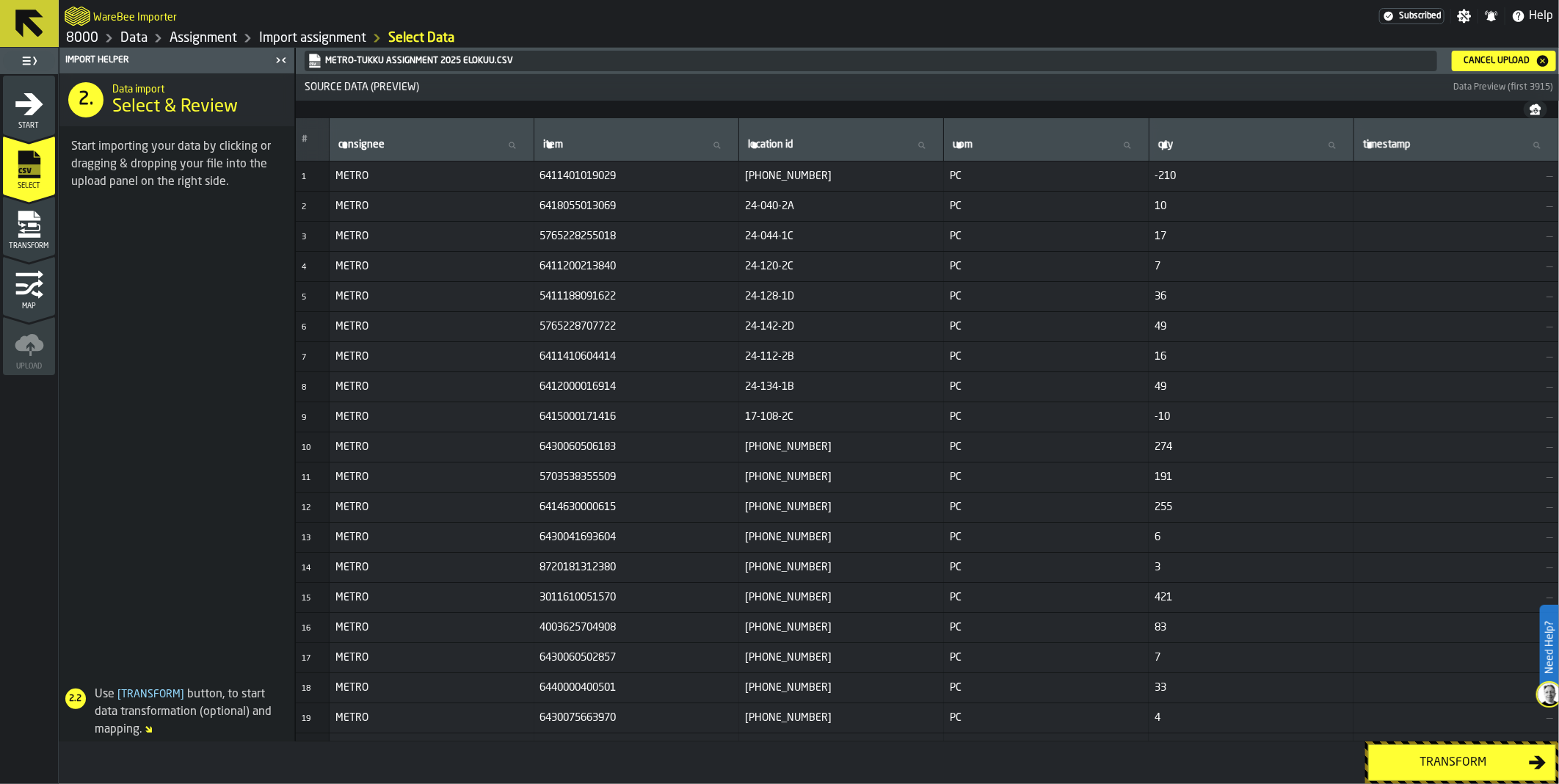
click at [1540, 57] on icon "button-Cancel Upload" at bounding box center [1542, 61] width 12 height 12
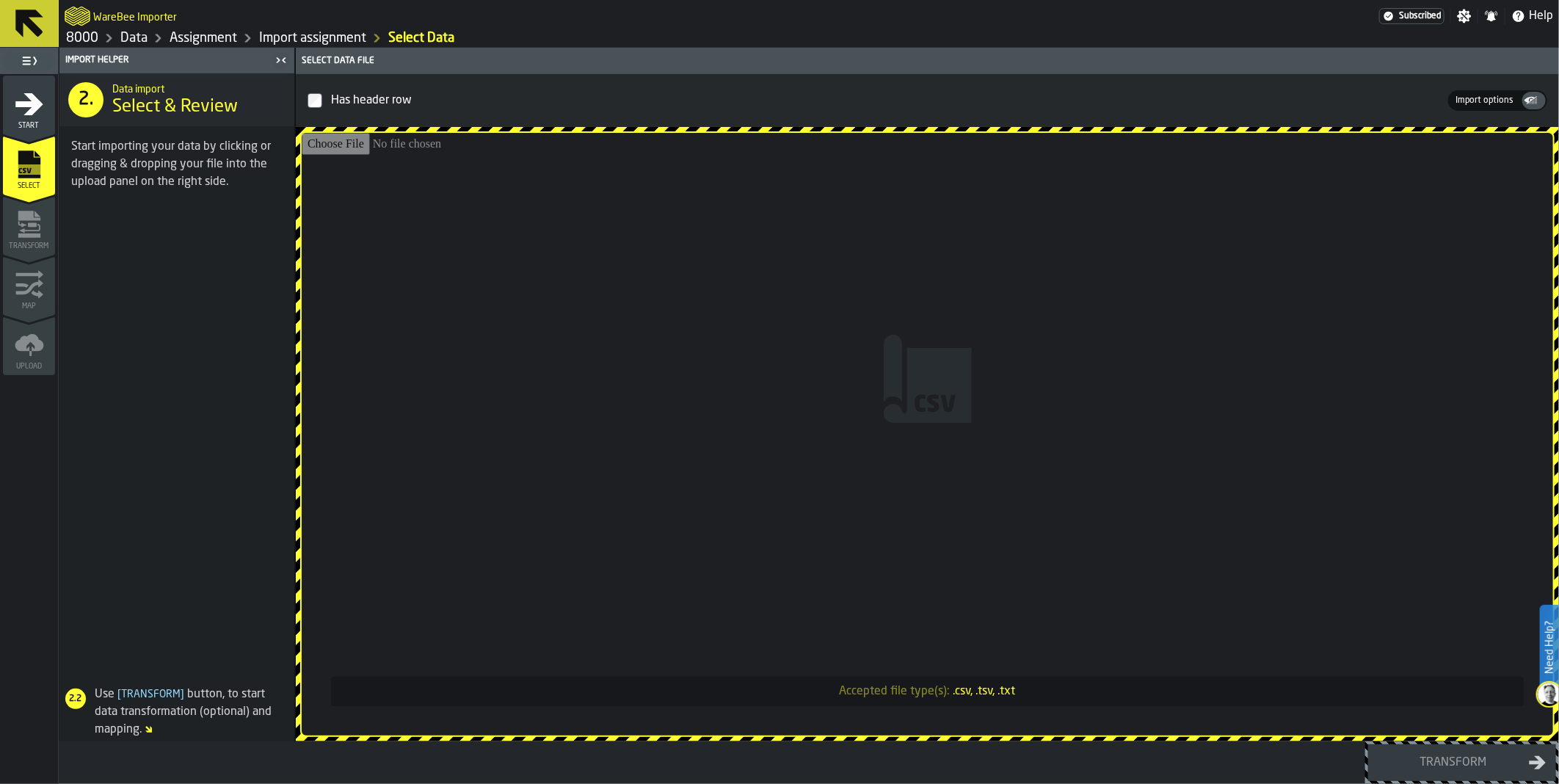
type input "**********"
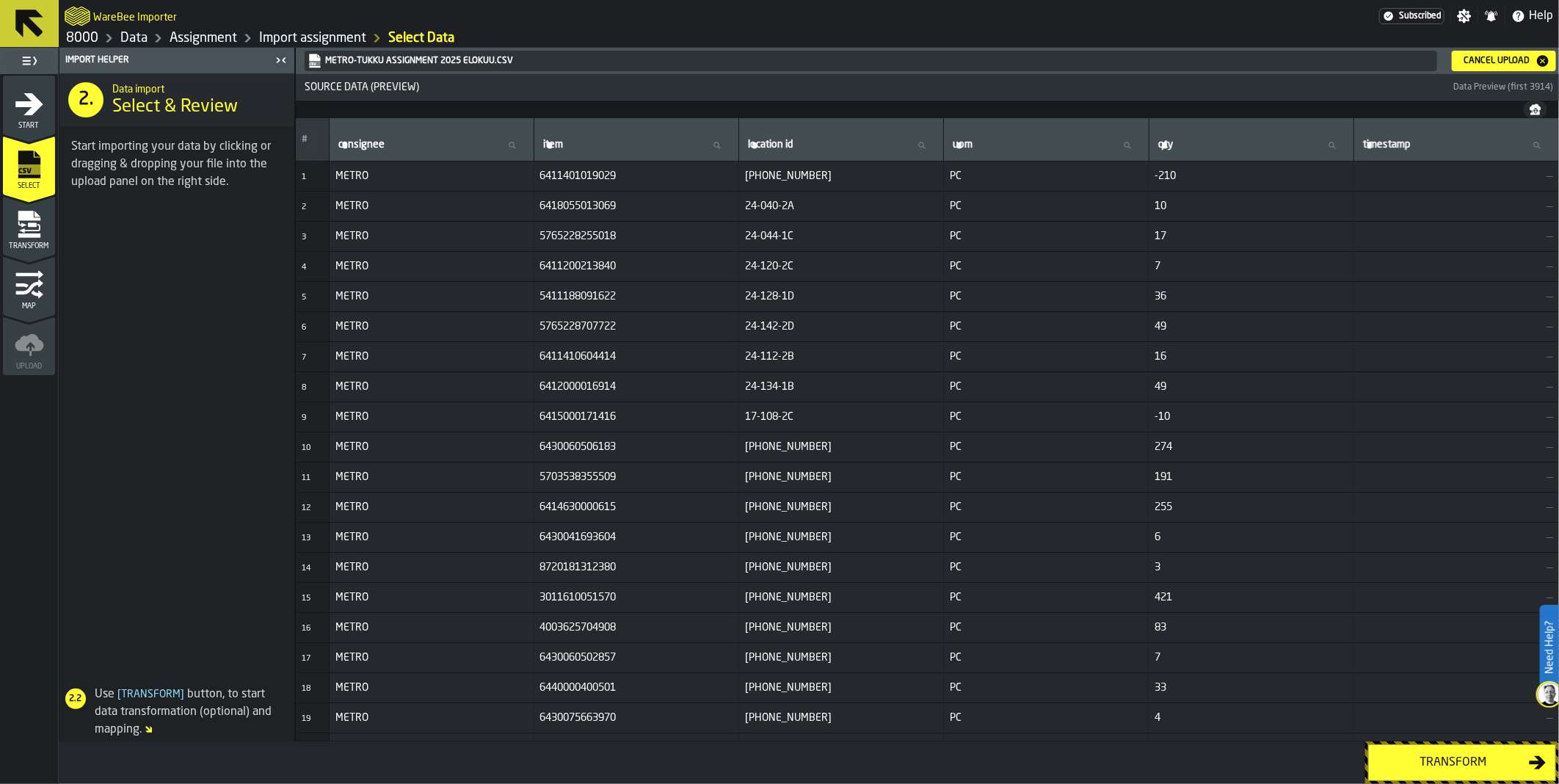
click at [1473, 769] on div "Transform" at bounding box center [1453, 762] width 151 height 18
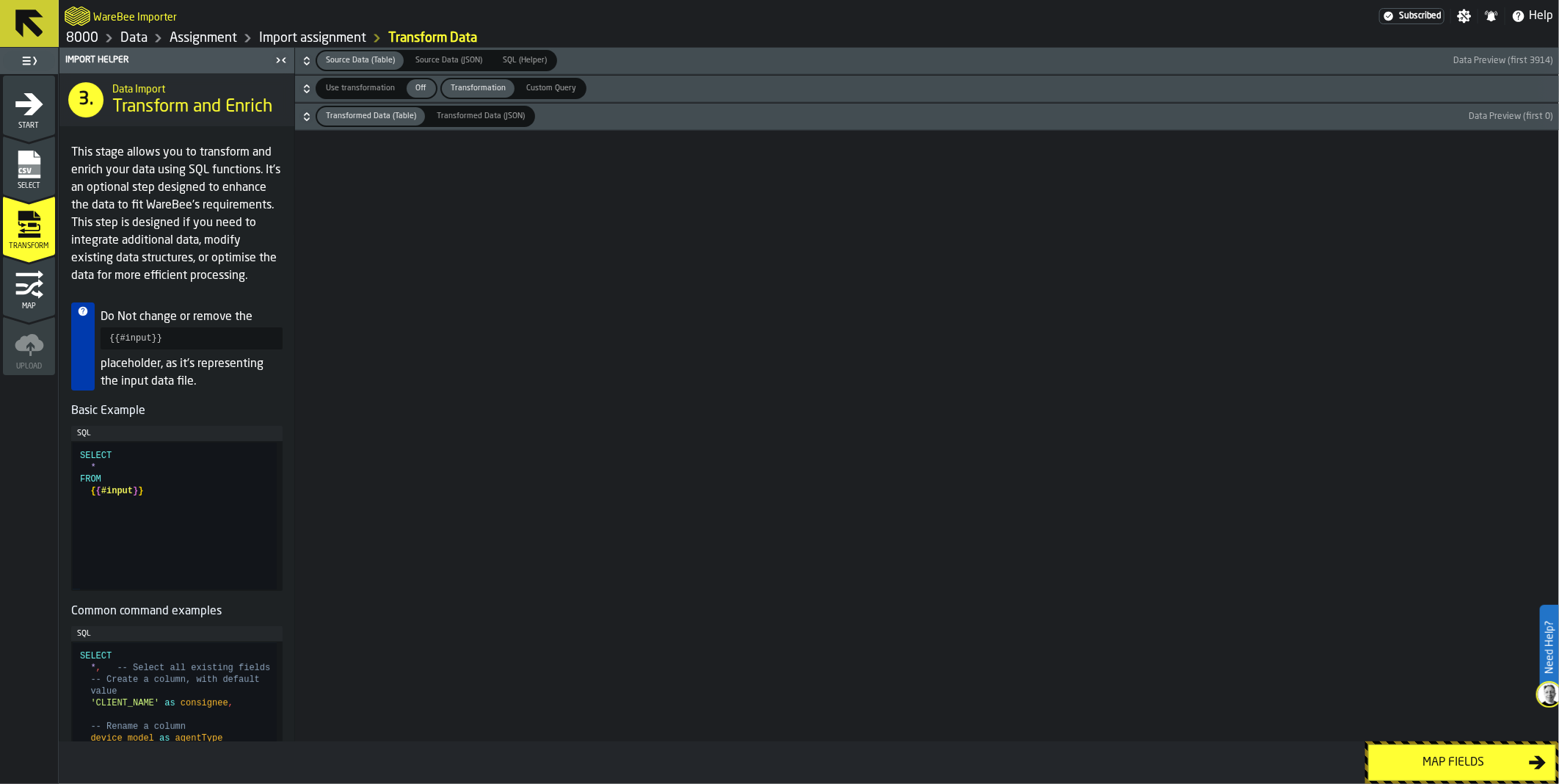
click at [1473, 769] on div "Map fields" at bounding box center [1453, 762] width 151 height 18
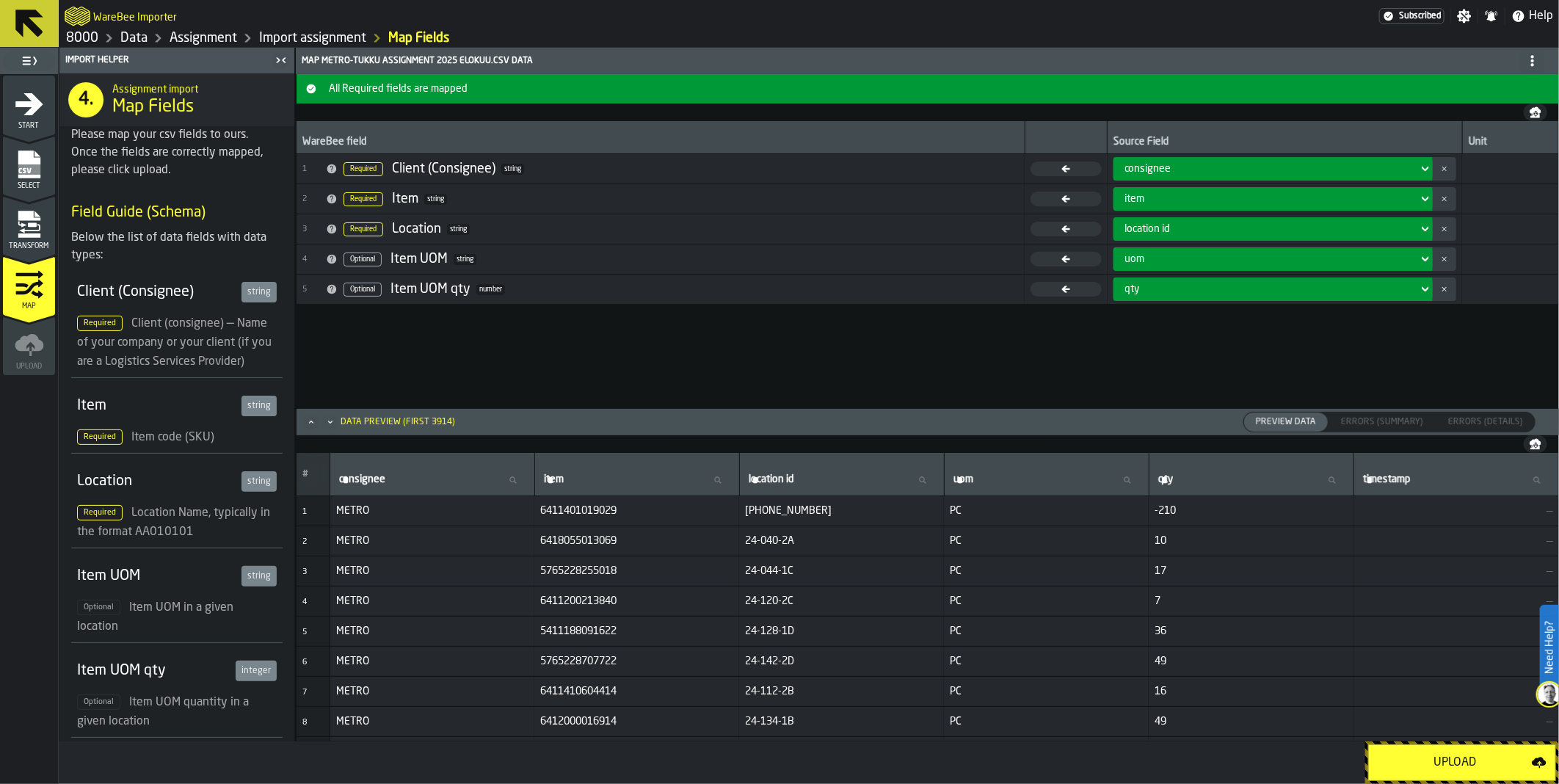
click at [1473, 763] on div "Upload" at bounding box center [1454, 762] width 154 height 18
